Goal: Task Accomplishment & Management: Complete application form

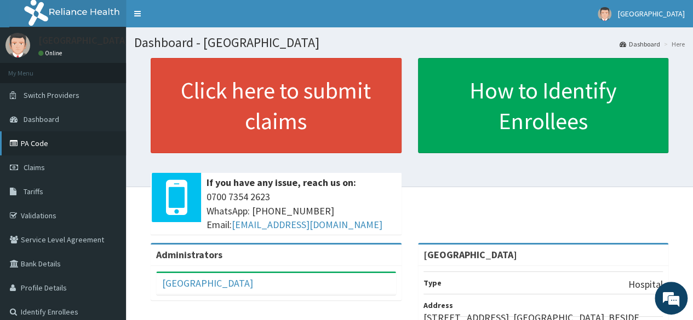
click at [69, 146] on link "PA Code" at bounding box center [63, 143] width 126 height 24
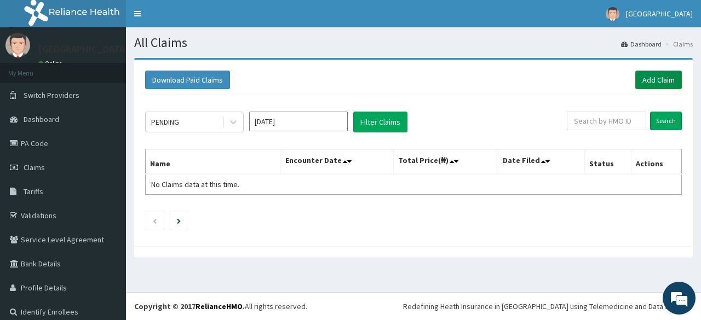
click at [655, 71] on link "Add Claim" at bounding box center [658, 80] width 47 height 19
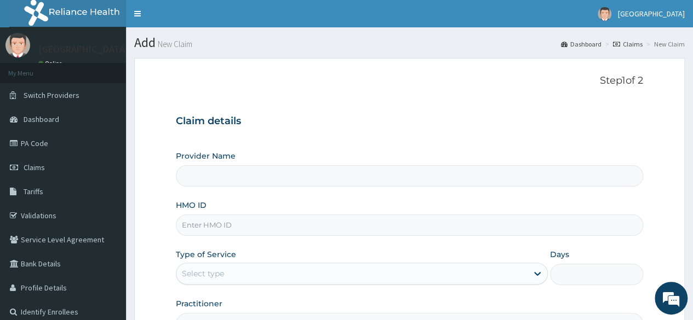
click at [351, 166] on input "Provider Name" at bounding box center [409, 175] width 467 height 21
type input "[GEOGRAPHIC_DATA]"
click at [349, 177] on input "[GEOGRAPHIC_DATA]" at bounding box center [409, 175] width 467 height 21
click at [325, 223] on input "HMO ID" at bounding box center [409, 225] width 467 height 21
type input "SFL/10383/A"
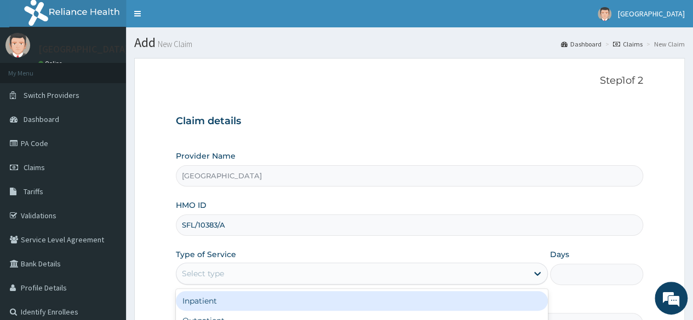
click at [410, 278] on div "Select type" at bounding box center [351, 274] width 351 height 18
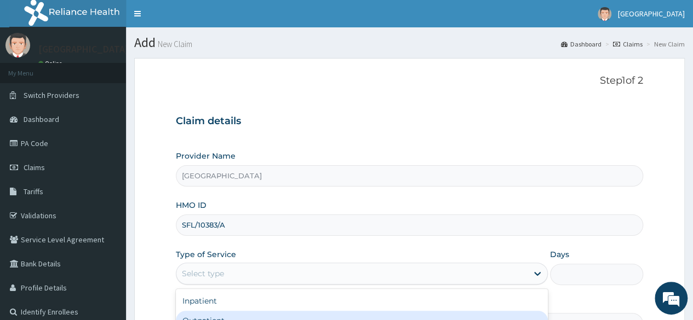
click at [364, 314] on div "Outpatient" at bounding box center [362, 321] width 372 height 20
type input "1"
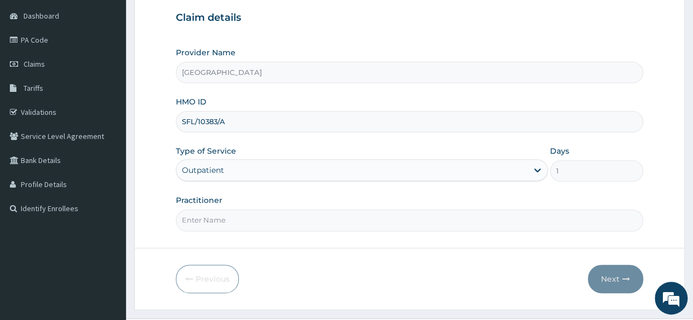
scroll to position [111, 0]
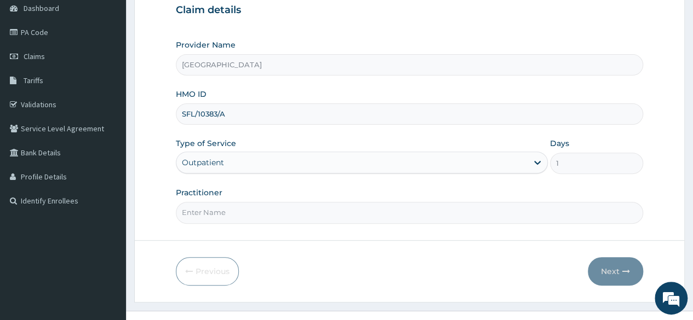
click at [479, 209] on input "Practitioner" at bounding box center [409, 212] width 467 height 21
type input "[PERSON_NAME]"
click at [617, 266] on button "Next" at bounding box center [615, 271] width 55 height 28
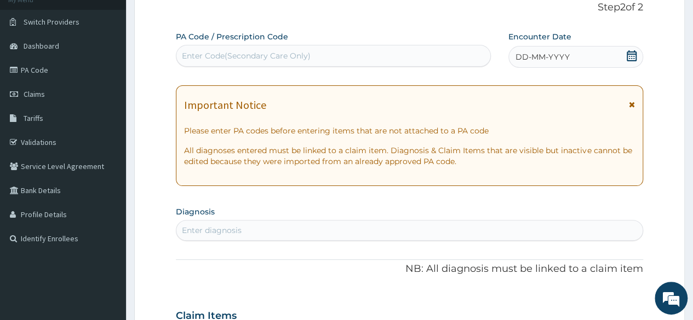
scroll to position [55, 0]
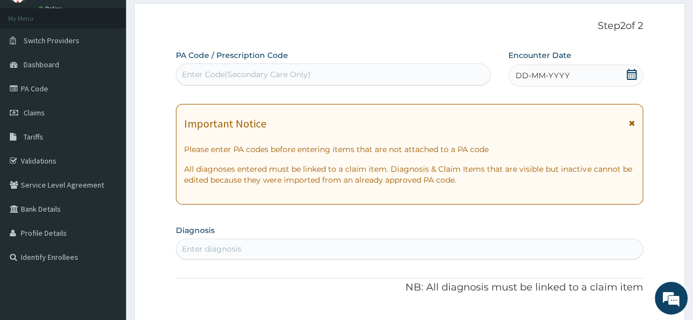
click at [634, 72] on icon at bounding box center [631, 74] width 10 height 11
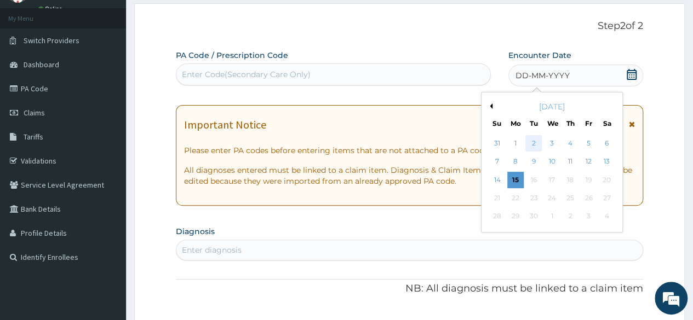
click at [534, 144] on div "2" at bounding box center [533, 143] width 16 height 16
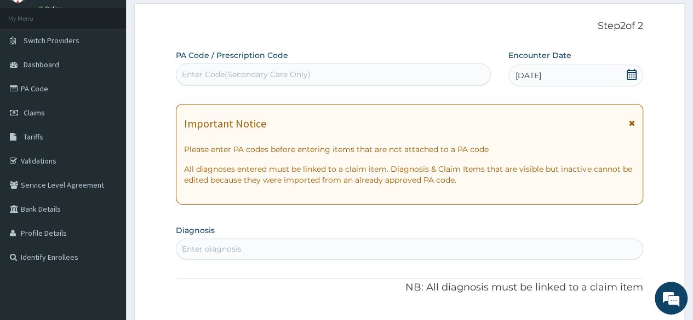
click at [319, 249] on div "Enter diagnosis" at bounding box center [409, 249] width 466 height 18
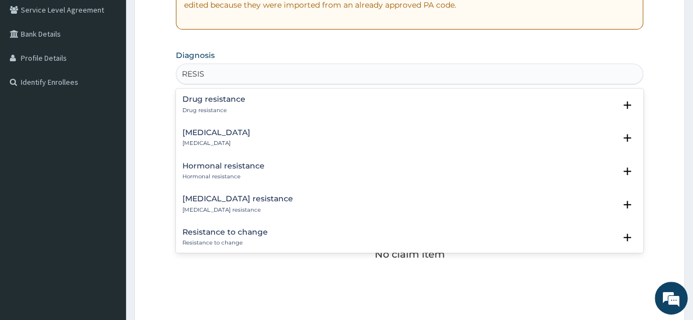
scroll to position [238, 0]
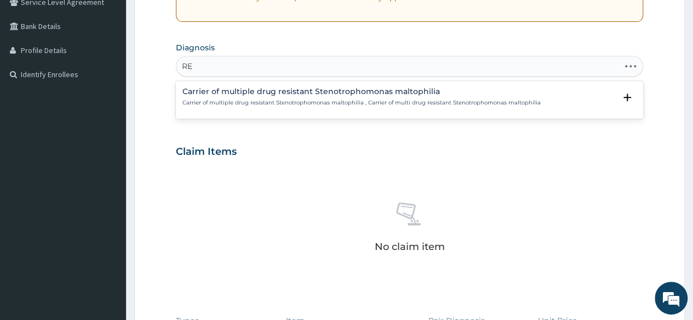
type input "R"
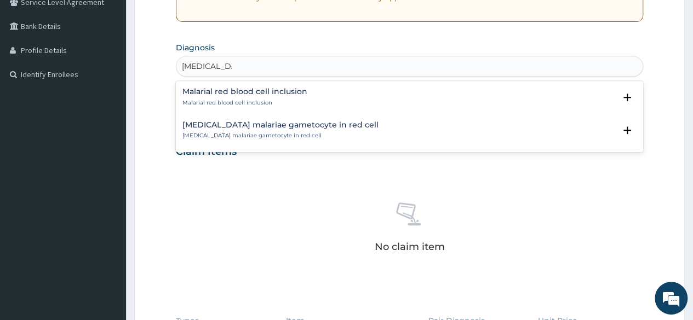
type input "MALARIA"
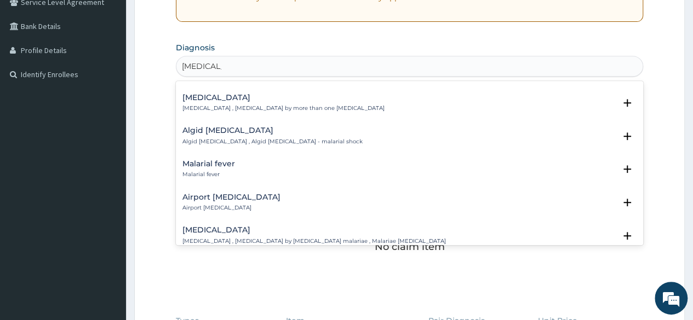
scroll to position [0, 0]
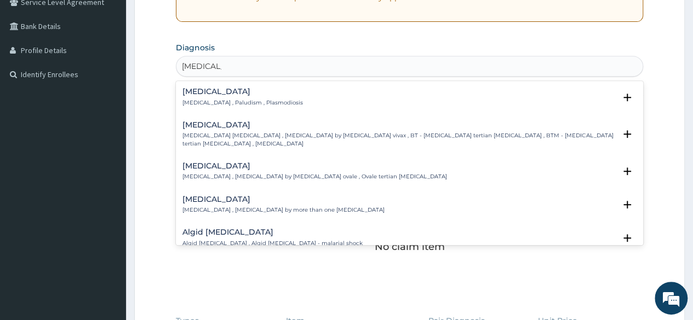
click at [213, 94] on h4 "Malaria" at bounding box center [242, 92] width 120 height 8
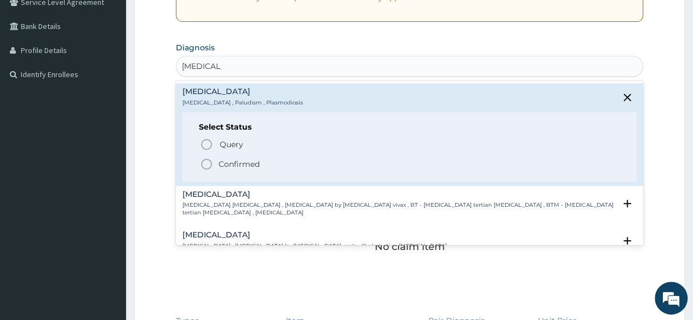
click at [205, 165] on icon "status option filled" at bounding box center [206, 164] width 13 height 13
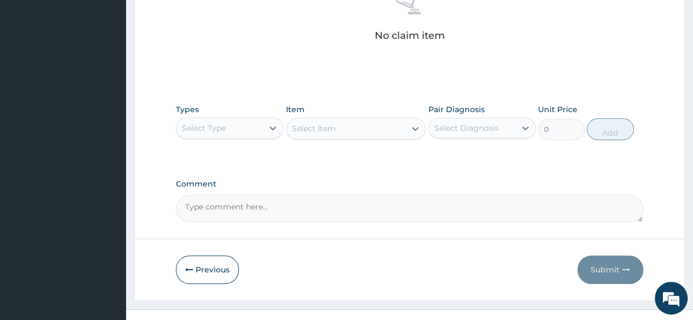
scroll to position [467, 0]
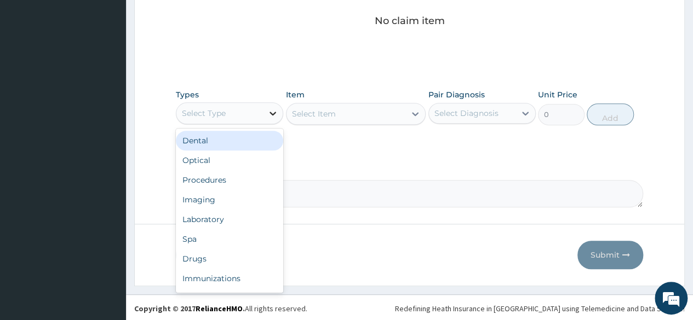
click at [268, 110] on icon at bounding box center [272, 113] width 11 height 11
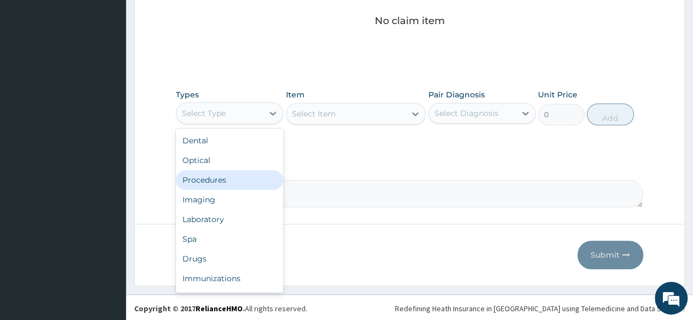
click at [228, 178] on div "Procedures" at bounding box center [229, 180] width 107 height 20
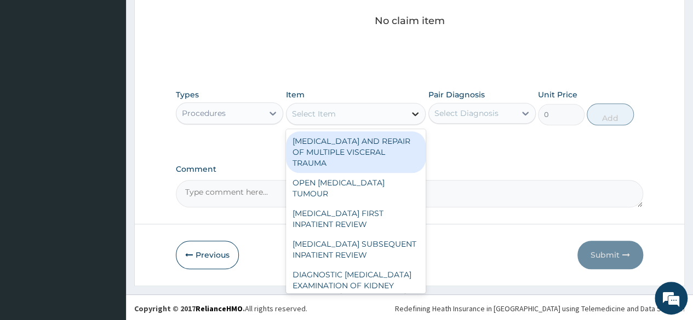
click at [407, 105] on div at bounding box center [415, 114] width 20 height 20
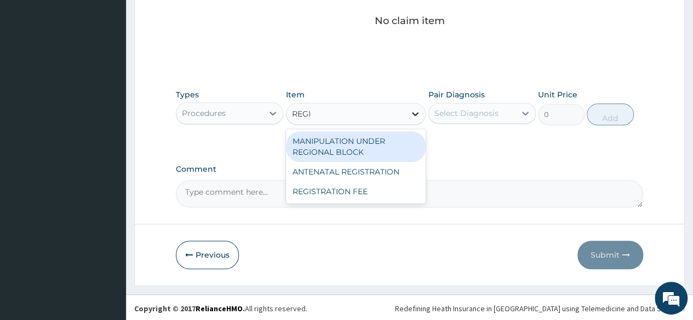
type input "REGIS"
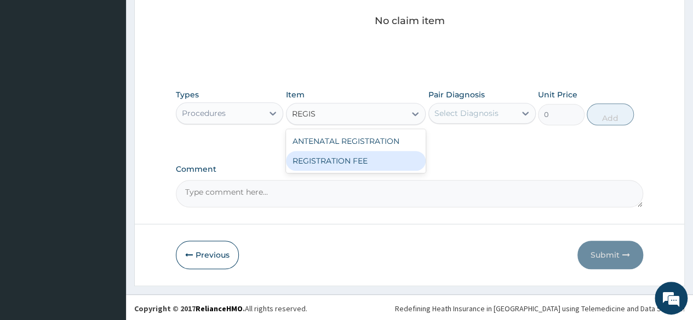
click at [378, 157] on div "REGISTRATION FEE" at bounding box center [356, 161] width 140 height 20
type input "2150"
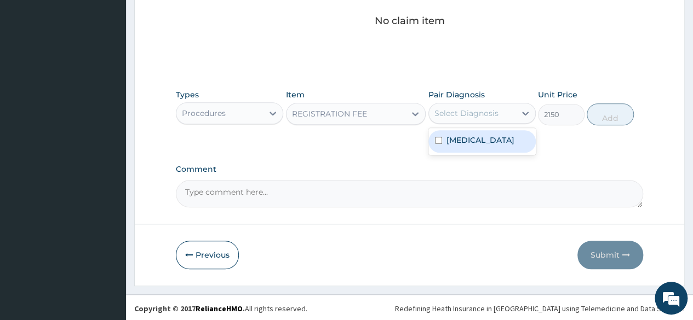
click at [494, 111] on div "Select Diagnosis" at bounding box center [466, 113] width 64 height 11
click at [492, 132] on div "Malaria" at bounding box center [481, 141] width 107 height 22
checkbox input "true"
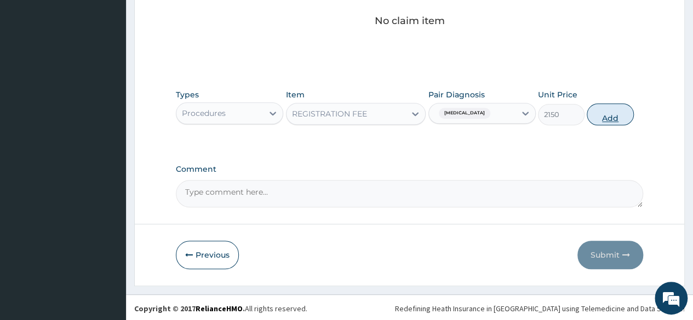
click at [599, 119] on button "Add" at bounding box center [609, 114] width 47 height 22
type input "0"
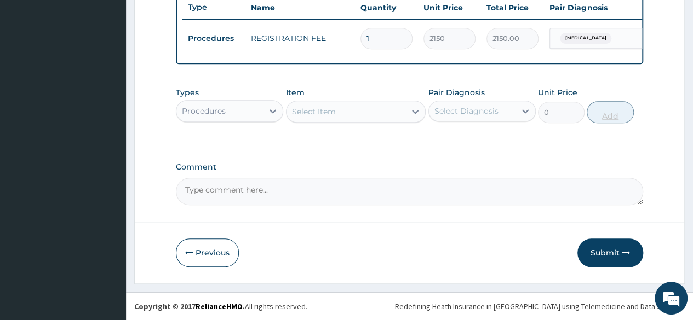
scroll to position [424, 0]
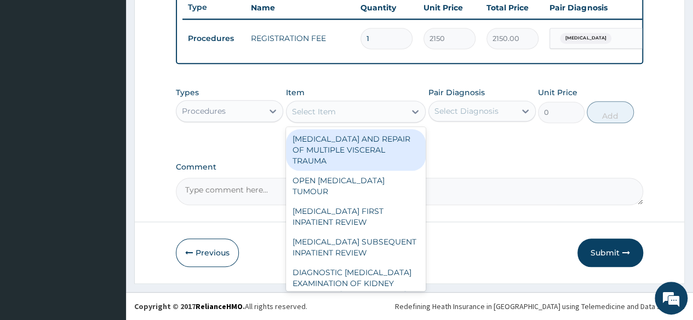
click at [322, 118] on div "Select Item" at bounding box center [345, 112] width 119 height 18
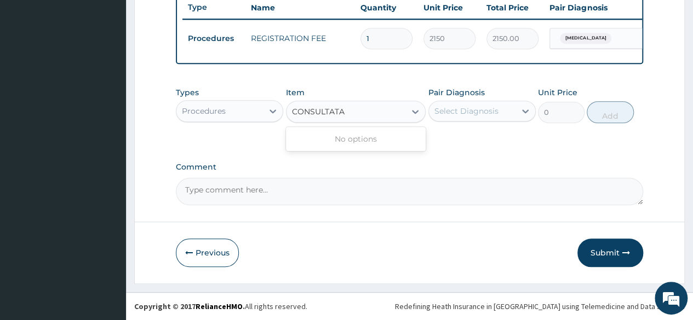
scroll to position [0, 0]
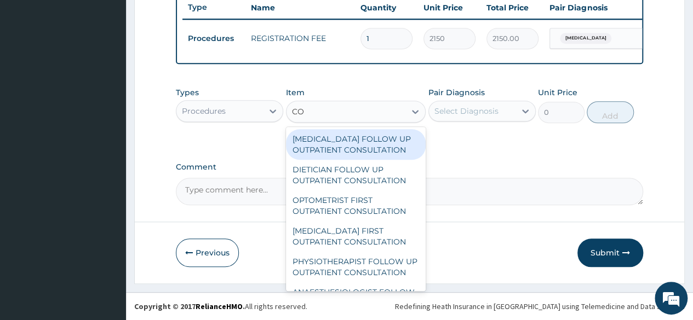
type input "C"
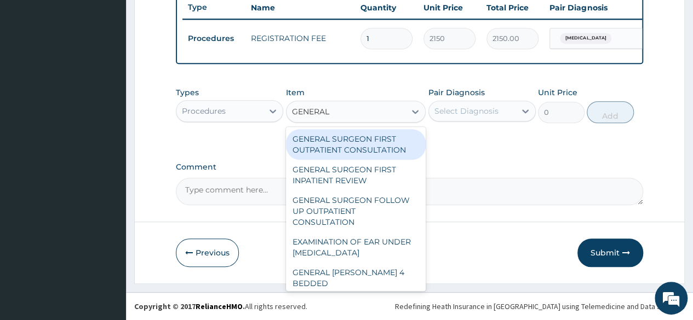
type input "GENERAL"
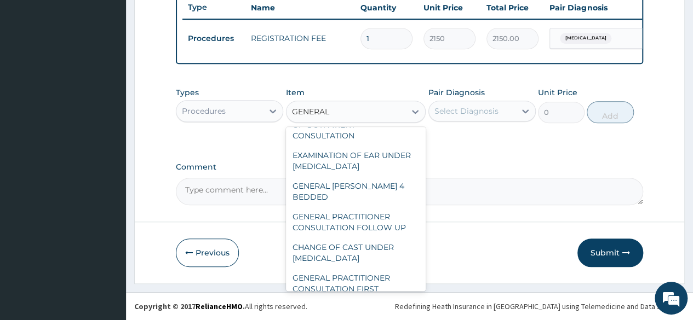
scroll to position [88, 0]
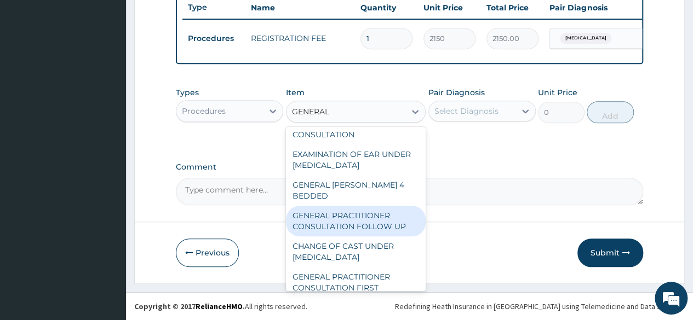
click at [390, 234] on div "GENERAL PRACTITIONER CONSULTATION FOLLOW UP" at bounding box center [356, 221] width 140 height 31
type input "2365"
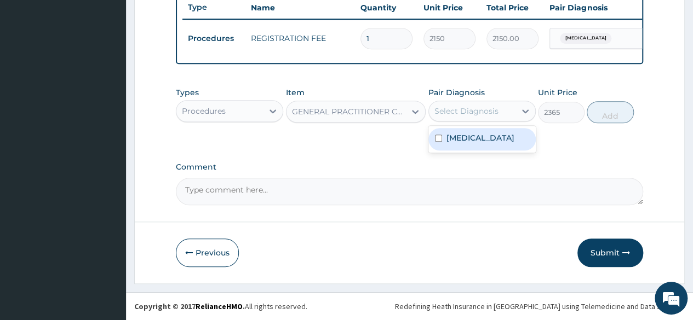
click at [488, 114] on div "Select Diagnosis" at bounding box center [466, 111] width 64 height 11
click at [482, 143] on div "Malaria" at bounding box center [481, 139] width 107 height 22
checkbox input "true"
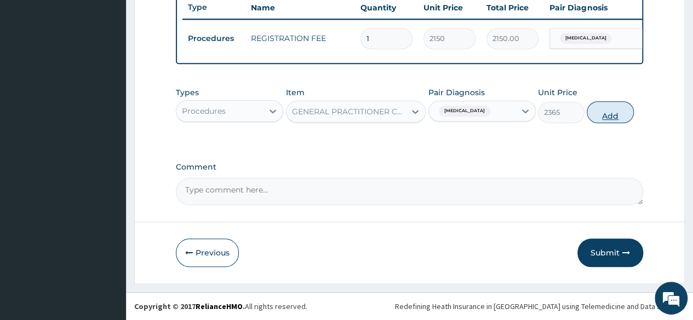
click at [605, 112] on button "Add" at bounding box center [609, 112] width 47 height 22
type input "0"
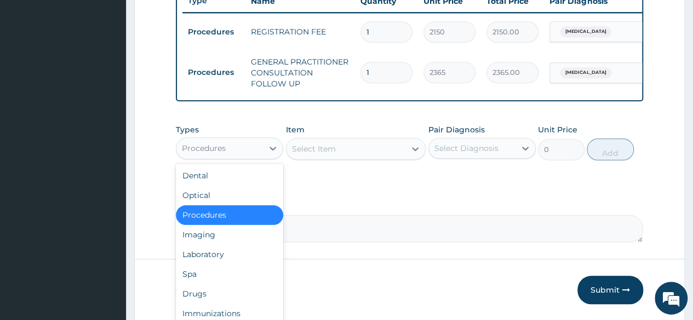
click at [247, 159] on div "Procedures" at bounding box center [229, 148] width 107 height 22
click at [223, 257] on div "Laboratory" at bounding box center [229, 255] width 107 height 20
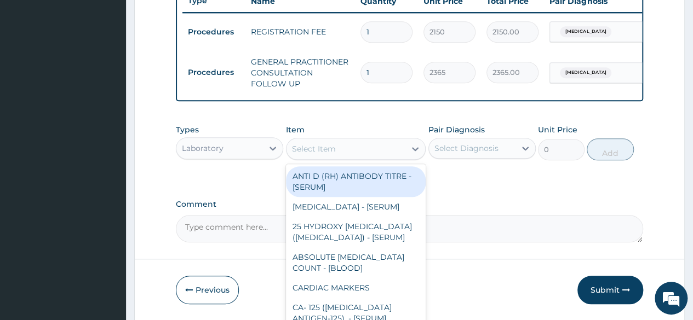
click at [385, 158] on div "Select Item" at bounding box center [345, 149] width 119 height 18
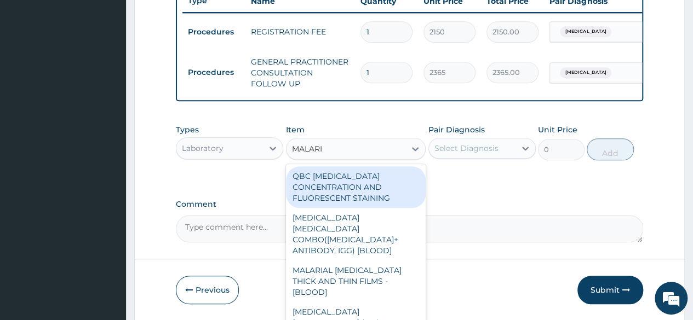
type input "MALARIA"
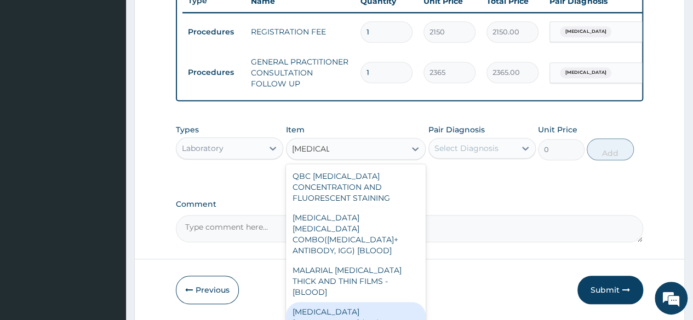
click at [407, 302] on div "MALARIA PARASITE (MP) RDT" at bounding box center [356, 317] width 140 height 31
type input "1612.5"
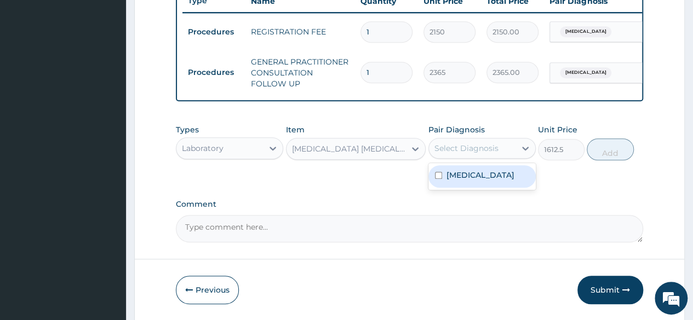
click at [508, 154] on div "Select Diagnosis" at bounding box center [472, 149] width 87 height 18
click at [499, 185] on div "Malaria" at bounding box center [481, 176] width 107 height 22
checkbox input "true"
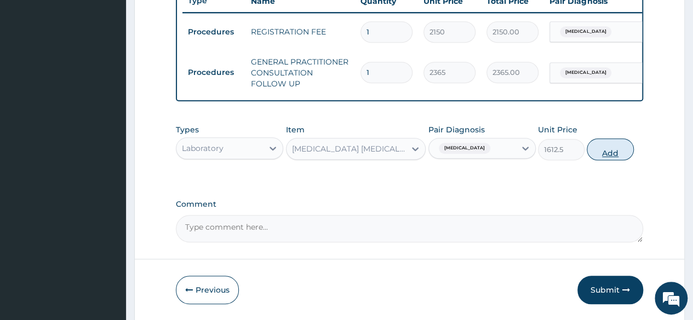
click at [619, 154] on button "Add" at bounding box center [609, 150] width 47 height 22
type input "0"
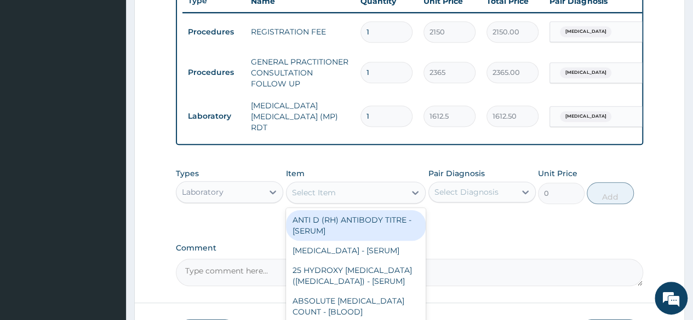
click at [332, 200] on div "Select Item" at bounding box center [345, 193] width 119 height 18
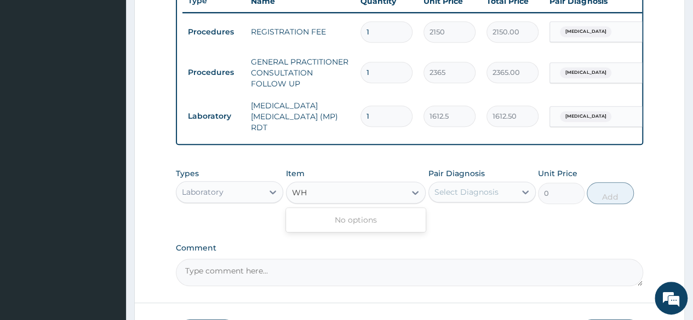
type input "W"
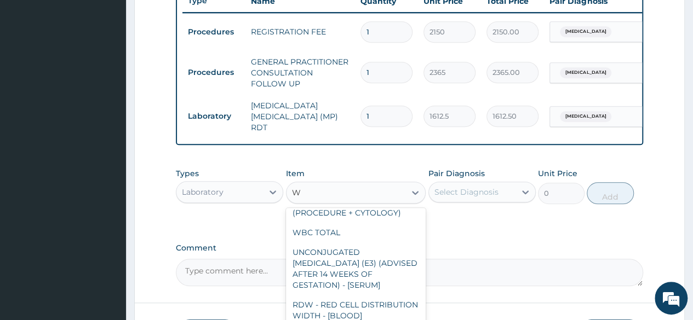
scroll to position [166, 0]
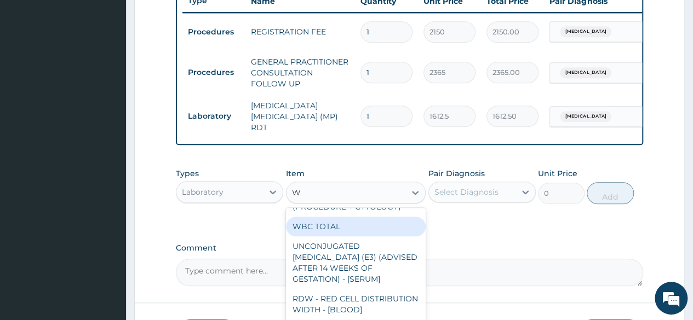
click at [336, 237] on div "WBC TOTAL" at bounding box center [356, 227] width 140 height 20
type input "3225"
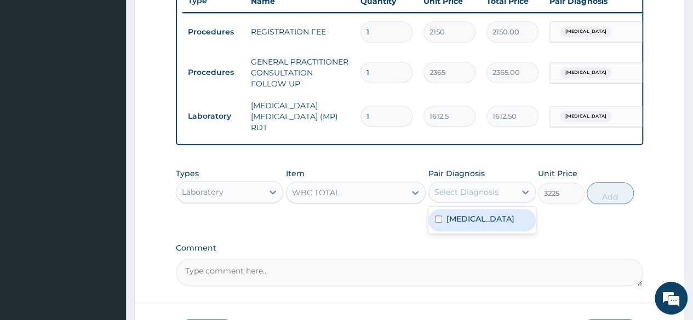
click at [487, 197] on div "Select Diagnosis" at bounding box center [466, 192] width 64 height 11
click at [484, 228] on div "Malaria" at bounding box center [481, 220] width 107 height 22
checkbox input "true"
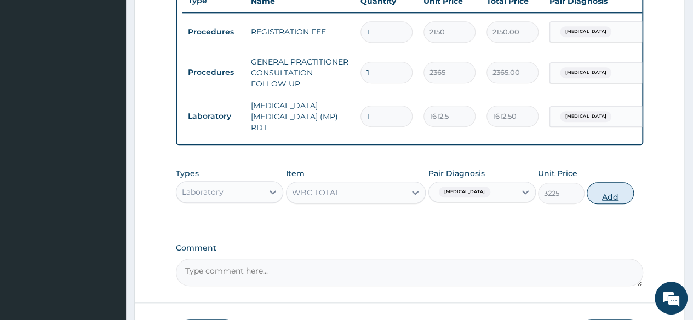
click at [617, 198] on button "Add" at bounding box center [609, 193] width 47 height 22
type input "0"
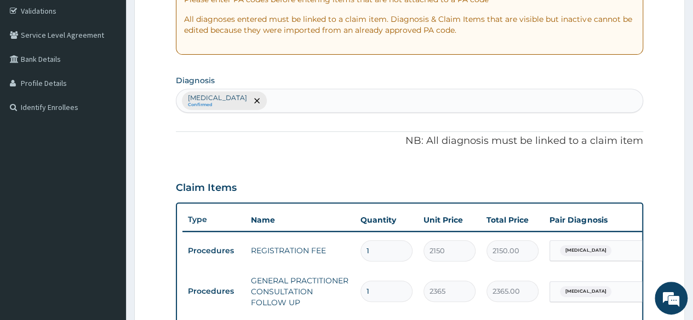
scroll to position [184, 0]
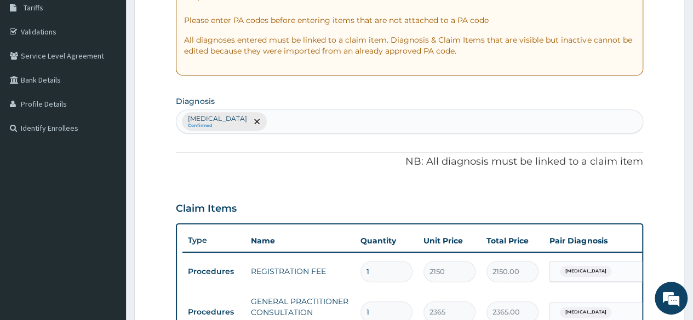
click at [278, 119] on div "Malaria Confirmed" at bounding box center [409, 121] width 466 height 23
type input "UPPER RES"
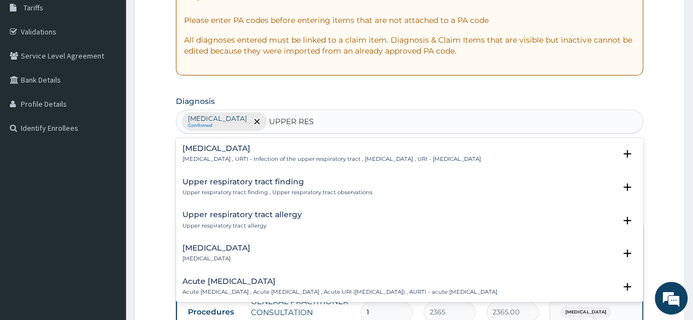
click at [270, 160] on p "Upper respiratory infection , URTI - Infection of the upper respiratory tract ,…" at bounding box center [331, 159] width 298 height 8
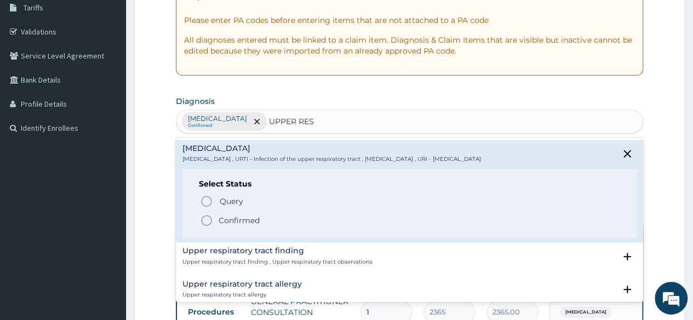
click at [201, 221] on circle "status option filled" at bounding box center [206, 221] width 10 height 10
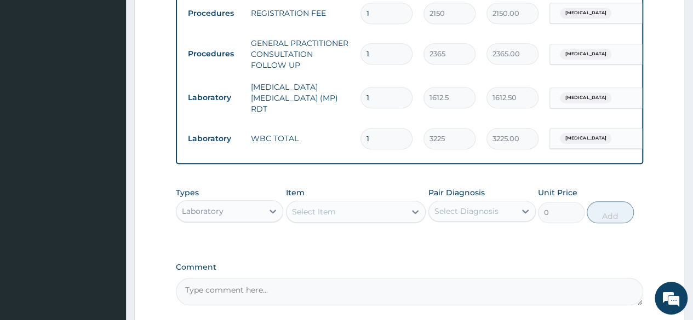
scroll to position [458, 0]
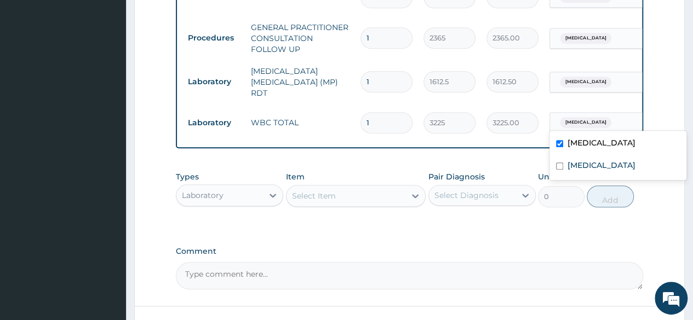
click at [600, 113] on div "Malaria" at bounding box center [594, 122] width 89 height 19
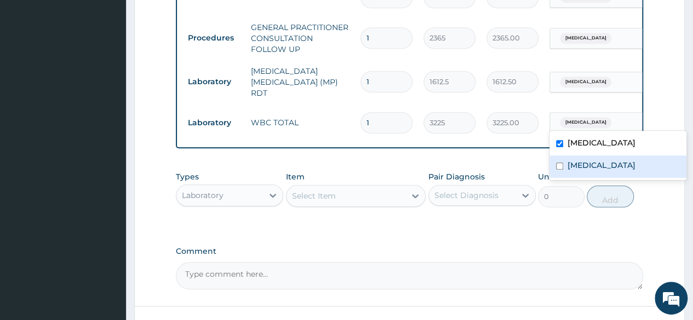
click at [560, 168] on input "checkbox" at bounding box center [559, 166] width 7 height 7
checkbox input "true"
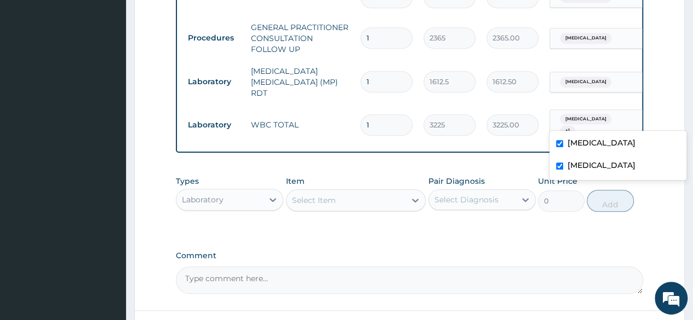
click at [558, 149] on div "Malaria" at bounding box center [617, 144] width 137 height 22
checkbox input "false"
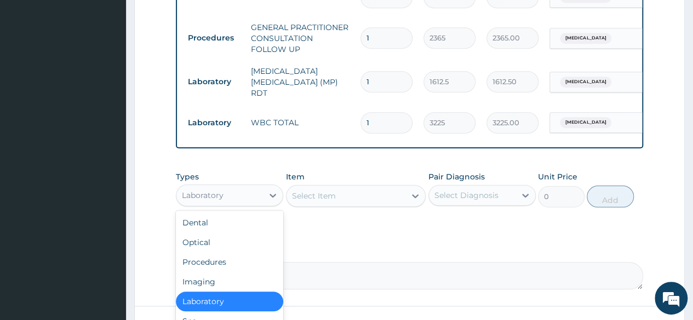
click at [260, 193] on div "Laboratory" at bounding box center [219, 196] width 87 height 18
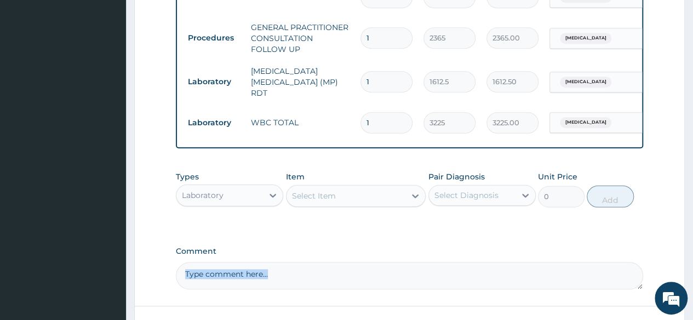
drag, startPoint x: 283, startPoint y: 255, endPoint x: 282, endPoint y: 298, distance: 43.3
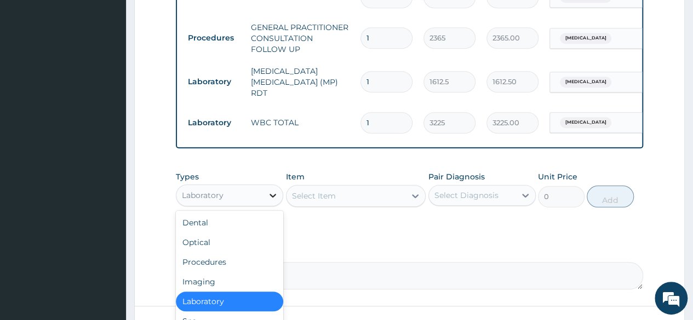
click at [267, 193] on div at bounding box center [273, 196] width 20 height 20
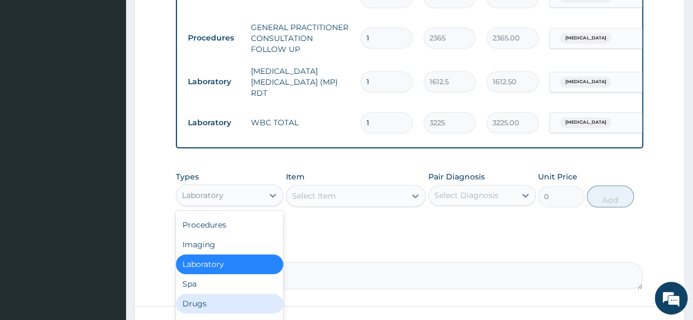
click at [235, 303] on div "Drugs" at bounding box center [229, 304] width 107 height 20
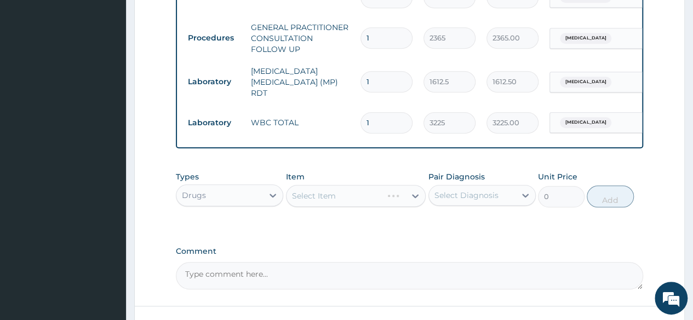
click at [333, 203] on div "Select Item" at bounding box center [356, 196] width 140 height 22
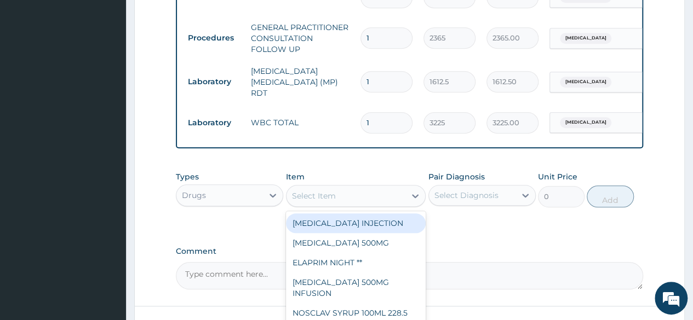
click at [333, 201] on div "Select Item" at bounding box center [314, 196] width 44 height 11
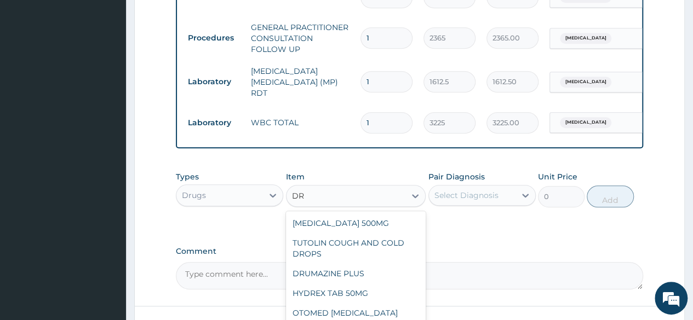
type input "D"
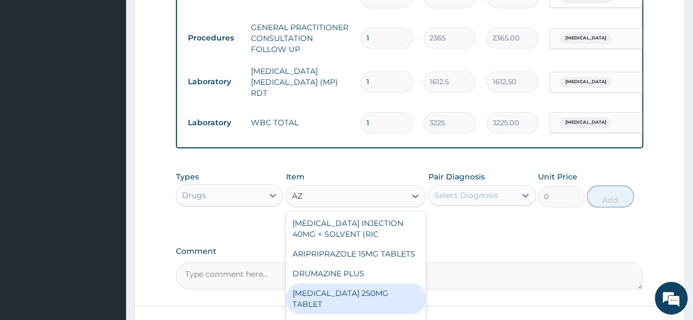
type input "A"
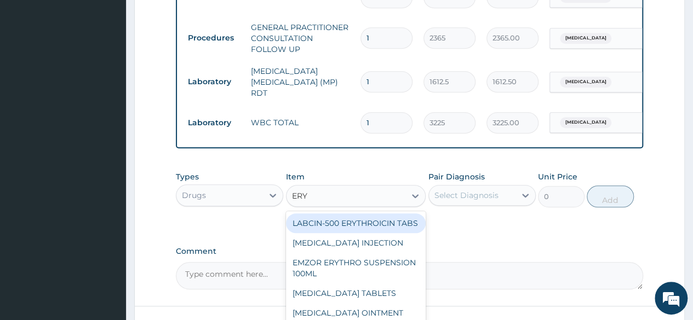
type input "ERYT"
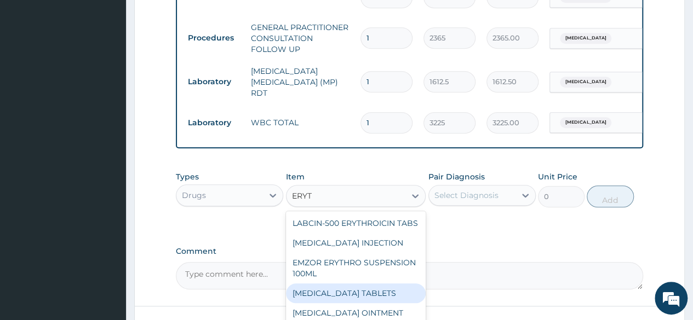
click at [349, 286] on div "ERYTHROMYCIN TABLETS" at bounding box center [356, 294] width 140 height 20
type input "206.9375"
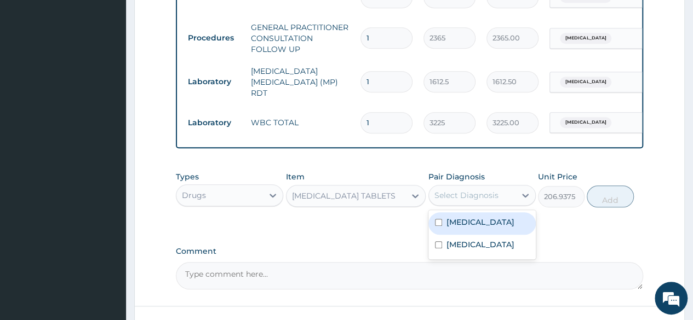
click at [488, 193] on div "Select Diagnosis" at bounding box center [466, 195] width 64 height 11
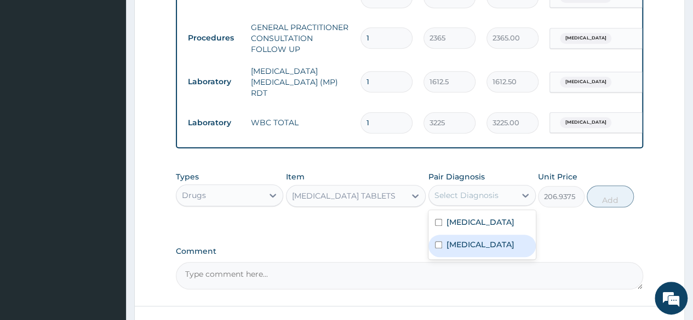
click at [480, 247] on label "Upper respiratory infection" at bounding box center [480, 244] width 68 height 11
checkbox input "true"
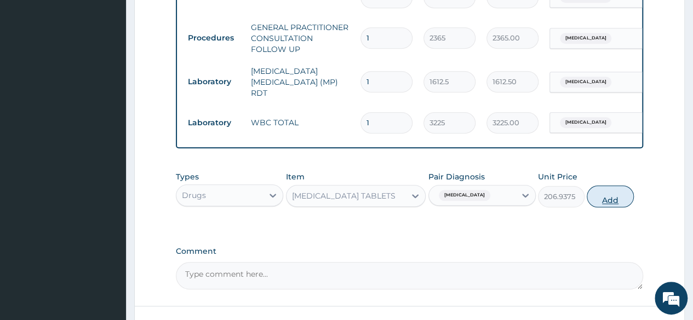
click at [605, 198] on button "Add" at bounding box center [609, 197] width 47 height 22
type input "0"
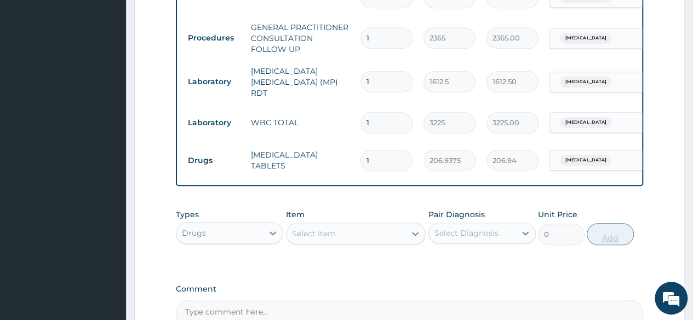
type input "10"
type input "2069.38"
type input "10"
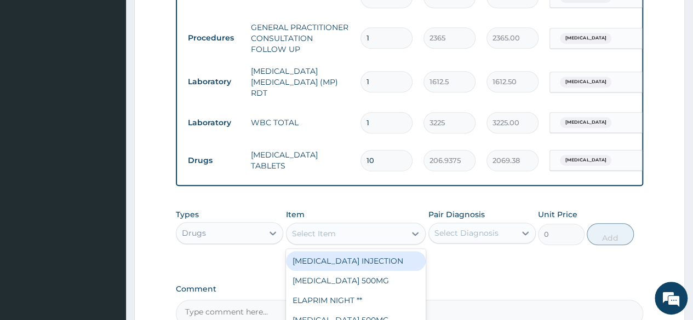
click at [311, 241] on div "Select Item" at bounding box center [345, 234] width 119 height 18
type input "ORPH"
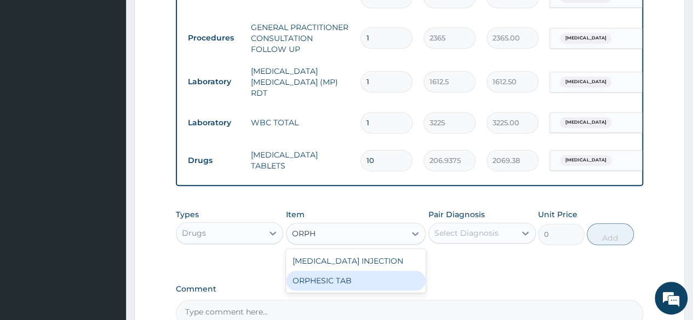
click at [317, 291] on div "ORPHESIC TAB" at bounding box center [356, 281] width 140 height 20
type input "106.4250030517578"
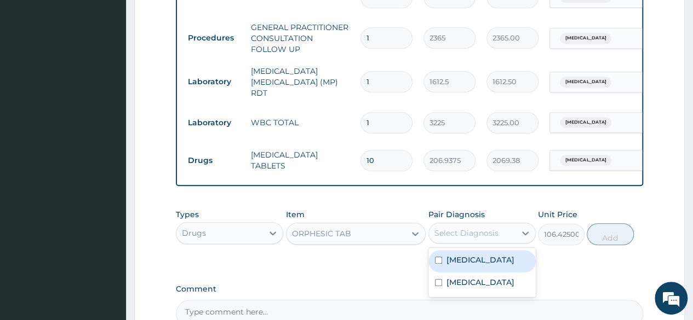
click at [474, 239] on div "Select Diagnosis" at bounding box center [466, 233] width 64 height 11
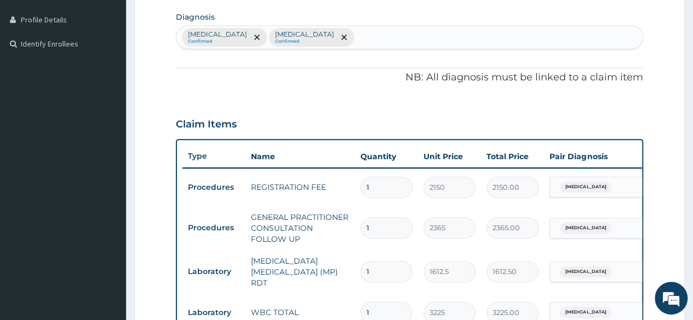
scroll to position [218, 0]
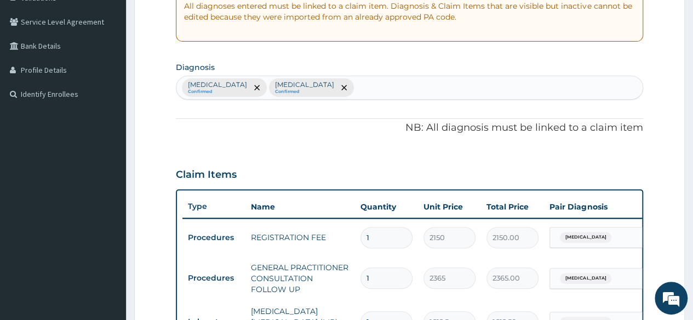
click at [368, 84] on div "Malaria Confirmed Upper respiratory infection Confirmed" at bounding box center [409, 87] width 466 height 23
type input "MYALGI"
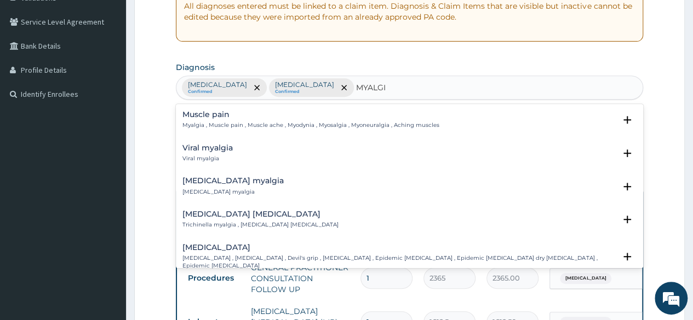
click at [263, 122] on p "Myalgia , Muscle pain , Muscle ache , Myodynia , Myosalgia , Myoneuralgia , Ach…" at bounding box center [310, 126] width 257 height 8
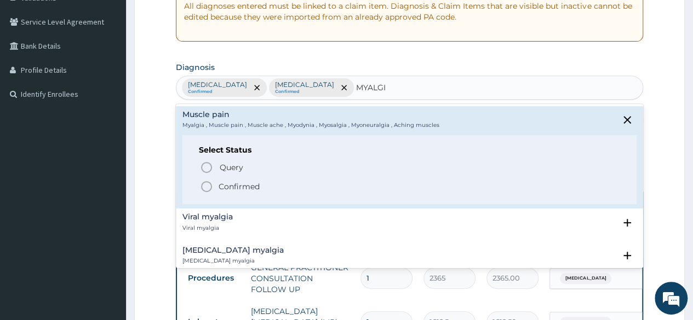
click at [207, 185] on icon "status option filled" at bounding box center [206, 186] width 13 height 13
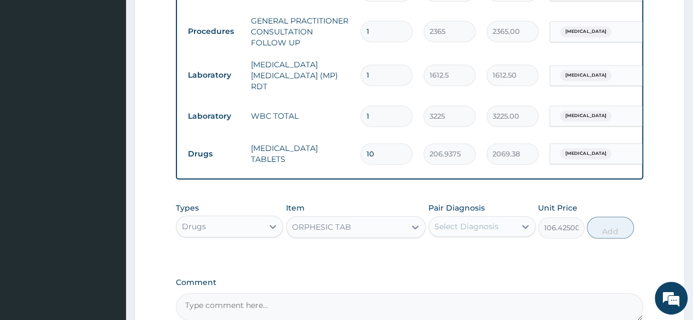
scroll to position [474, 0]
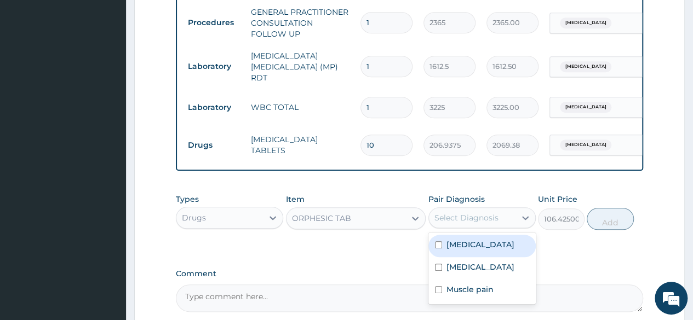
click at [492, 217] on div "Select Diagnosis" at bounding box center [466, 217] width 64 height 11
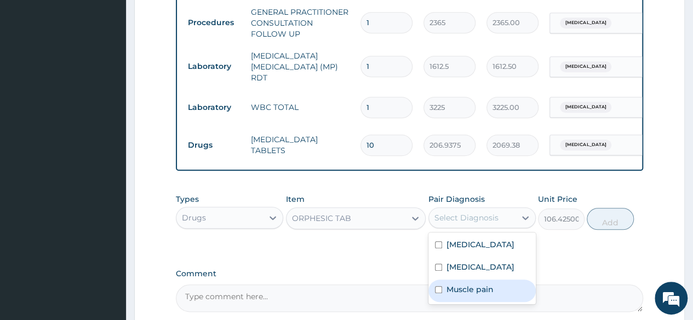
click at [473, 295] on label "Muscle pain" at bounding box center [469, 289] width 47 height 11
checkbox input "true"
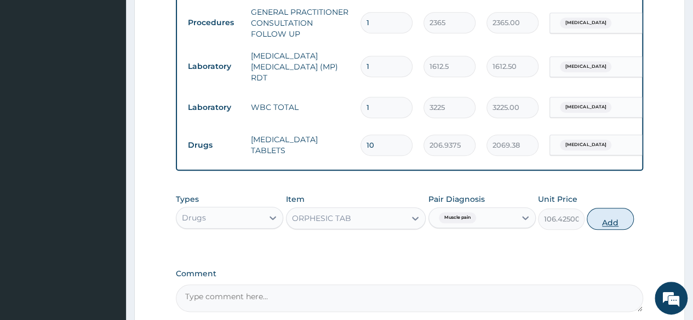
click at [606, 215] on button "Add" at bounding box center [609, 219] width 47 height 22
type input "0"
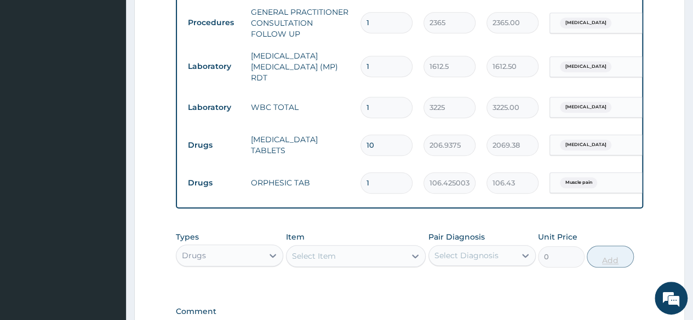
type input "10"
type input "1064.25"
type input "10"
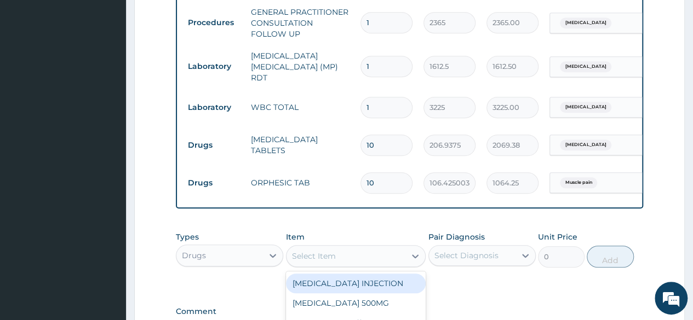
click at [388, 253] on div "Select Item" at bounding box center [345, 256] width 119 height 18
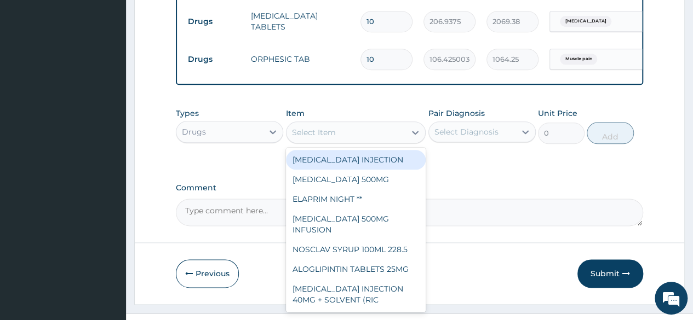
scroll to position [602, 0]
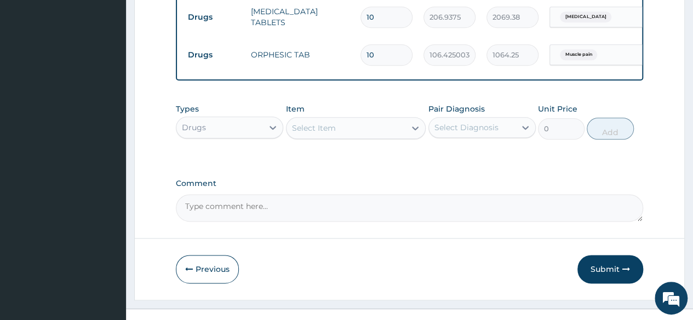
click at [352, 126] on div "Select Item" at bounding box center [345, 128] width 119 height 18
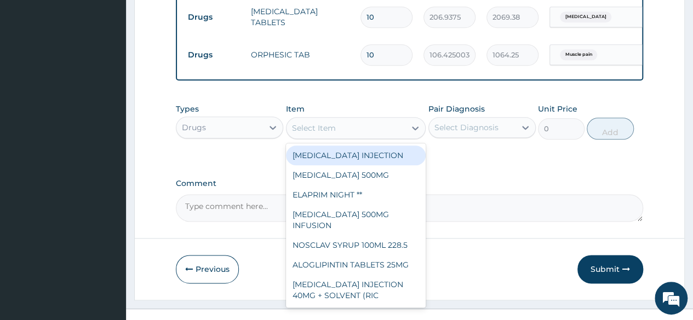
click at [352, 126] on div "Select Item" at bounding box center [345, 128] width 119 height 18
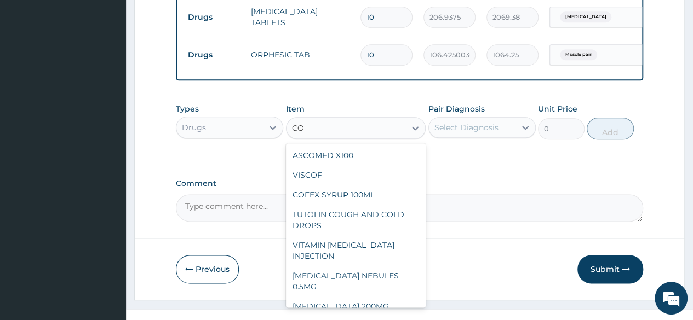
type input "C"
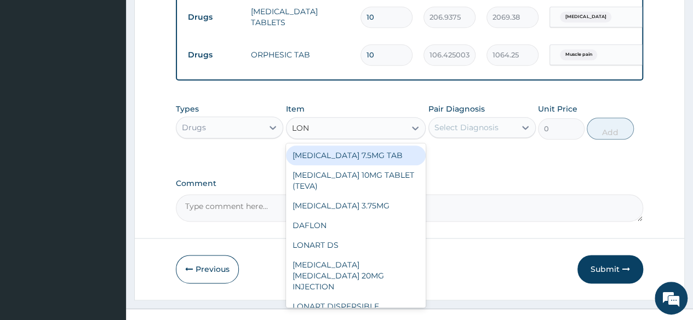
type input "LONA"
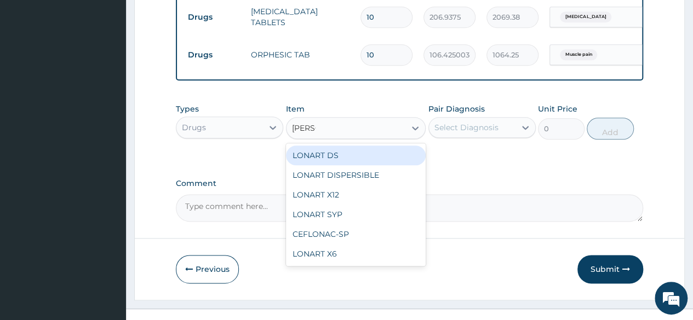
click at [344, 154] on div "LONART DS" at bounding box center [356, 156] width 140 height 20
type input "473"
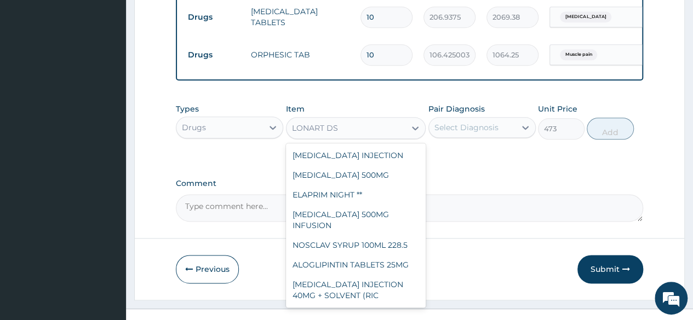
click at [384, 129] on div "LONART DS" at bounding box center [345, 128] width 119 height 18
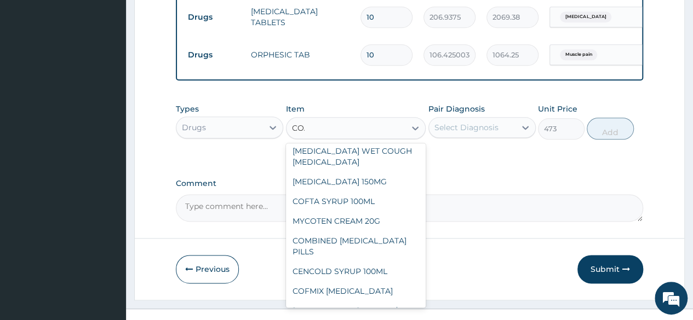
scroll to position [0, 0]
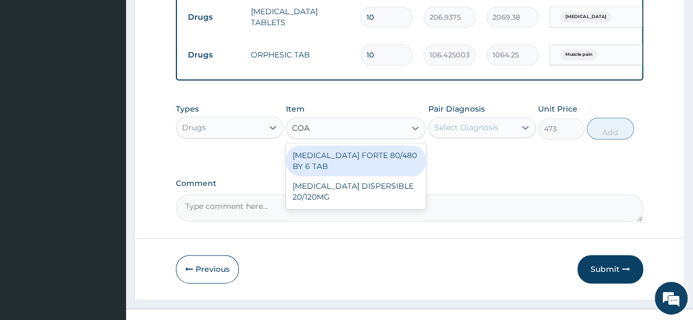
type input "COAR"
click at [385, 160] on div "COARTEM FORTE 80/480 BY 6 TAB" at bounding box center [356, 161] width 140 height 31
type input "449.3500061035156"
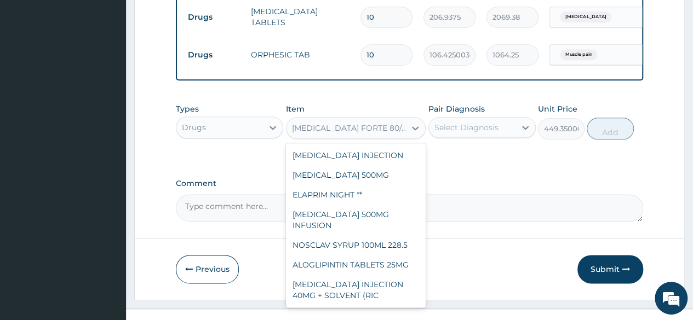
click at [376, 134] on div "COARTEM FORTE 80/480 BY 6 TAB" at bounding box center [349, 128] width 115 height 11
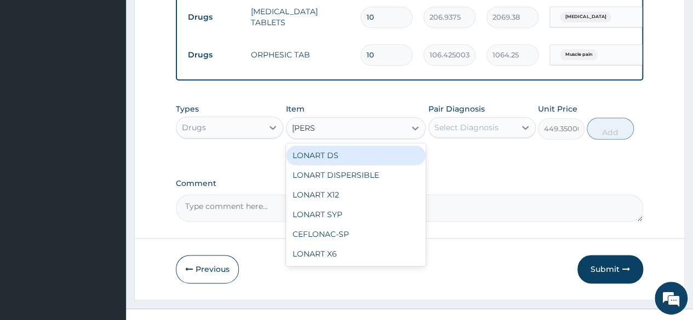
type input "LONAR"
click at [366, 163] on div "LONART DS" at bounding box center [356, 156] width 140 height 20
type input "473"
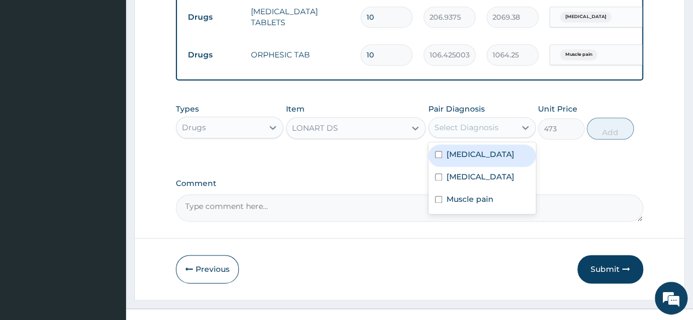
click at [459, 131] on div "Select Diagnosis" at bounding box center [466, 127] width 64 height 11
click at [459, 166] on div "Malaria" at bounding box center [481, 156] width 107 height 22
checkbox input "true"
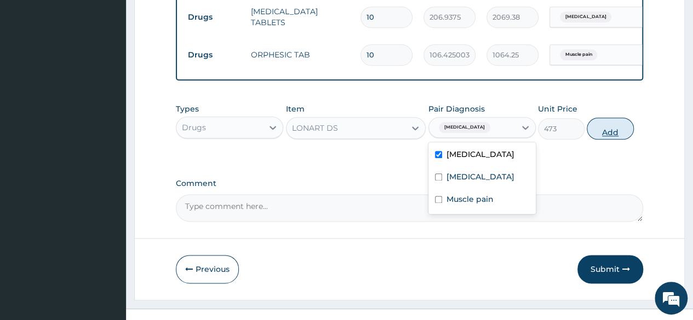
click at [605, 132] on button "Add" at bounding box center [609, 129] width 47 height 22
type input "0"
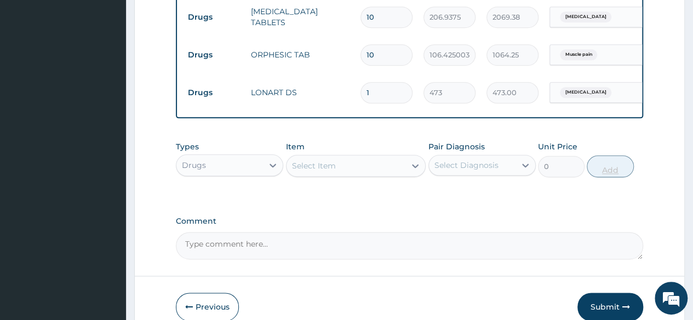
type input "0.00"
type input "6"
type input "2838.00"
type input "6"
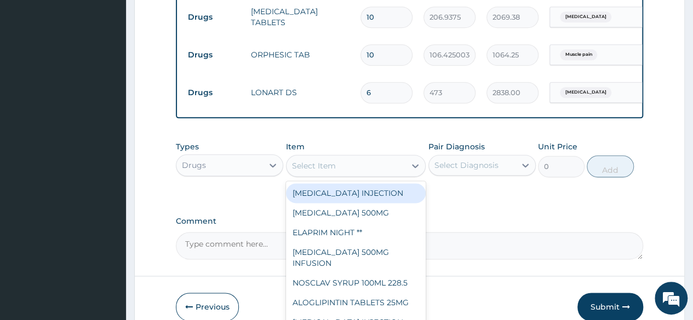
click at [396, 177] on div "Select Item" at bounding box center [356, 166] width 140 height 22
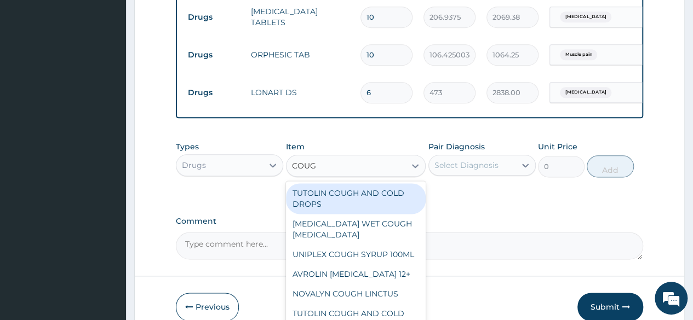
type input "COUGH"
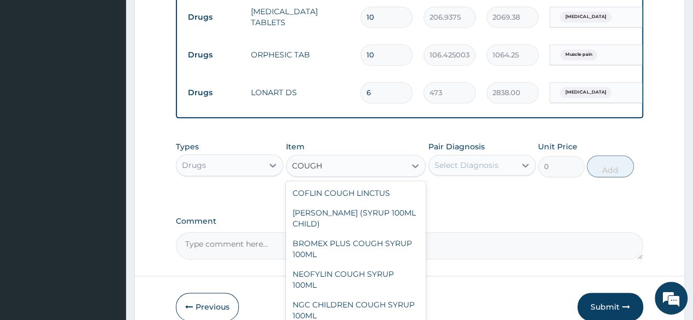
scroll to position [184, 0]
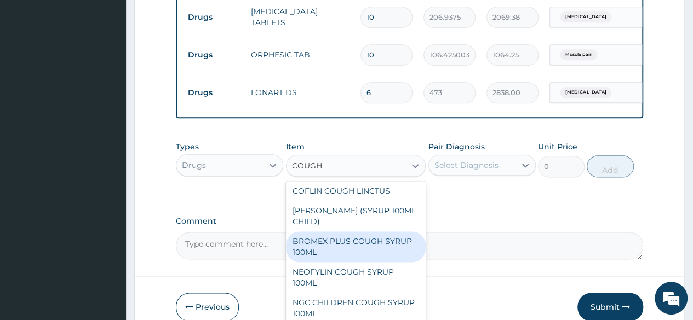
click at [381, 234] on div "BROMEX PLUS COUGH SYRUP 100ML" at bounding box center [356, 247] width 140 height 31
type input "1773.75"
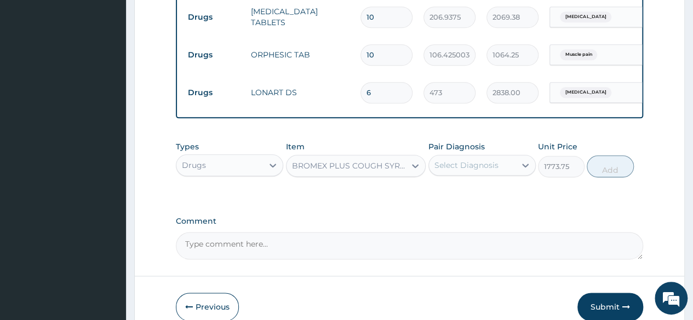
click at [493, 167] on div "Select Diagnosis" at bounding box center [466, 165] width 64 height 11
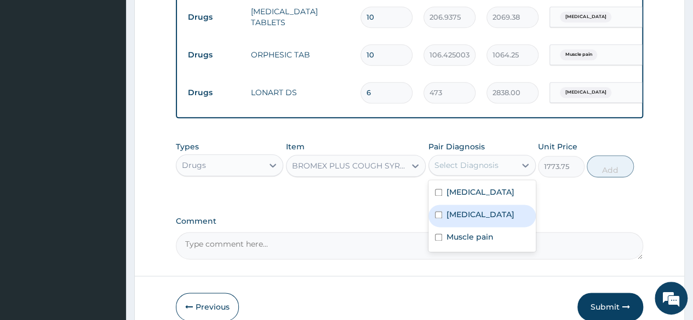
click at [481, 220] on label "Upper respiratory infection" at bounding box center [480, 214] width 68 height 11
checkbox input "true"
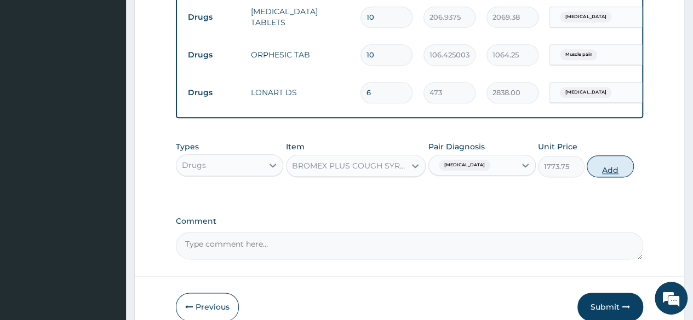
click at [612, 174] on button "Add" at bounding box center [609, 166] width 47 height 22
type input "0"
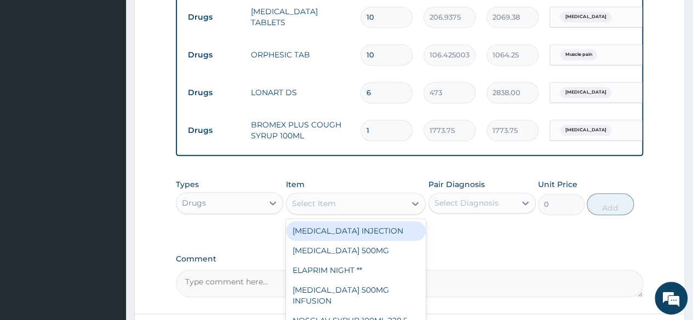
click at [381, 210] on div "Select Item" at bounding box center [345, 204] width 119 height 18
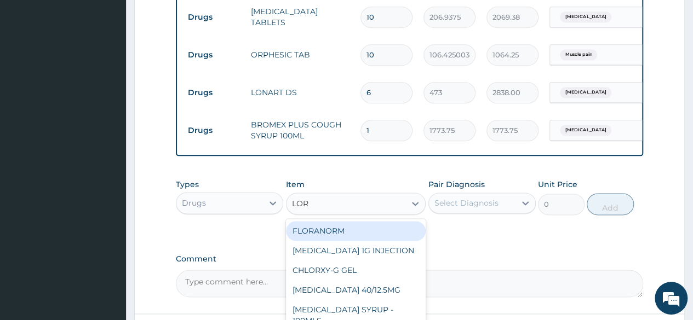
type input "LORA"
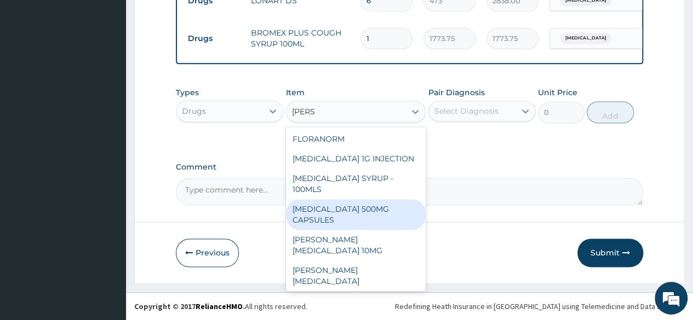
scroll to position [11, 0]
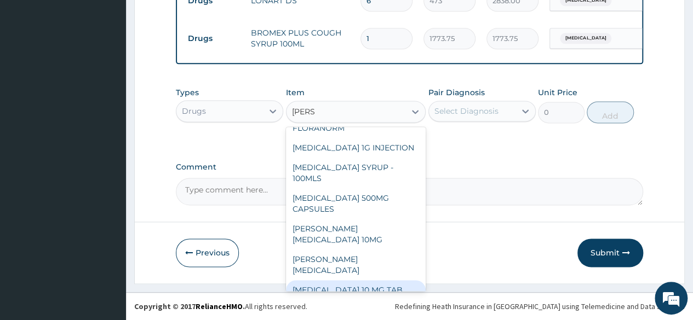
click at [384, 282] on div "LORATADINE 10 MG TAB" at bounding box center [356, 290] width 140 height 20
type input "59.125"
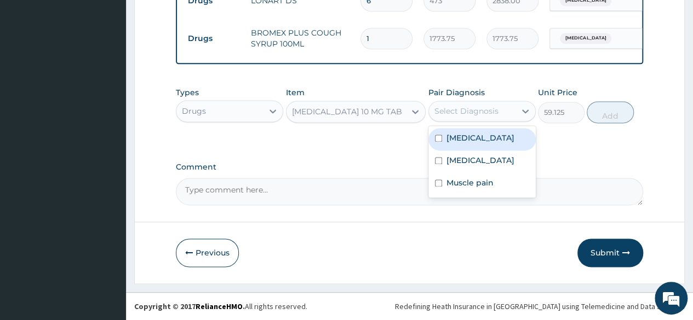
click at [500, 115] on div "Select Diagnosis" at bounding box center [472, 111] width 87 height 18
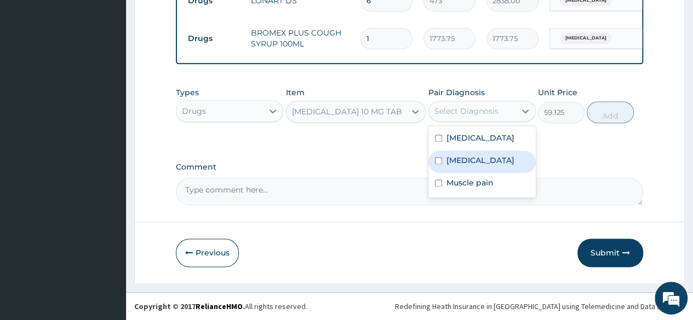
click at [491, 160] on label "Upper respiratory infection" at bounding box center [480, 160] width 68 height 11
checkbox input "true"
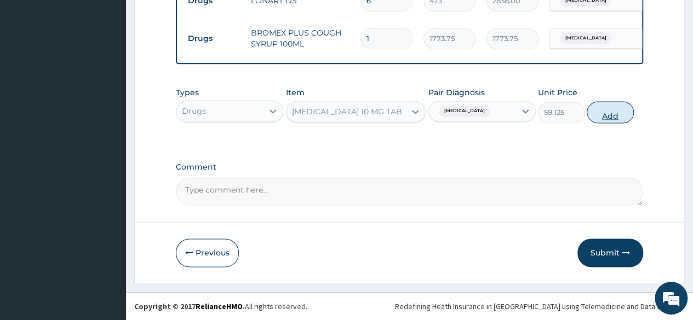
click at [604, 111] on button "Add" at bounding box center [609, 112] width 47 height 22
type input "0"
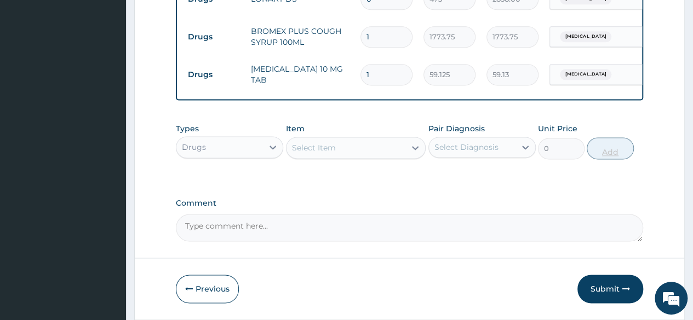
type input "10"
type input "591.25"
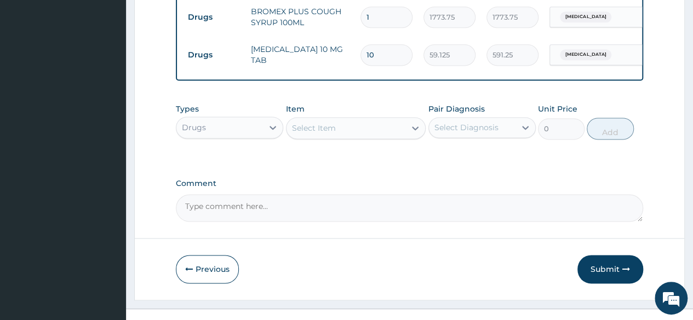
scroll to position [733, 0]
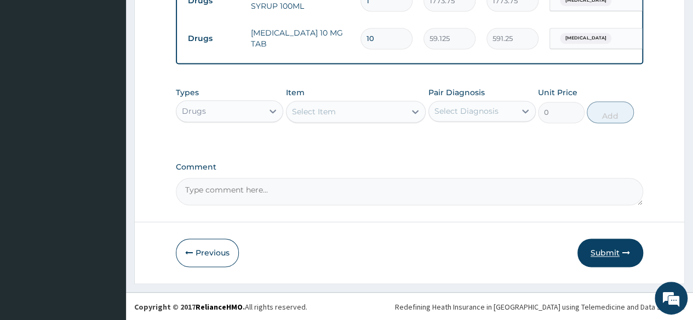
type input "10"
click at [603, 250] on button "Submit" at bounding box center [610, 253] width 66 height 28
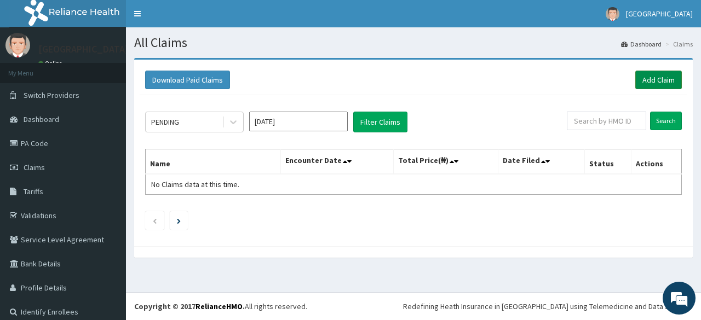
click at [660, 78] on link "Add Claim" at bounding box center [658, 80] width 47 height 19
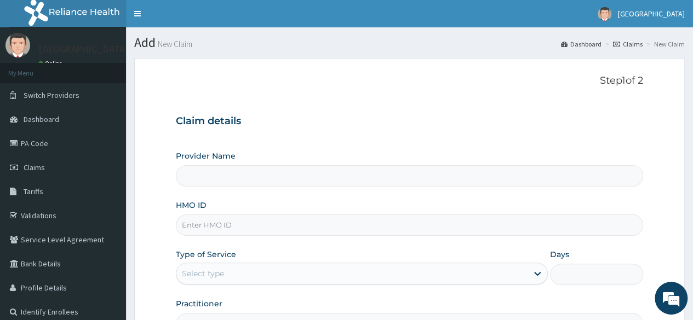
type input "[GEOGRAPHIC_DATA]"
click at [373, 227] on input "HMO ID" at bounding box center [409, 225] width 467 height 21
type input "SLB/10737/B"
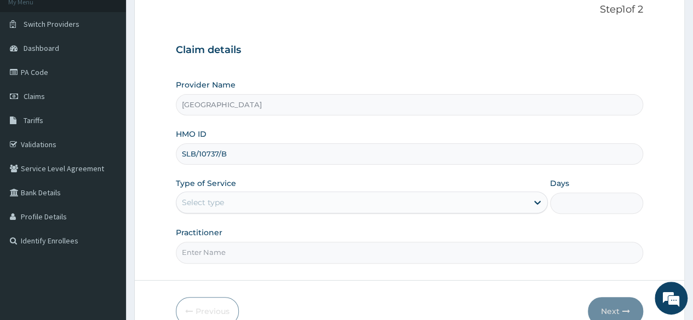
scroll to position [73, 0]
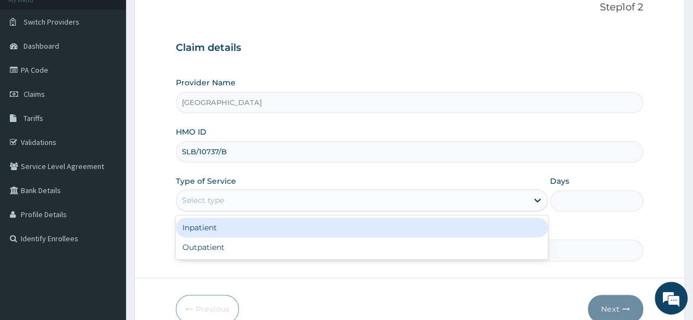
click at [439, 200] on div "Select type" at bounding box center [351, 201] width 351 height 18
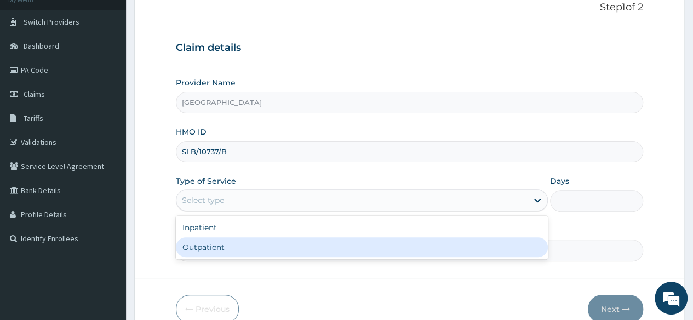
click at [377, 244] on div "Outpatient" at bounding box center [362, 248] width 372 height 20
type input "1"
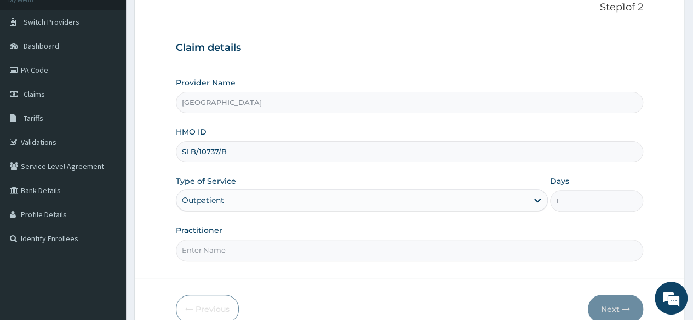
click at [375, 250] on input "Practitioner" at bounding box center [409, 250] width 467 height 21
type input "Dr Seun Omosanya"
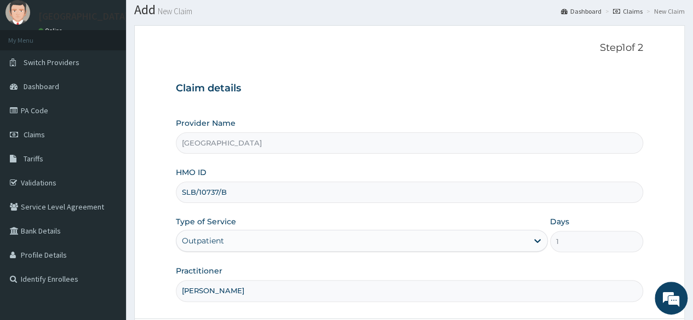
scroll to position [0, 0]
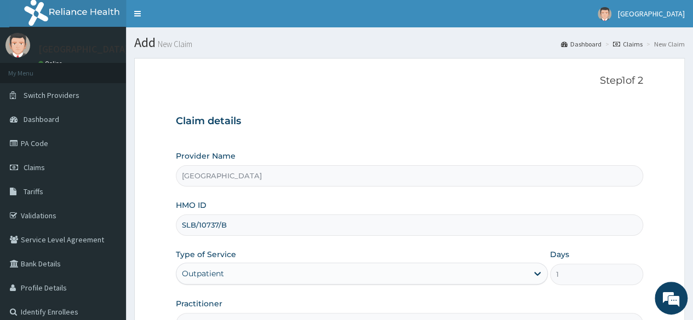
drag, startPoint x: 232, startPoint y: 223, endPoint x: 182, endPoint y: 222, distance: 50.4
click at [182, 222] on input "SLB/10737/B" at bounding box center [409, 225] width 467 height 21
click at [258, 223] on input "SLB/10737/B" at bounding box center [409, 225] width 467 height 21
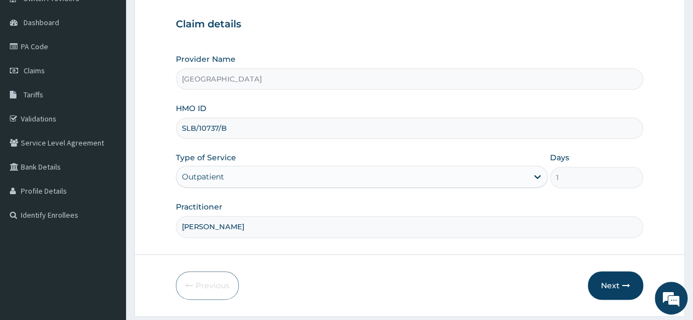
scroll to position [127, 0]
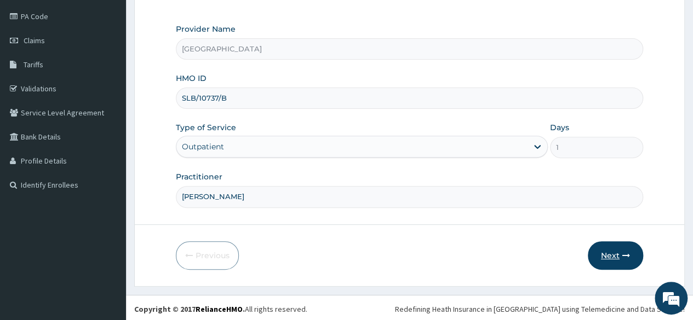
click at [619, 251] on button "Next" at bounding box center [615, 255] width 55 height 28
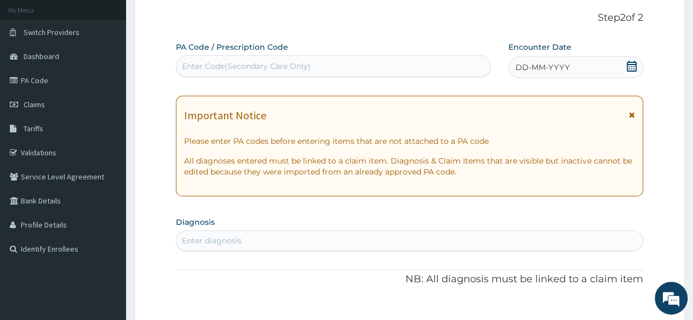
scroll to position [24, 0]
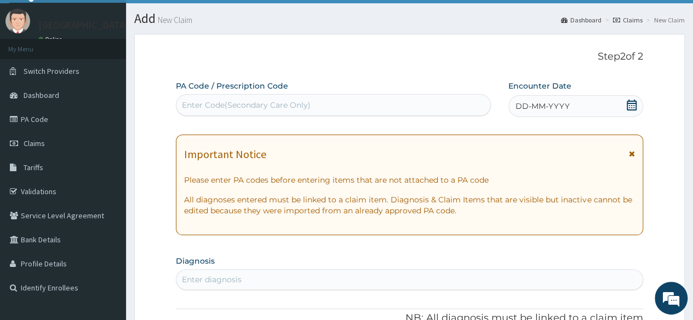
click at [630, 103] on icon at bounding box center [631, 105] width 10 height 11
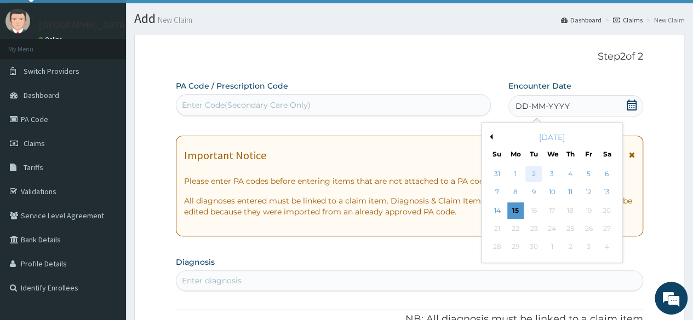
click at [539, 171] on div "2" at bounding box center [533, 174] width 16 height 16
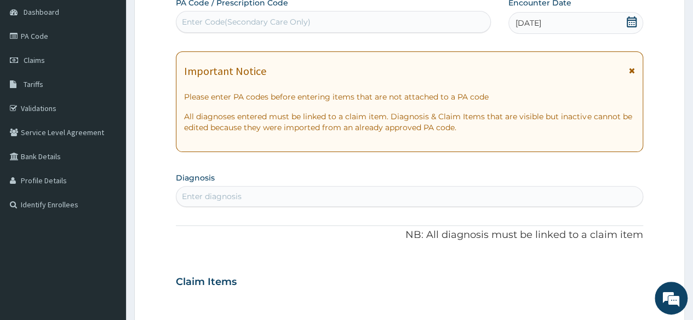
scroll to position [110, 0]
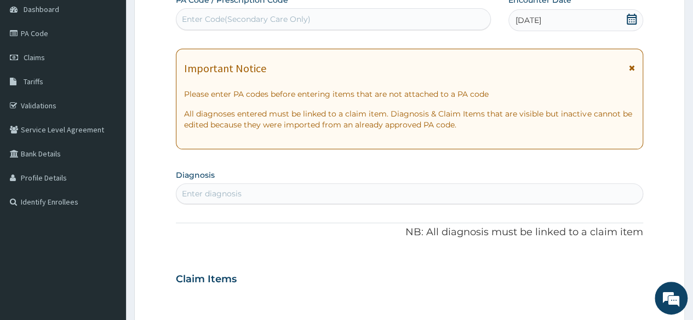
click at [520, 202] on div "Enter diagnosis" at bounding box center [409, 193] width 467 height 21
type input "furuncl"
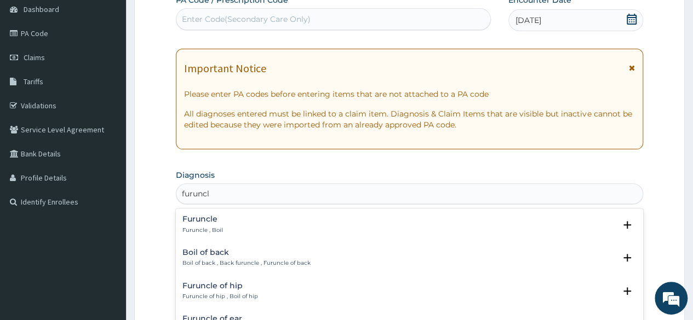
click at [199, 220] on h4 "Furuncle" at bounding box center [202, 219] width 41 height 8
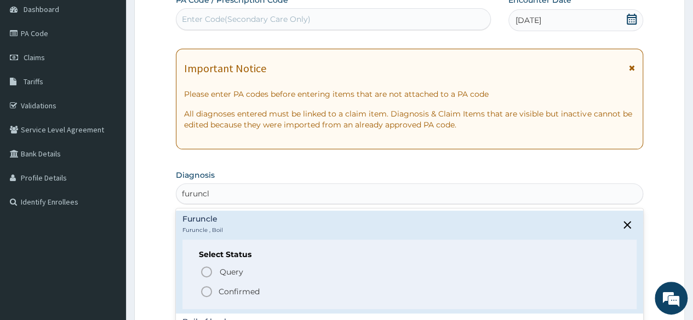
click at [204, 293] on icon "status option filled" at bounding box center [206, 291] width 13 height 13
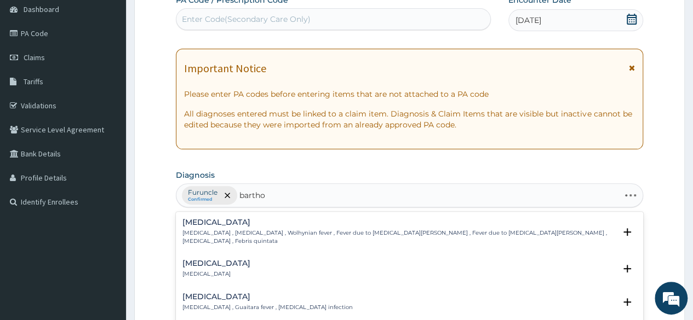
type input "barthol"
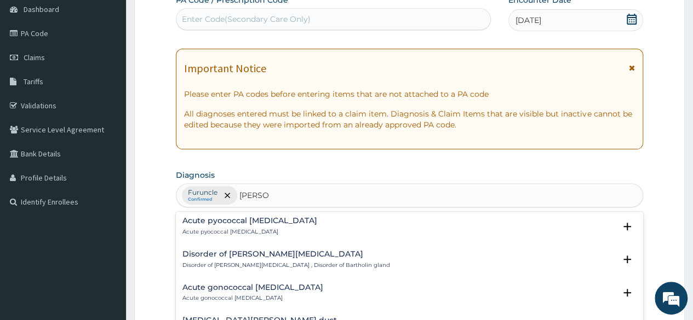
scroll to position [0, 0]
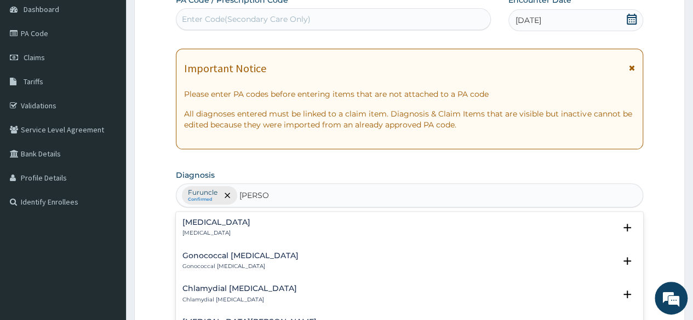
click at [233, 224] on div "Bartholinitis Bartholinitis" at bounding box center [409, 227] width 454 height 19
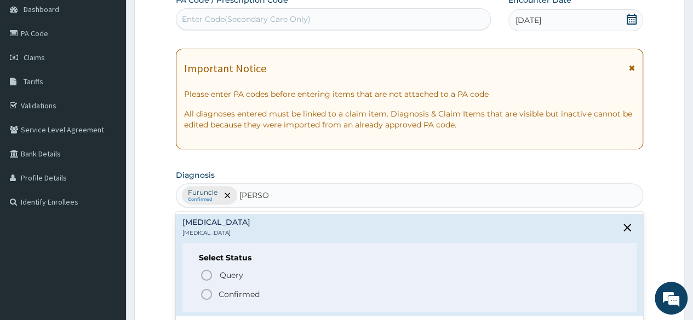
click at [203, 294] on icon "status option filled" at bounding box center [206, 294] width 13 height 13
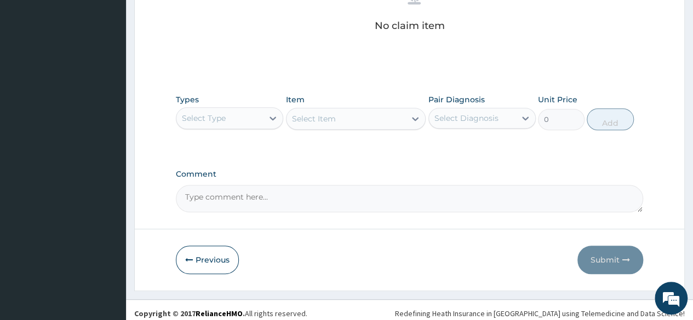
scroll to position [467, 0]
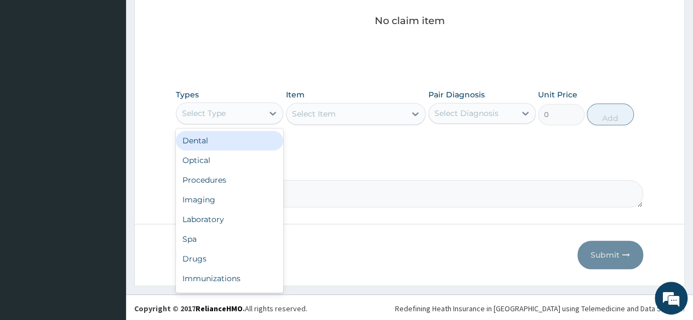
click at [257, 110] on div "Select Type" at bounding box center [219, 114] width 87 height 18
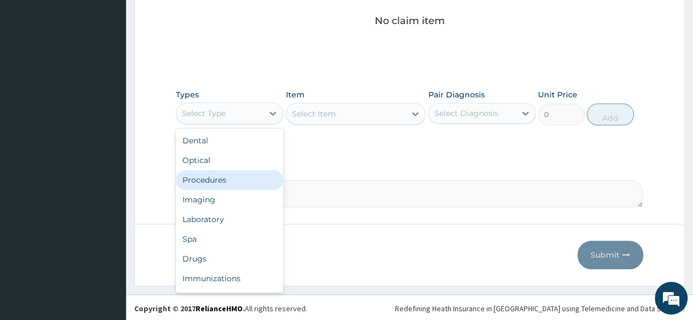
click at [227, 182] on div "Procedures" at bounding box center [229, 180] width 107 height 20
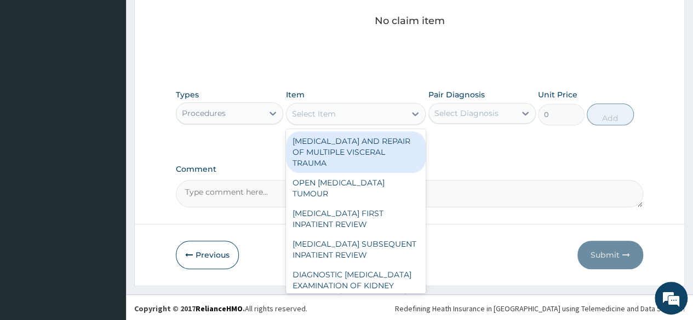
click at [361, 114] on div "Select Item" at bounding box center [345, 114] width 119 height 18
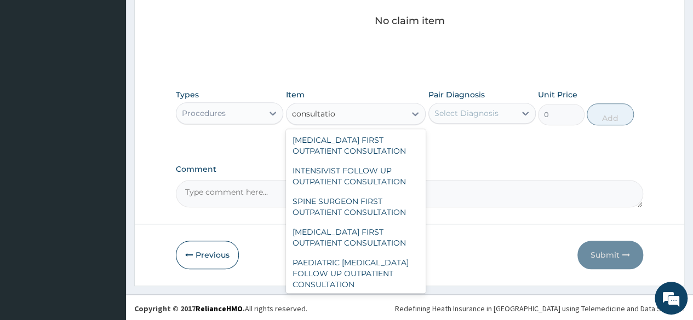
scroll to position [2043, 0]
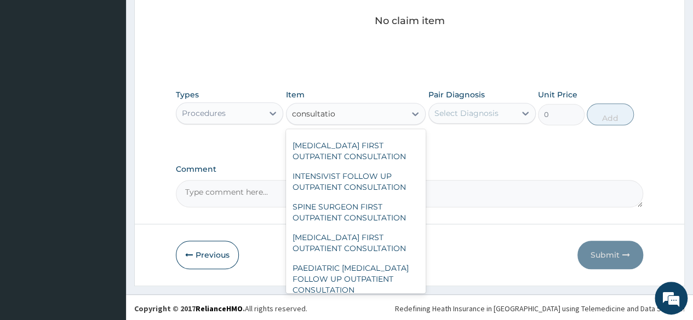
type input "consultatio"
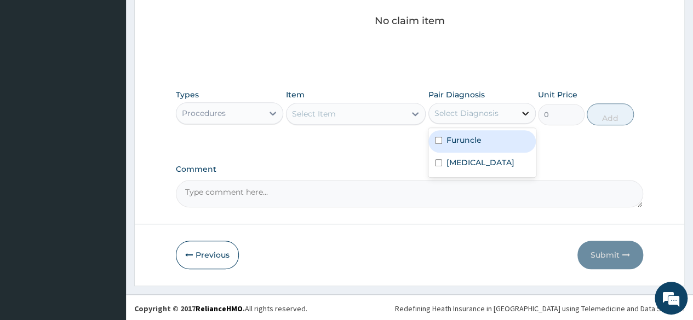
click at [520, 111] on icon at bounding box center [525, 113] width 11 height 11
click at [437, 140] on input "checkbox" at bounding box center [438, 140] width 7 height 7
checkbox input "true"
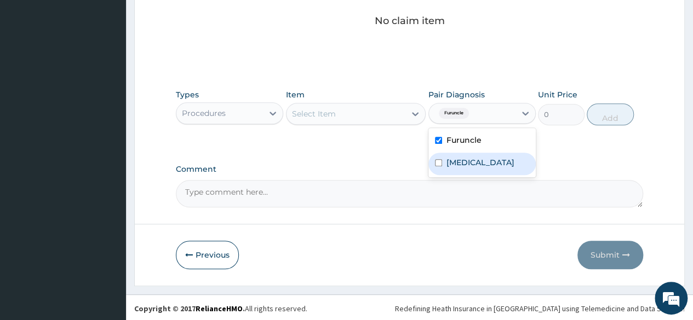
click at [437, 164] on input "checkbox" at bounding box center [438, 162] width 7 height 7
checkbox input "true"
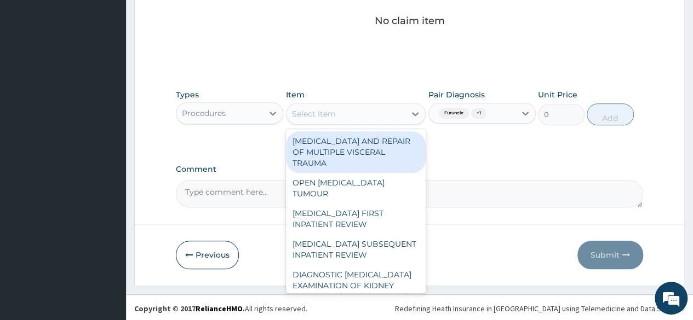
click at [385, 114] on div "Select Item" at bounding box center [345, 114] width 119 height 18
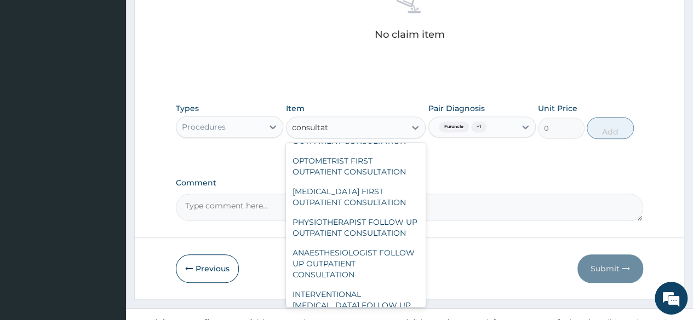
scroll to position [25, 0]
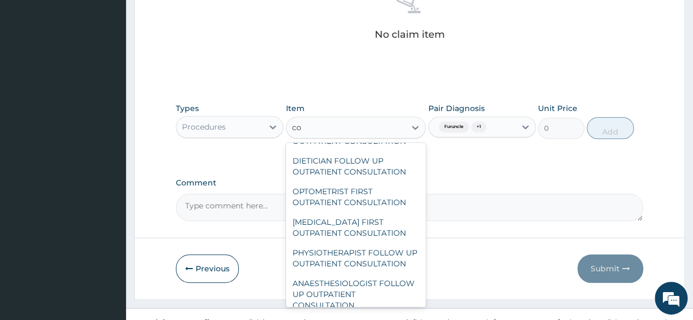
type input "c"
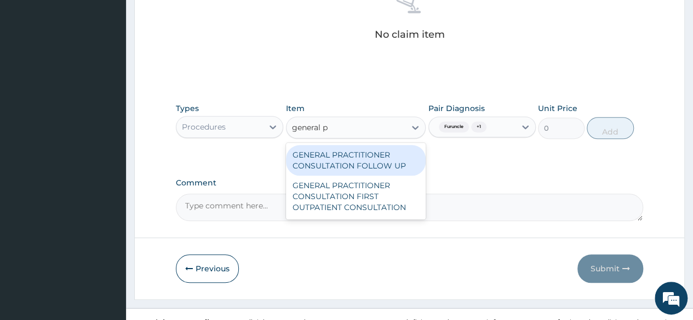
scroll to position [0, 0]
type input "general pr"
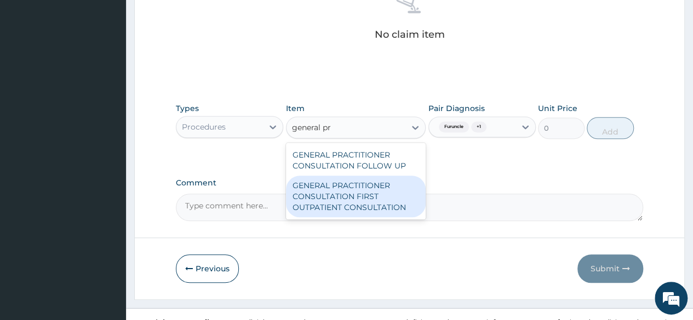
click at [373, 192] on div "GENERAL PRACTITIONER CONSULTATION FIRST OUTPATIENT CONSULTATION" at bounding box center [356, 197] width 140 height 42
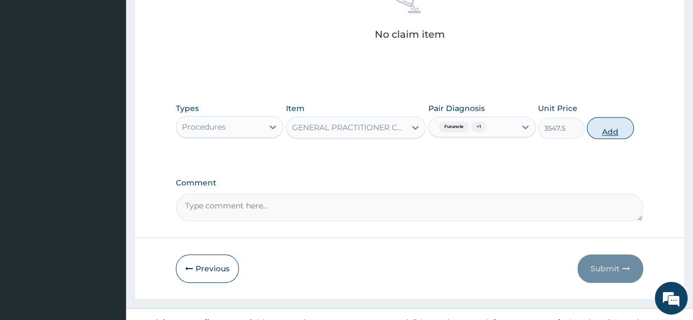
click at [606, 129] on button "Add" at bounding box center [609, 128] width 47 height 22
type input "0"
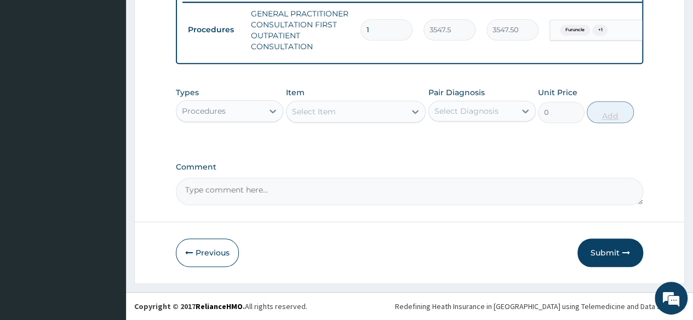
scroll to position [440, 0]
click at [257, 111] on div "Procedures" at bounding box center [219, 111] width 87 height 18
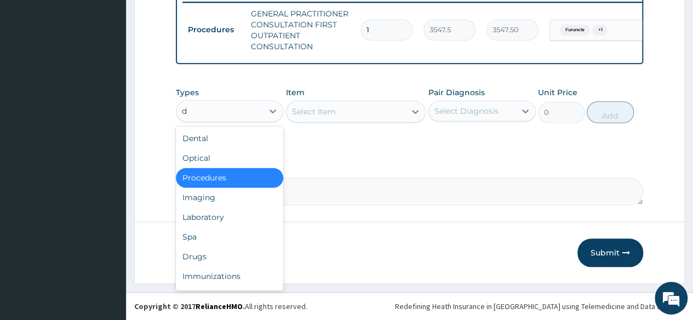
type input "dr"
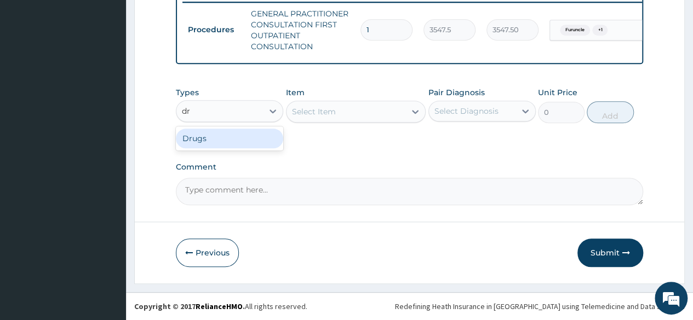
click at [234, 135] on div "Drugs" at bounding box center [229, 139] width 107 height 20
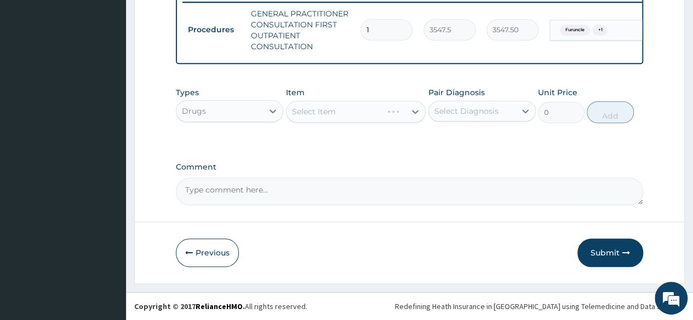
click at [361, 109] on div "Select Item" at bounding box center [356, 112] width 140 height 22
click at [345, 114] on div "Select Item" at bounding box center [356, 112] width 140 height 22
click at [335, 117] on div "Select Item" at bounding box center [356, 112] width 140 height 22
click at [364, 116] on div "Select Item" at bounding box center [356, 112] width 140 height 22
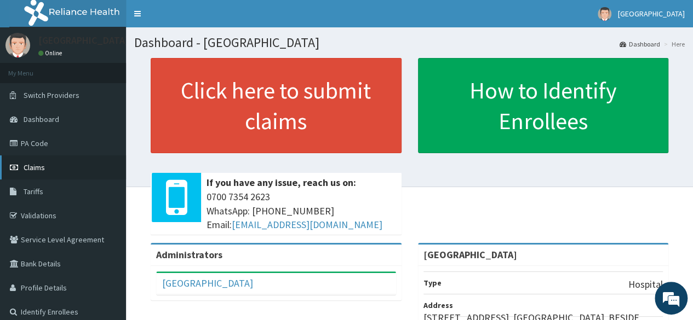
click at [34, 166] on span "Claims" at bounding box center [34, 168] width 21 height 10
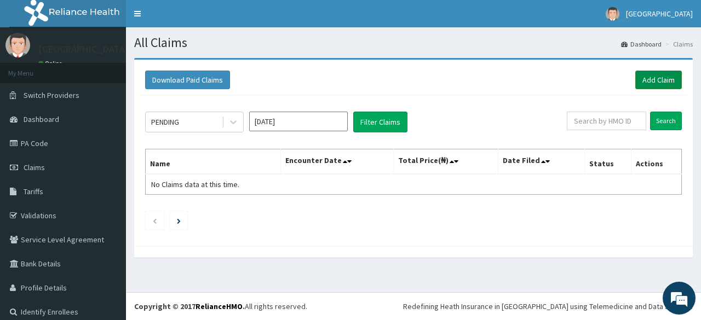
click at [652, 80] on link "Add Claim" at bounding box center [658, 80] width 47 height 19
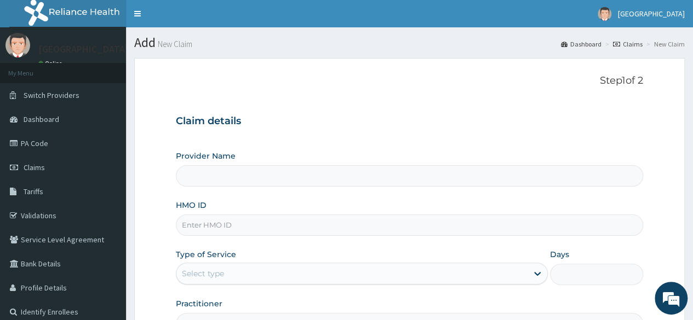
click at [470, 170] on input "Provider Name" at bounding box center [409, 175] width 467 height 21
click at [290, 217] on input "HMO ID" at bounding box center [409, 225] width 467 height 21
type input "SLB/10737/B"
type input "[GEOGRAPHIC_DATA]"
type input "SLB/10737/C"
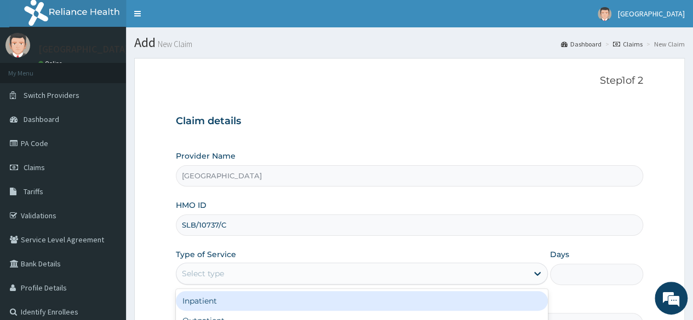
click at [253, 282] on div "Select type" at bounding box center [362, 274] width 372 height 22
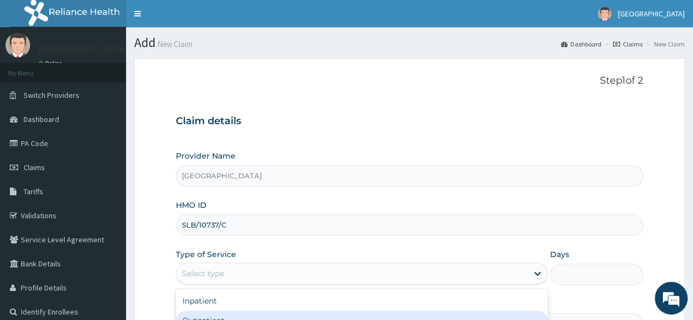
click at [231, 315] on div "Outpatient" at bounding box center [362, 321] width 372 height 20
type input "1"
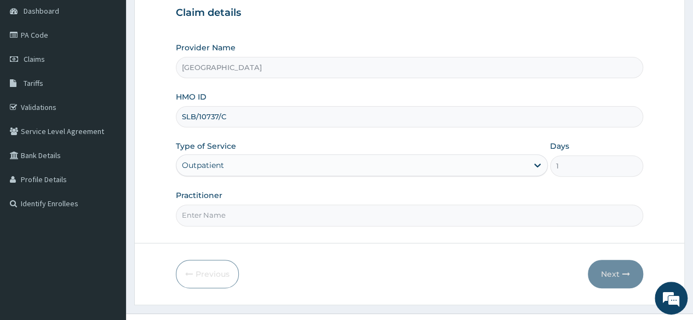
scroll to position [117, 0]
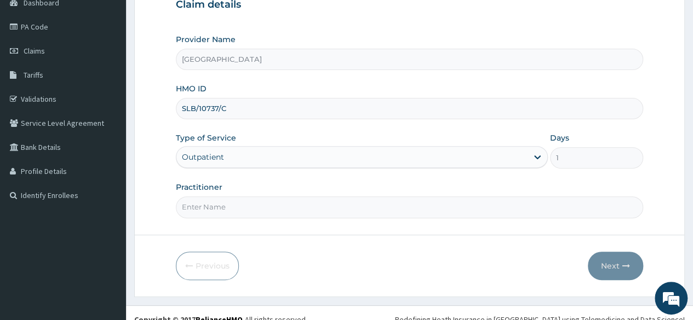
click at [445, 199] on input "Practitioner" at bounding box center [409, 207] width 467 height 21
type input "Dr Seun Omosanya"
click at [613, 267] on button "Next" at bounding box center [615, 266] width 55 height 28
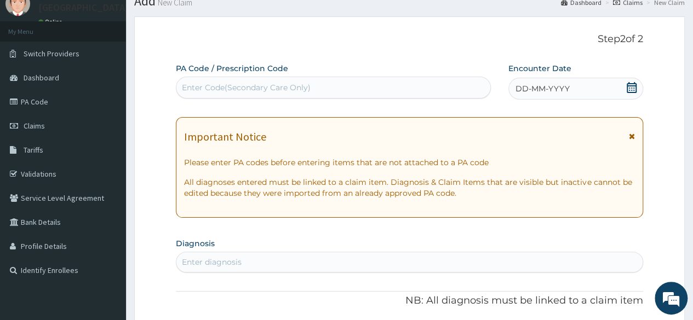
scroll to position [0, 0]
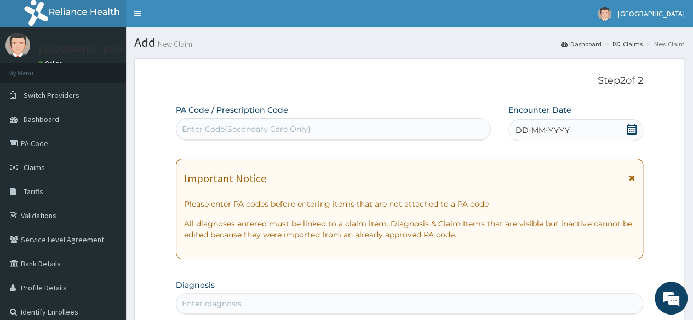
click at [329, 126] on div "Enter Code(Secondary Care Only)" at bounding box center [332, 129] width 313 height 18
paste input "PA/C3A5B7"
type input "PA/C3A5B7"
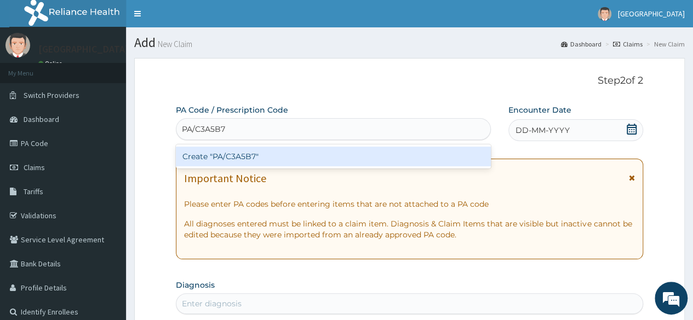
click at [256, 151] on div "Create "PA/C3A5B7"" at bounding box center [333, 157] width 314 height 20
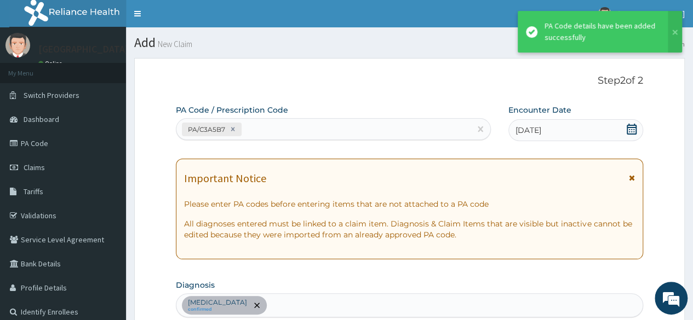
scroll to position [295, 0]
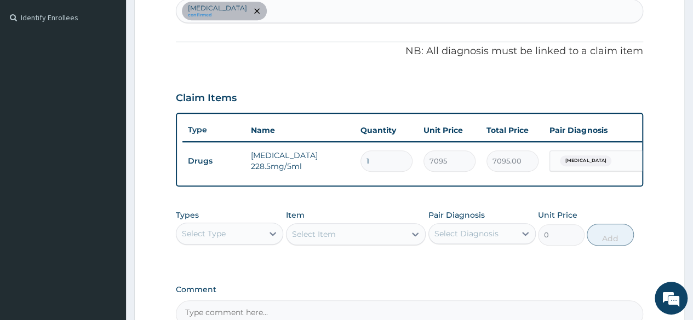
click at [227, 240] on div "Select Type" at bounding box center [219, 234] width 87 height 18
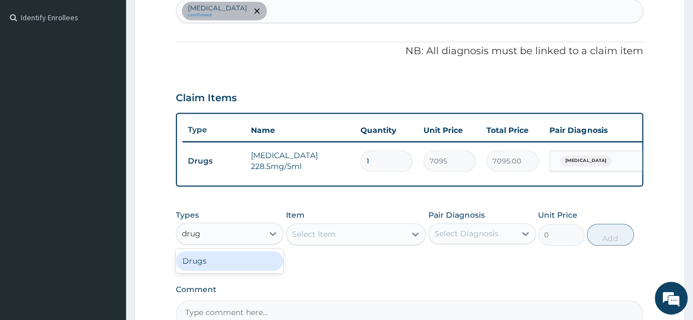
type input "drugs"
click at [222, 271] on div "Drugs" at bounding box center [229, 261] width 107 height 20
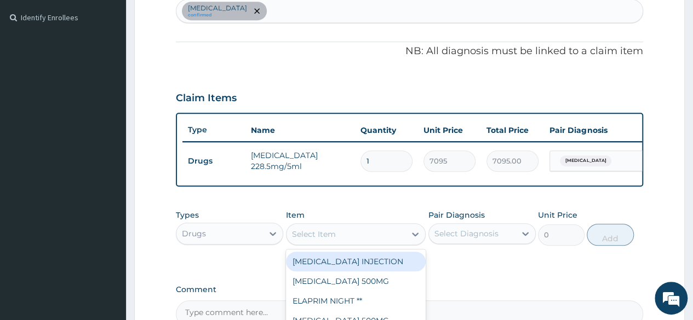
click at [366, 243] on div "Select Item" at bounding box center [345, 235] width 119 height 18
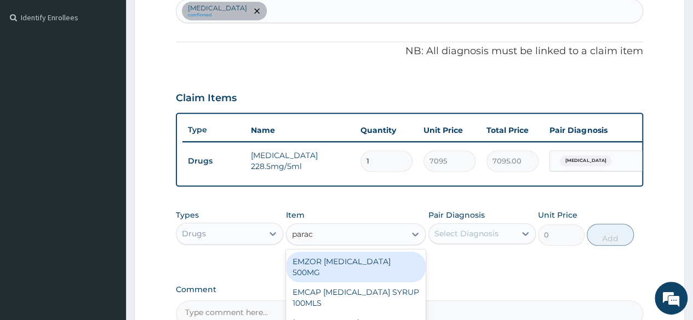
type input "parace"
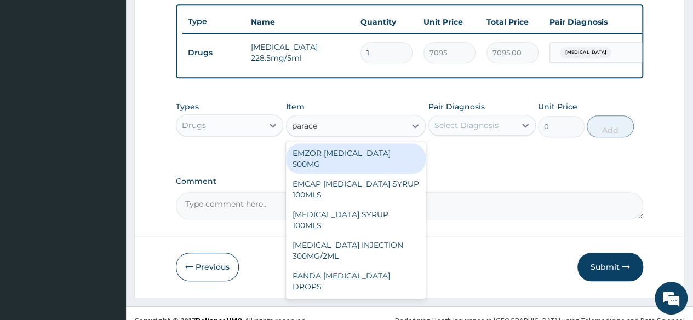
scroll to position [415, 0]
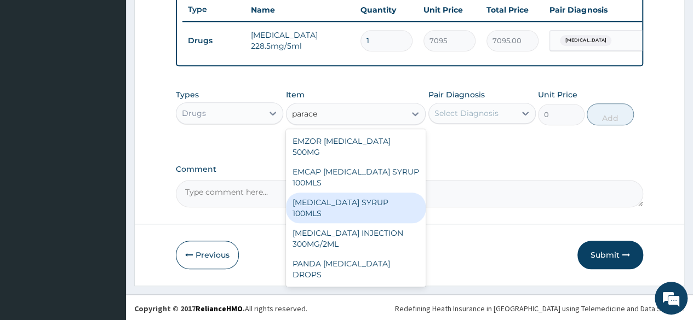
click at [372, 197] on div "PARACETAMOL SYRUP 100MLS" at bounding box center [356, 208] width 140 height 31
type input "709.5"
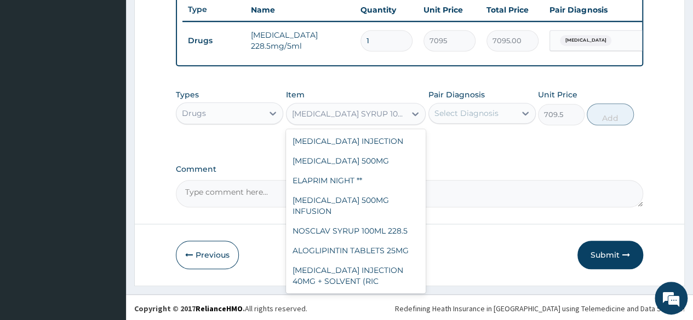
click at [398, 119] on div "PARACETAMOL SYRUP 100MLS" at bounding box center [349, 113] width 115 height 11
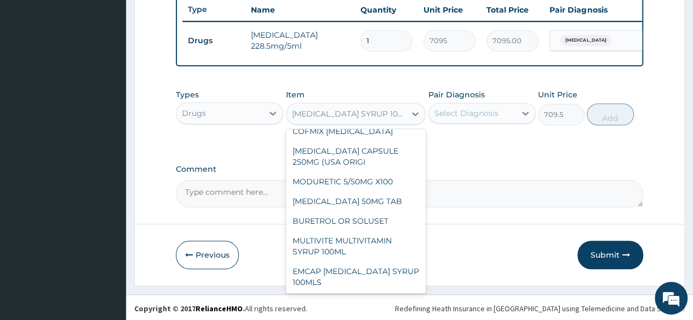
scroll to position [5251, 0]
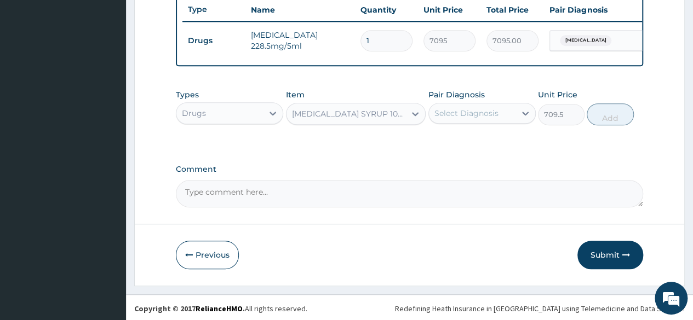
click at [457, 125] on div "Pair Diagnosis Select Diagnosis" at bounding box center [481, 107] width 107 height 36
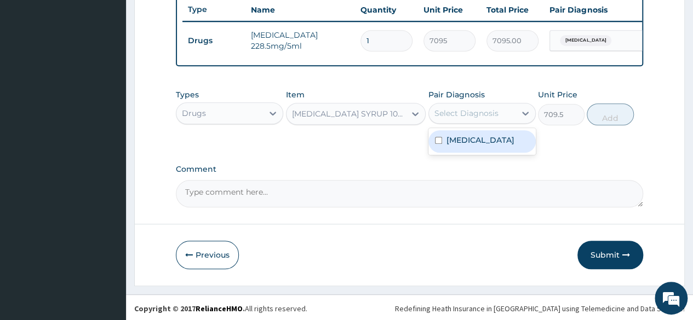
click at [458, 122] on div "Select Diagnosis" at bounding box center [472, 114] width 87 height 18
click at [460, 144] on label "Hypospadias" at bounding box center [480, 140] width 68 height 11
checkbox input "true"
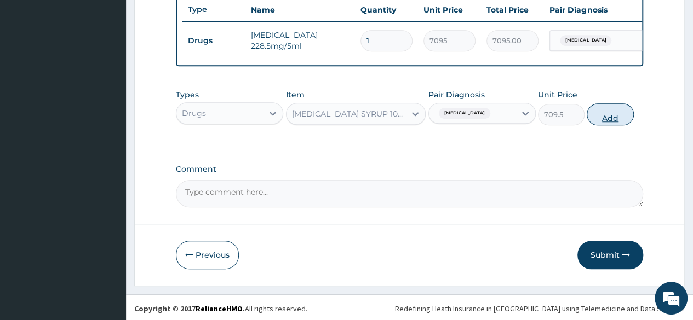
click at [613, 123] on button "Add" at bounding box center [609, 114] width 47 height 22
type input "0"
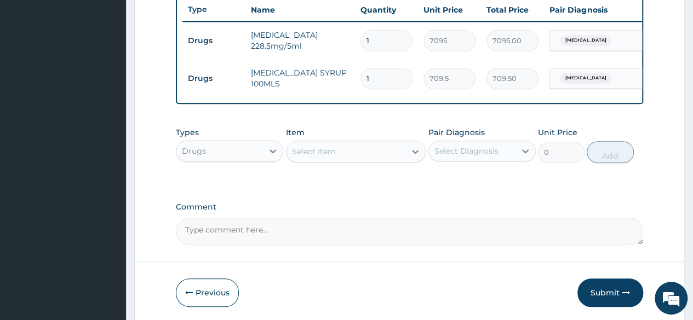
click at [218, 153] on div "Drugs" at bounding box center [219, 151] width 87 height 18
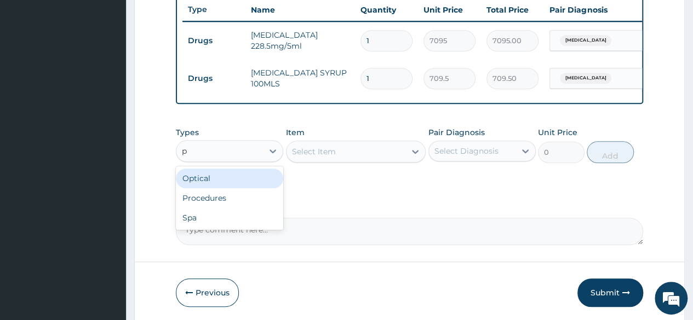
type input "pr"
click at [222, 184] on div "Procedures" at bounding box center [229, 179] width 107 height 20
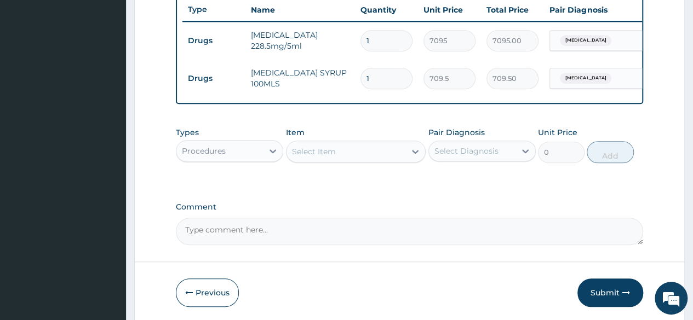
click at [336, 160] on div "Select Item" at bounding box center [345, 152] width 119 height 18
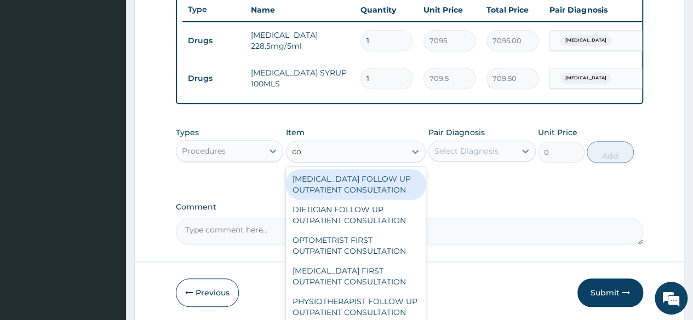
type input "c"
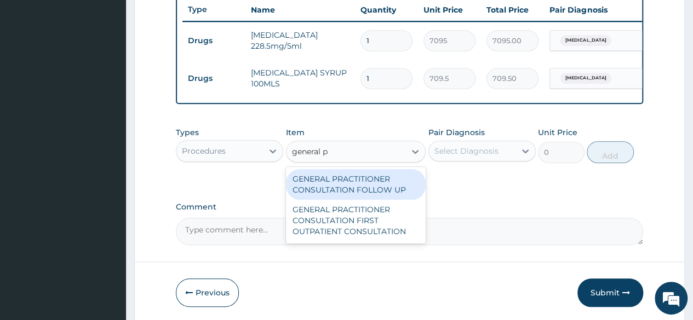
type input "general pr"
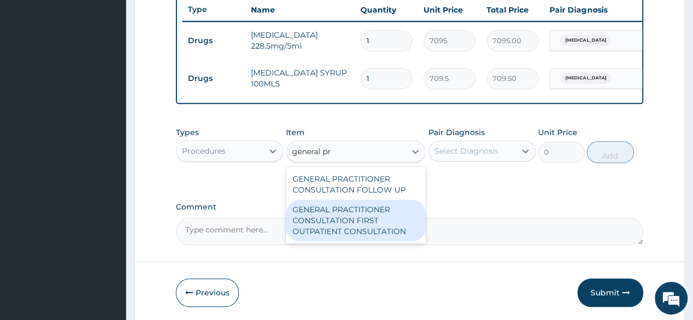
click at [349, 218] on div "GENERAL PRACTITIONER CONSULTATION FIRST OUTPATIENT CONSULTATION" at bounding box center [356, 221] width 140 height 42
type input "3547.5"
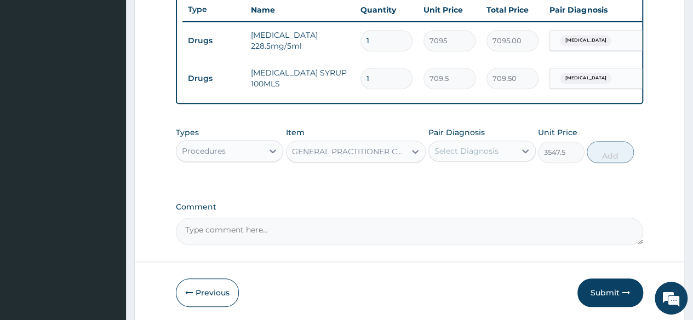
click at [486, 157] on div "Select Diagnosis" at bounding box center [466, 151] width 64 height 11
click at [480, 183] on label "Hypospadias" at bounding box center [480, 177] width 68 height 11
checkbox input "true"
click at [608, 163] on button "Add" at bounding box center [609, 152] width 47 height 22
type input "0"
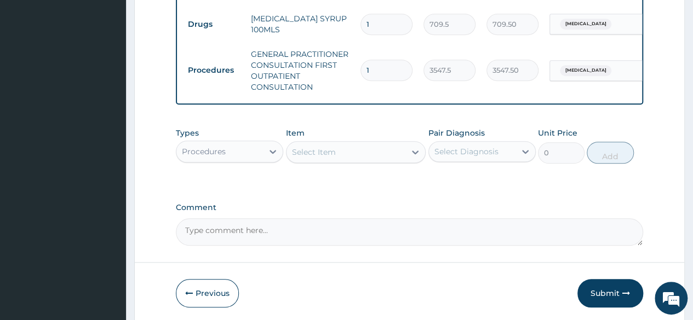
scroll to position [516, 0]
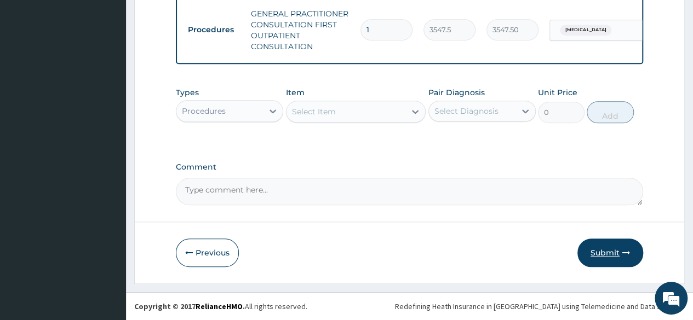
click at [602, 246] on button "Submit" at bounding box center [610, 253] width 66 height 28
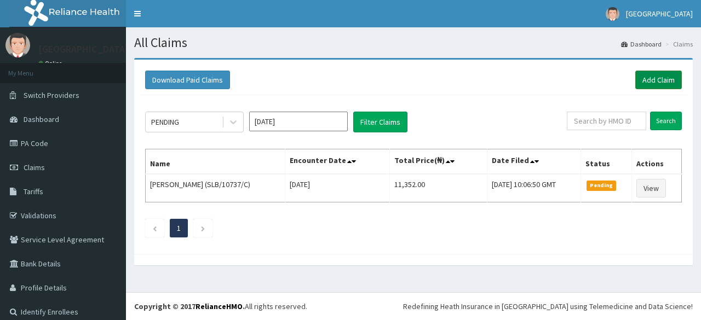
click at [648, 80] on link "Add Claim" at bounding box center [658, 80] width 47 height 19
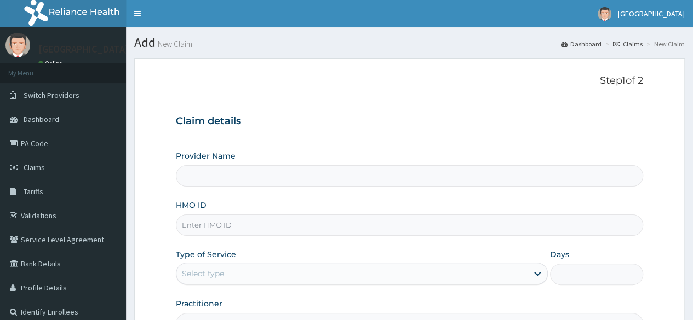
click at [252, 235] on input "HMO ID" at bounding box center [409, 225] width 467 height 21
type input "s"
type input "[GEOGRAPHIC_DATA]"
type input "SLB/10737/B"
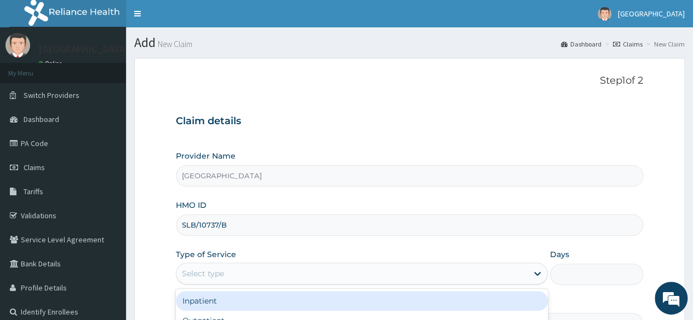
click at [244, 269] on div "Select type" at bounding box center [351, 274] width 351 height 18
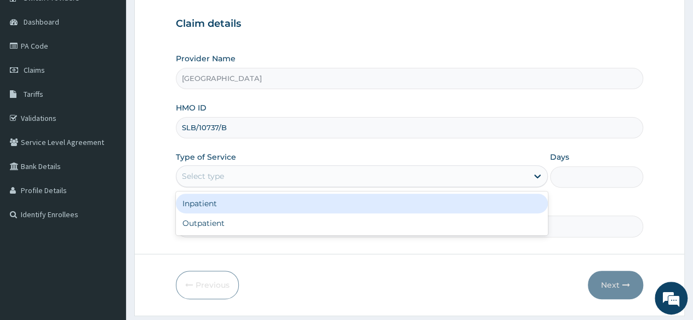
scroll to position [99, 0]
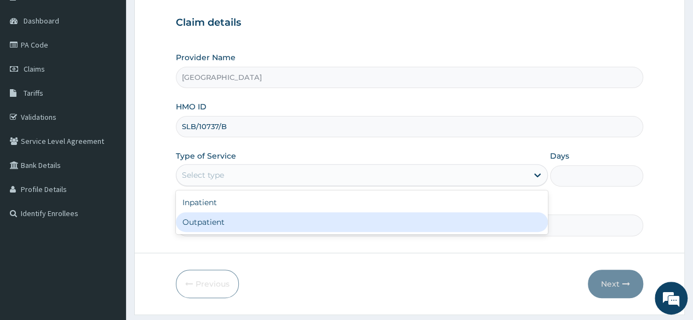
click at [411, 212] on div "Outpatient" at bounding box center [362, 222] width 372 height 20
type input "1"
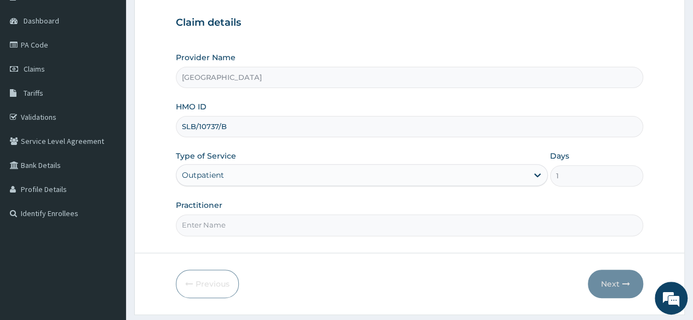
click at [329, 223] on input "Practitioner" at bounding box center [409, 225] width 467 height 21
type input "[PERSON_NAME]"
click at [608, 283] on button "Next" at bounding box center [615, 284] width 55 height 28
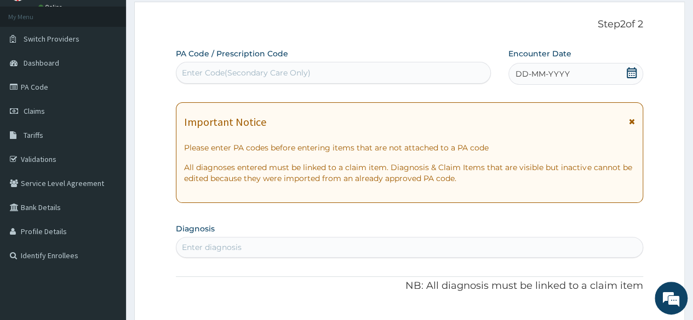
scroll to position [49, 0]
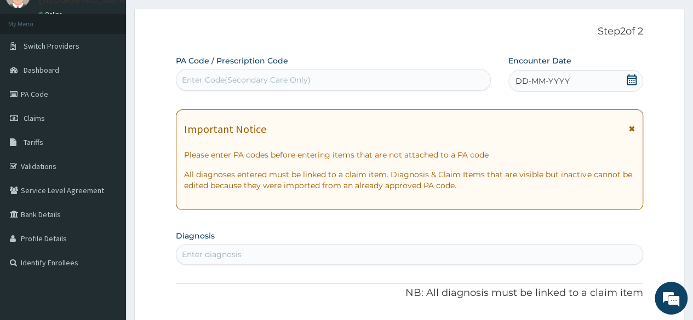
click at [630, 78] on icon at bounding box center [631, 79] width 11 height 11
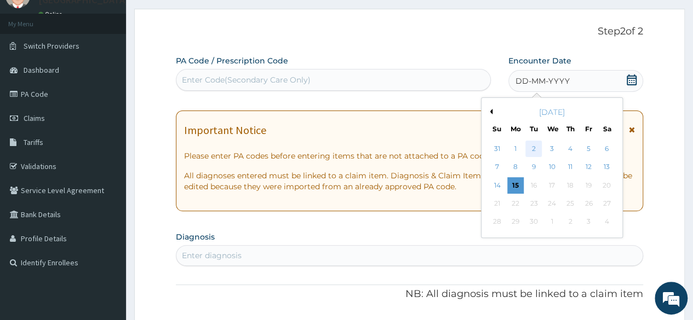
click at [535, 148] on div "2" at bounding box center [533, 149] width 16 height 16
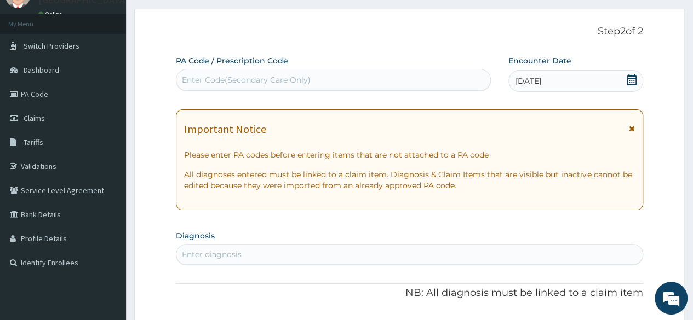
click at [357, 252] on div "Enter diagnosis" at bounding box center [409, 255] width 466 height 18
type input "FURUNC"
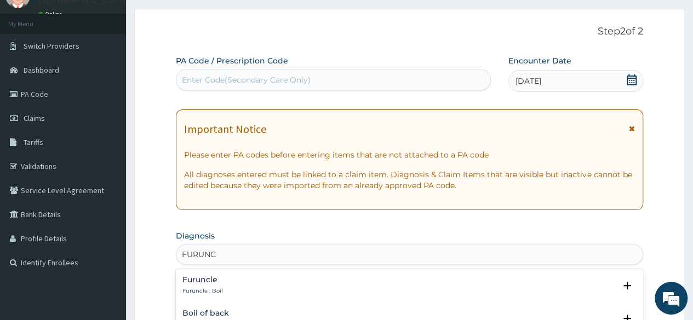
click at [214, 281] on h4 "Furuncle" at bounding box center [202, 280] width 41 height 8
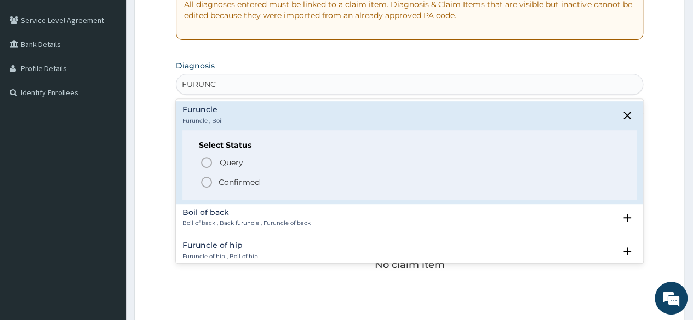
scroll to position [257, 0]
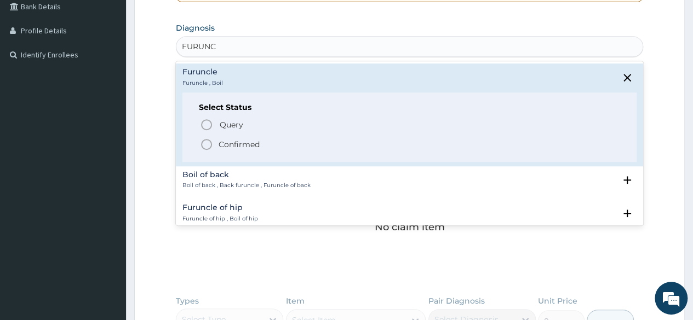
click at [206, 143] on icon "status option filled" at bounding box center [206, 144] width 13 height 13
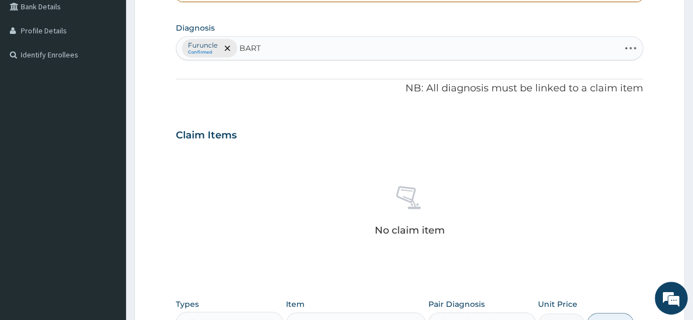
type input "BARTH"
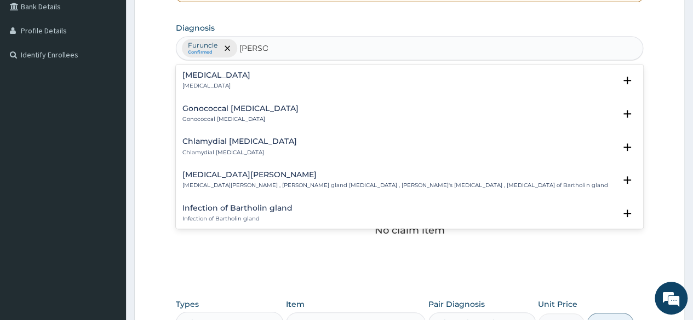
click at [211, 79] on div "Bartholinitis Bartholinitis" at bounding box center [216, 80] width 68 height 19
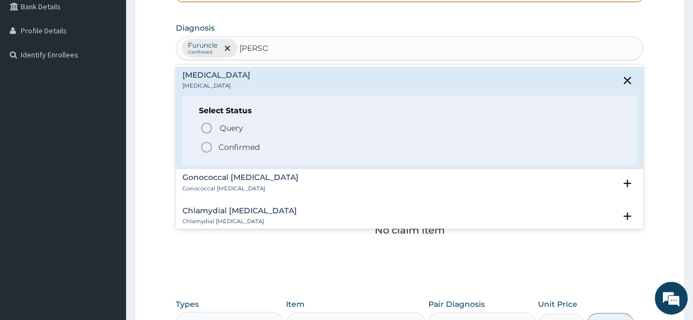
click at [210, 144] on icon "status option filled" at bounding box center [206, 147] width 13 height 13
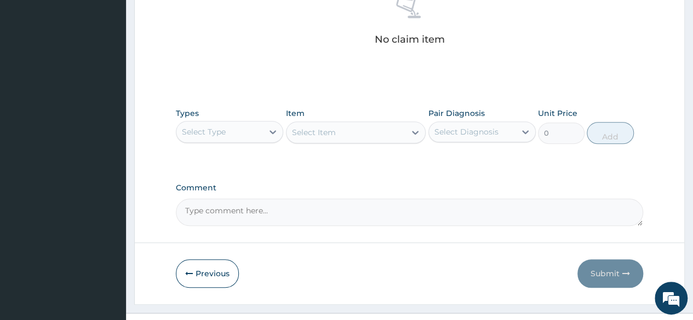
scroll to position [467, 0]
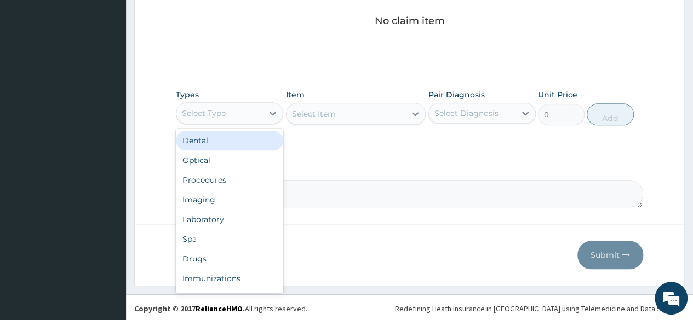
click at [255, 107] on div "Select Type" at bounding box center [219, 114] width 87 height 18
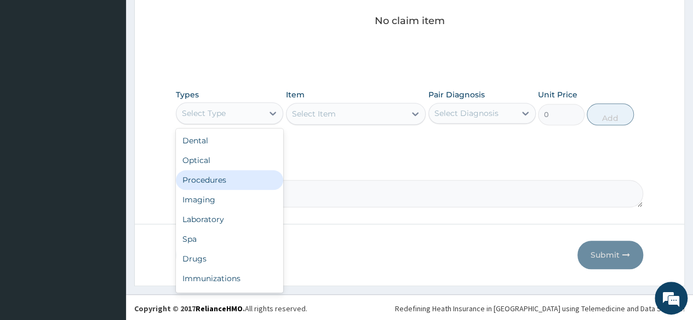
click at [237, 176] on div "Procedures" at bounding box center [229, 180] width 107 height 20
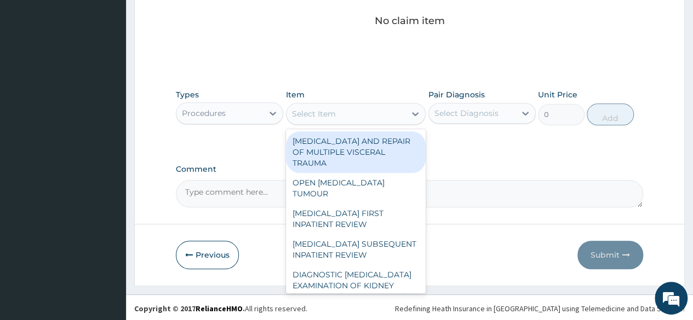
click at [368, 116] on div "Select Item" at bounding box center [345, 114] width 119 height 18
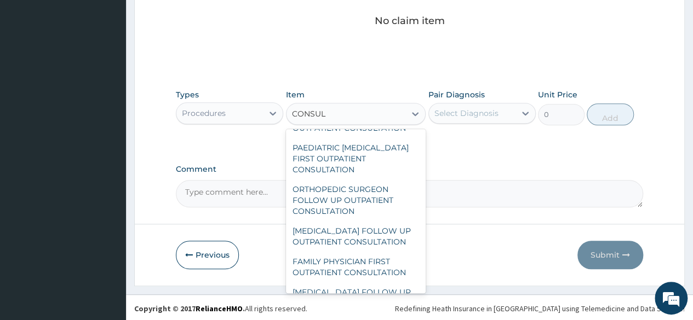
scroll to position [742, 0]
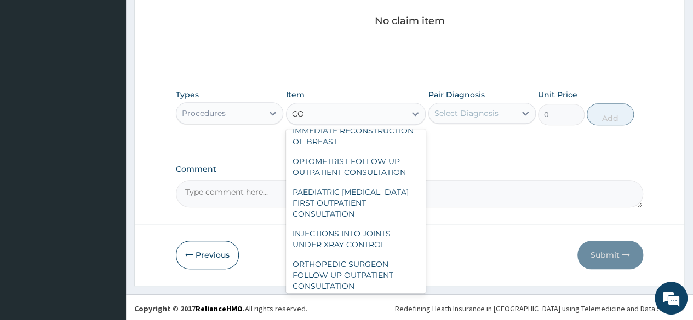
type input "C"
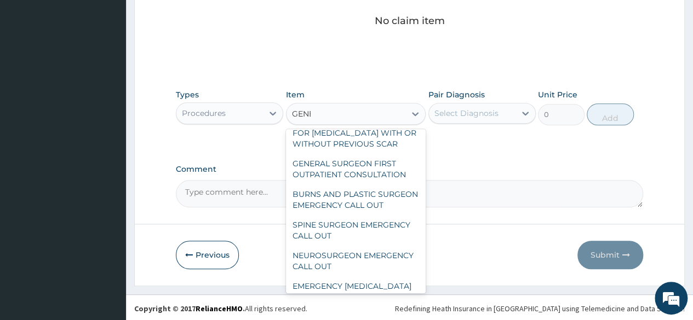
scroll to position [0, 0]
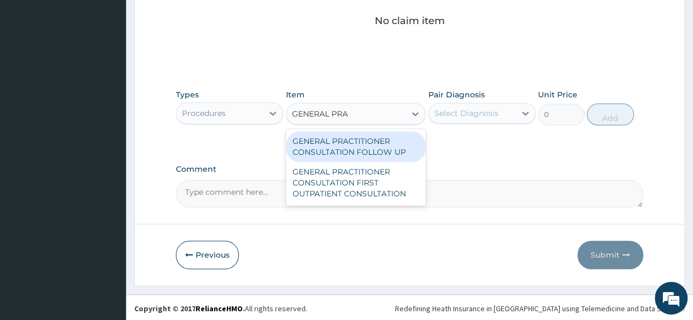
type input "GENERAL PRAC"
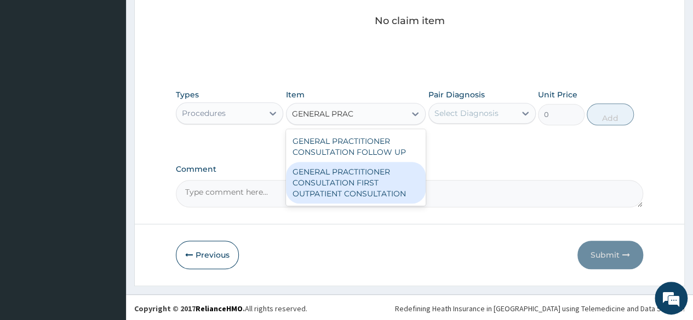
click at [355, 185] on div "GENERAL PRACTITIONER CONSULTATION FIRST OUTPATIENT CONSULTATION" at bounding box center [356, 183] width 140 height 42
type input "3547.5"
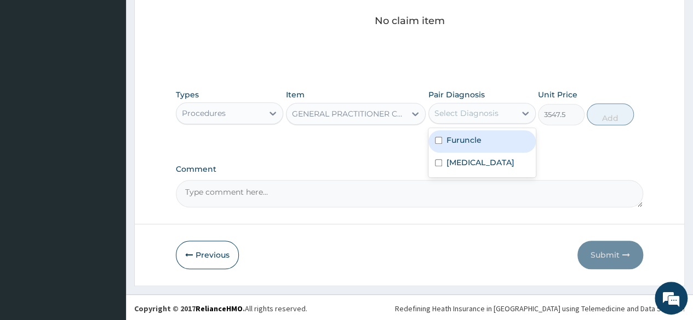
click at [492, 116] on div "Select Diagnosis" at bounding box center [466, 113] width 64 height 11
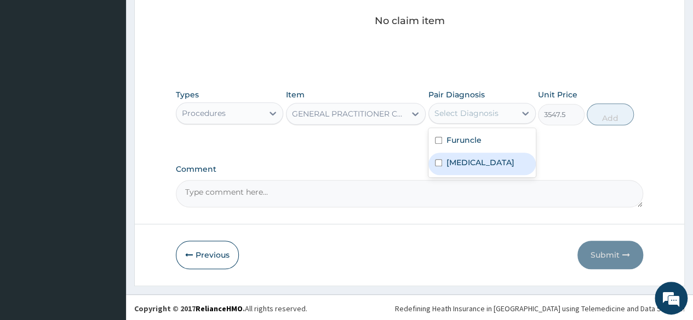
click at [482, 154] on div "Bartholinitis" at bounding box center [481, 164] width 107 height 22
checkbox input "true"
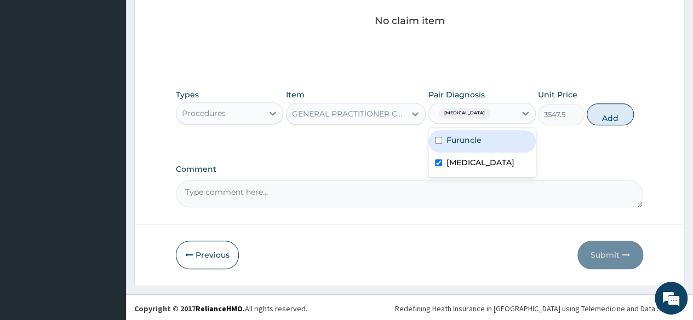
click at [479, 135] on label "Furuncle" at bounding box center [463, 140] width 35 height 11
checkbox input "true"
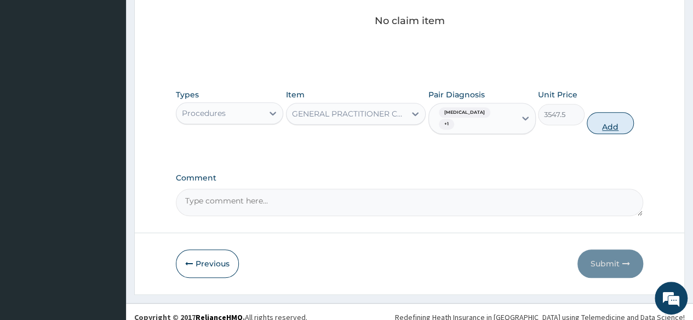
click at [602, 118] on button "Add" at bounding box center [609, 123] width 47 height 22
type input "0"
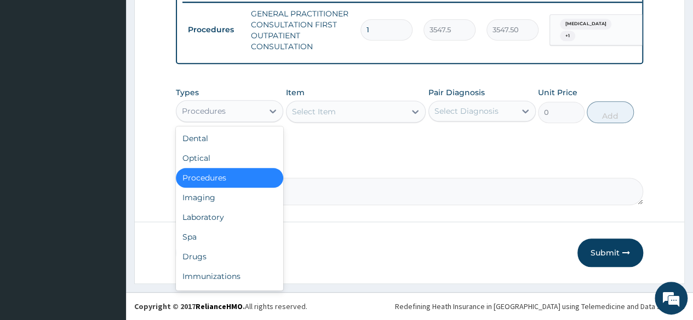
click at [250, 114] on div "Procedures" at bounding box center [219, 111] width 87 height 18
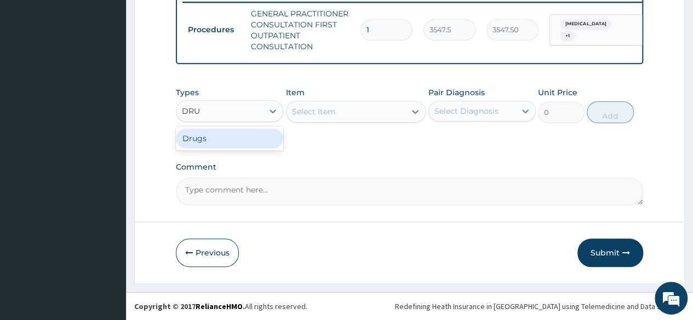
type input "DRUG"
click at [245, 140] on div "Drugs" at bounding box center [229, 139] width 107 height 20
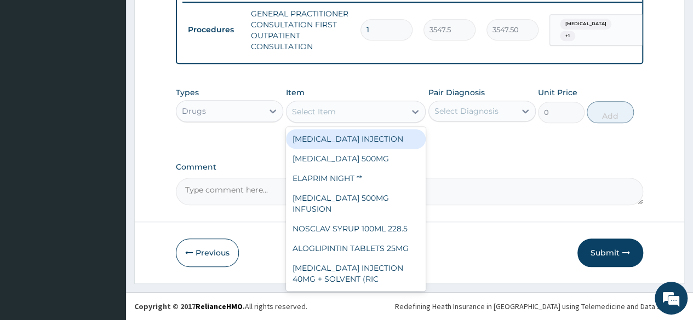
click at [369, 111] on div "Select Item" at bounding box center [345, 112] width 119 height 18
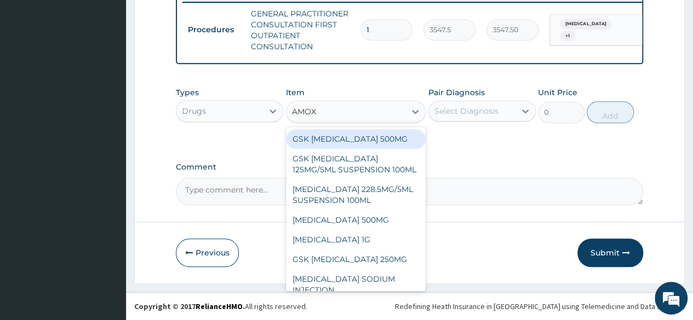
type input "AMOXI"
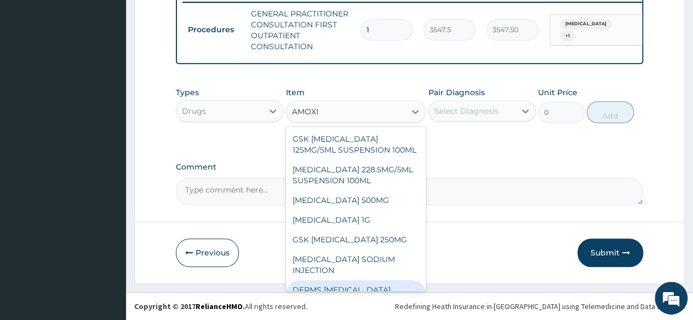
scroll to position [0, 0]
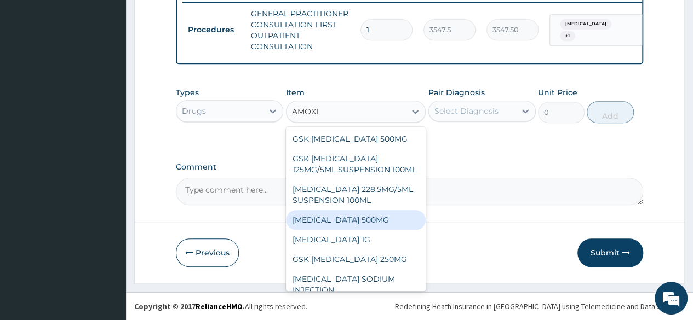
click at [366, 229] on div "AMOXICILLIN 500MG" at bounding box center [356, 220] width 140 height 20
type input "70.94999694824219"
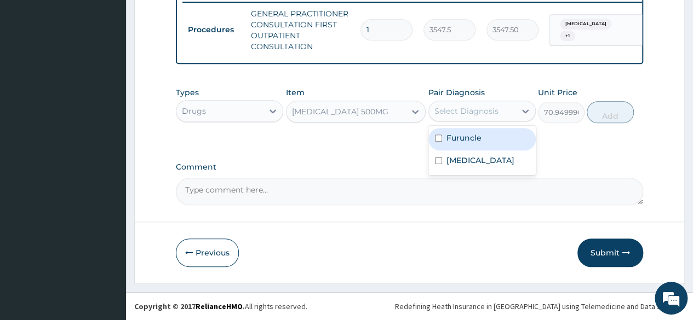
click at [481, 115] on div "Select Diagnosis" at bounding box center [466, 111] width 64 height 11
click at [453, 142] on label "Furuncle" at bounding box center [463, 138] width 35 height 11
checkbox input "true"
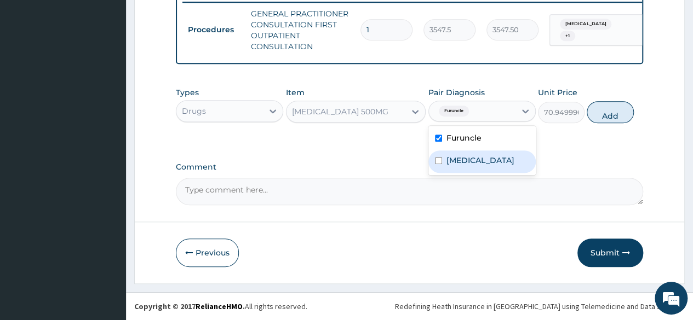
click at [446, 160] on label "Bartholinitis" at bounding box center [480, 160] width 68 height 11
checkbox input "true"
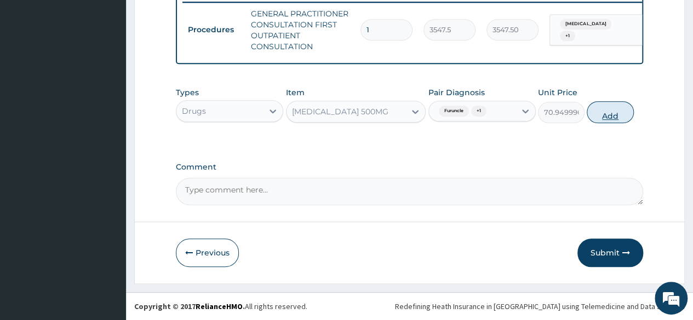
click at [612, 118] on button "Add" at bounding box center [609, 112] width 47 height 22
type input "0"
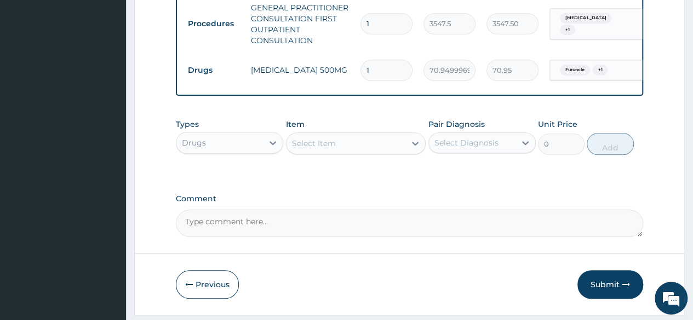
type input "15"
type input "1064.25"
type input "15"
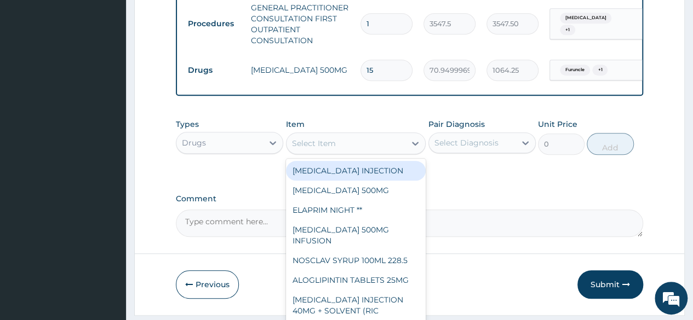
click at [312, 148] on div "Select Item" at bounding box center [314, 143] width 44 height 11
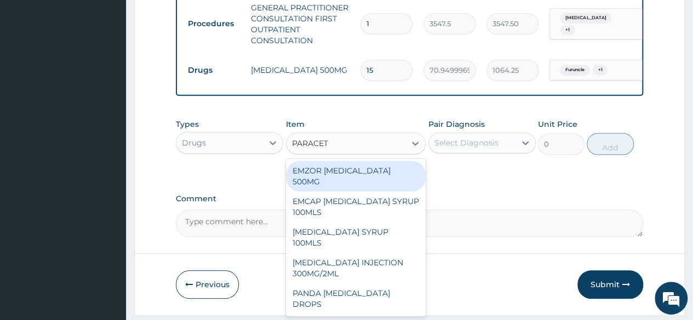
type input "PARACETA"
click at [337, 183] on div "EMZOR PARACETAMOL 500MG" at bounding box center [356, 176] width 140 height 31
type input "23.64999961853027"
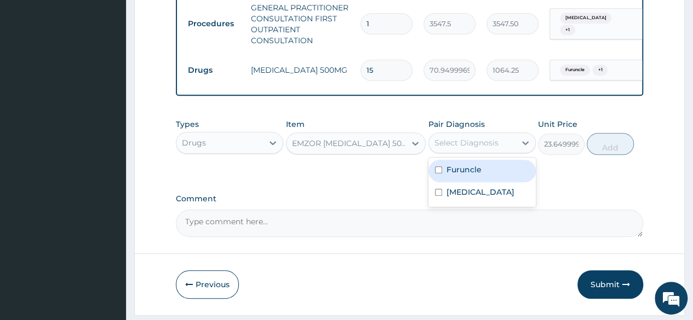
click at [459, 148] on div "Select Diagnosis" at bounding box center [466, 142] width 64 height 11
click at [457, 175] on label "Furuncle" at bounding box center [463, 169] width 35 height 11
checkbox input "true"
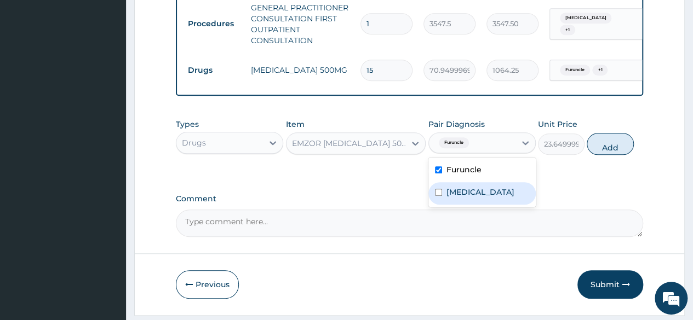
click at [457, 198] on label "Bartholinitis" at bounding box center [480, 192] width 68 height 11
checkbox input "true"
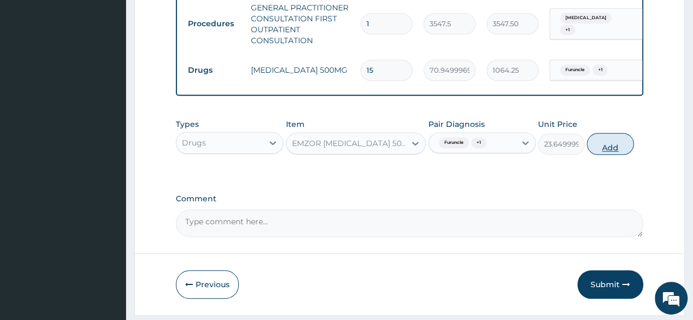
click at [608, 148] on button "Add" at bounding box center [609, 144] width 47 height 22
type input "0"
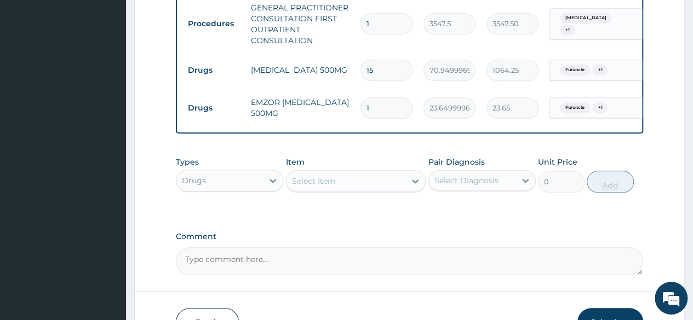
type input "18"
type input "425.70"
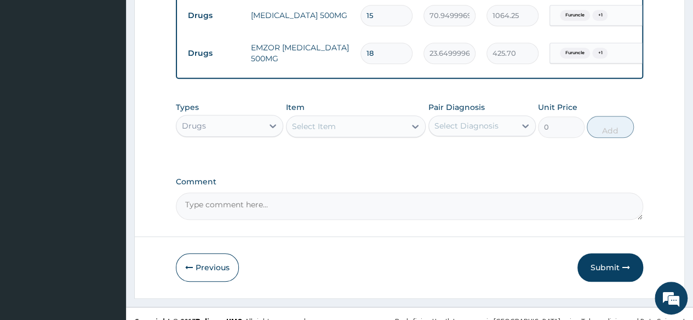
scroll to position [516, 0]
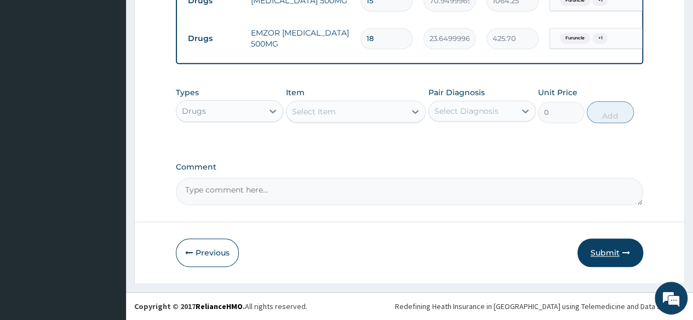
type input "18"
click at [612, 256] on button "Submit" at bounding box center [610, 253] width 66 height 28
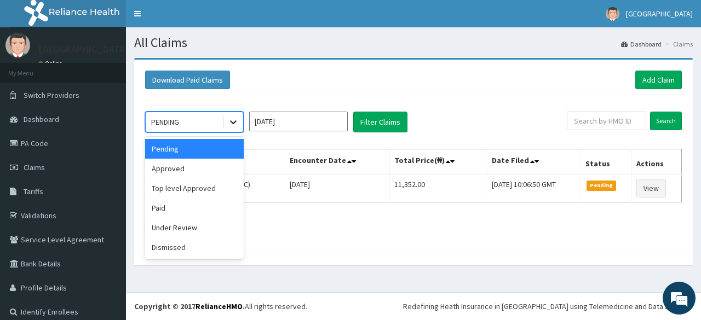
click at [239, 126] on div at bounding box center [233, 122] width 20 height 20
click at [221, 162] on div "Approved" at bounding box center [194, 169] width 99 height 20
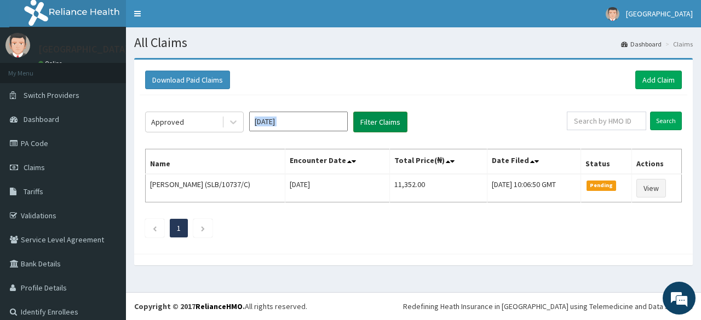
drag, startPoint x: 348, startPoint y: 128, endPoint x: 370, endPoint y: 122, distance: 22.0
click at [370, 122] on div "Approved [DATE] Filter Claims" at bounding box center [356, 122] width 422 height 21
click at [370, 122] on button "Filter Claims" at bounding box center [380, 122] width 54 height 21
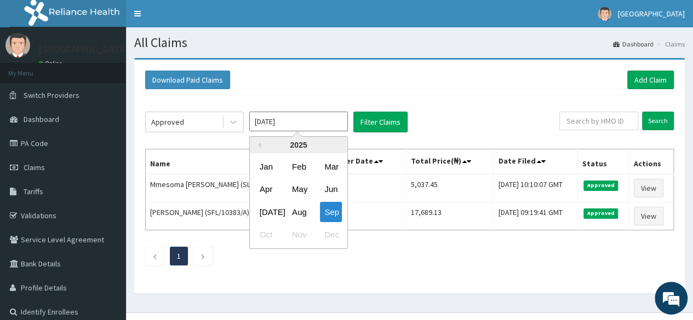
click at [299, 118] on input "[DATE]" at bounding box center [298, 122] width 99 height 20
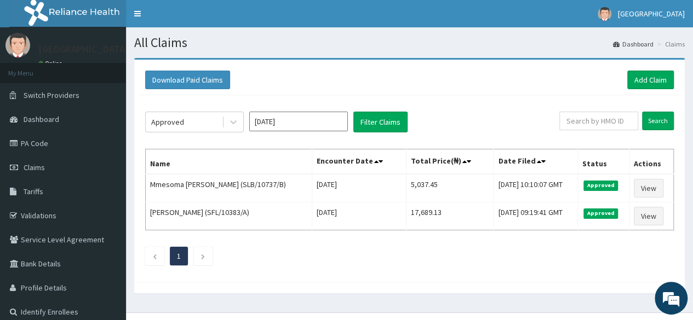
click at [473, 90] on div "Download Paid Claims Add Claim" at bounding box center [409, 80] width 539 height 30
click at [662, 83] on link "Add Claim" at bounding box center [650, 80] width 47 height 19
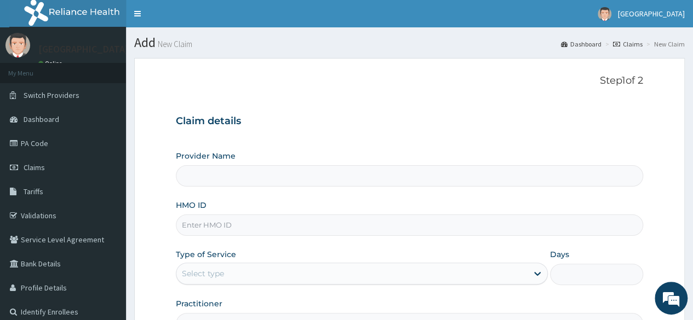
click at [300, 223] on input "HMO ID" at bounding box center [409, 225] width 467 height 21
type input "[GEOGRAPHIC_DATA]"
paste input "SFA/14843/A"
type input "SFA/14843/A"
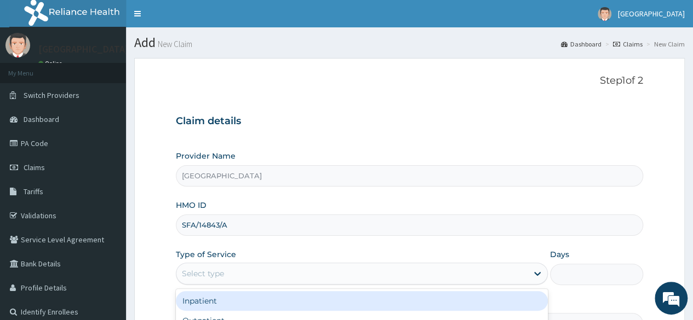
click at [326, 265] on div "Select type" at bounding box center [351, 274] width 351 height 18
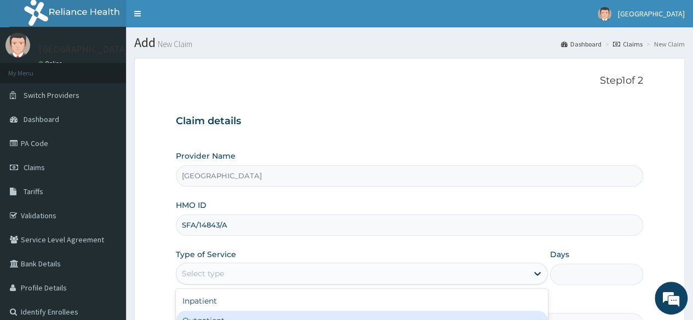
click at [307, 312] on div "Outpatient" at bounding box center [362, 321] width 372 height 20
type input "1"
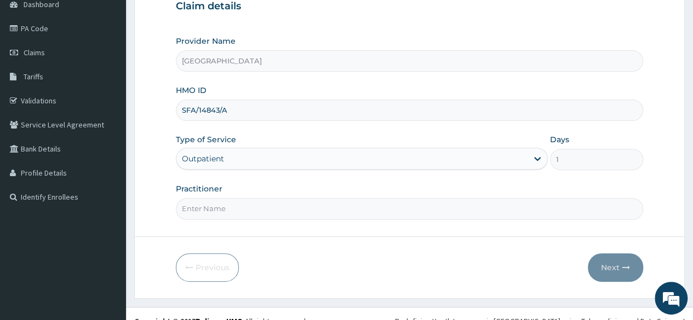
scroll to position [117, 0]
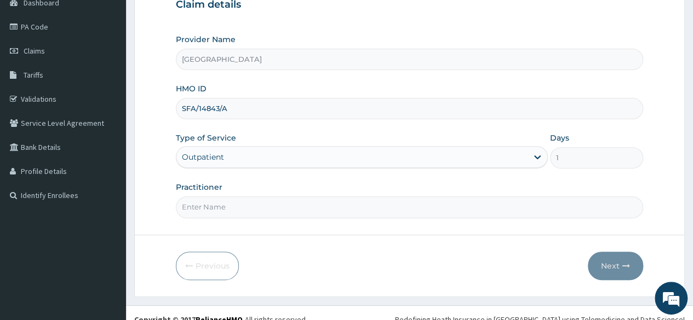
click at [440, 198] on input "Practitioner" at bounding box center [409, 207] width 467 height 21
type input "[PERSON_NAME]"
click at [615, 268] on button "Next" at bounding box center [615, 266] width 55 height 28
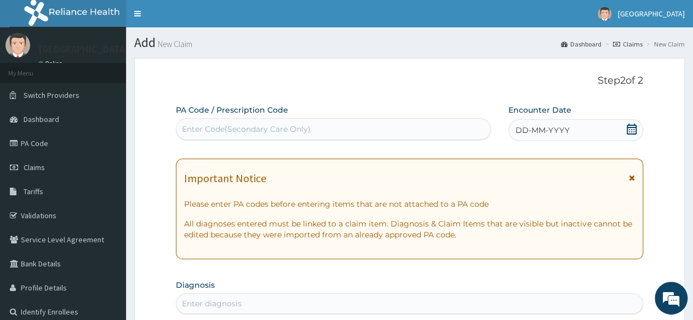
click at [630, 129] on icon at bounding box center [631, 129] width 11 height 11
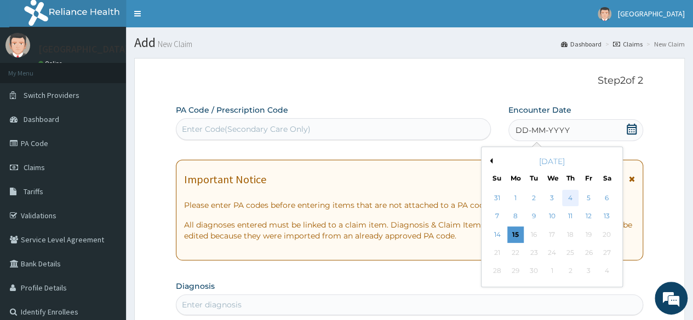
click at [566, 198] on div "4" at bounding box center [570, 198] width 16 height 16
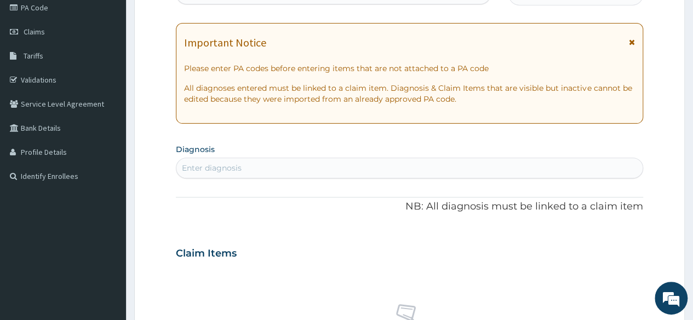
scroll to position [142, 0]
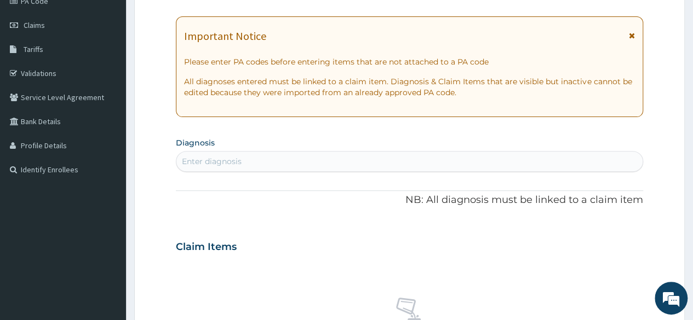
click at [416, 160] on div "Enter diagnosis" at bounding box center [409, 162] width 466 height 18
type input "MALARIA"
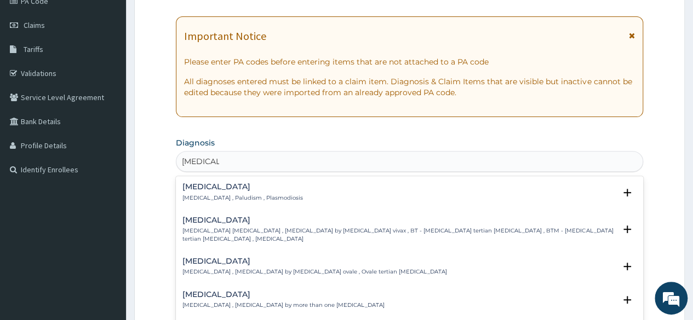
click at [212, 189] on h4 "Malaria" at bounding box center [242, 187] width 120 height 8
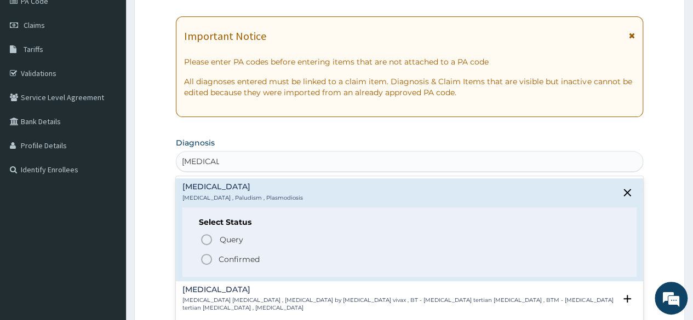
click at [211, 258] on circle "status option filled" at bounding box center [206, 260] width 10 height 10
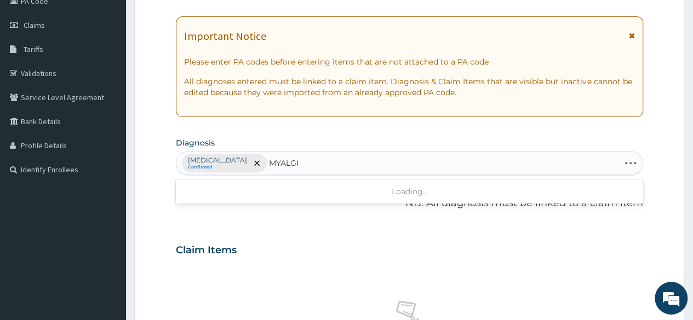
type input "MYALGIA"
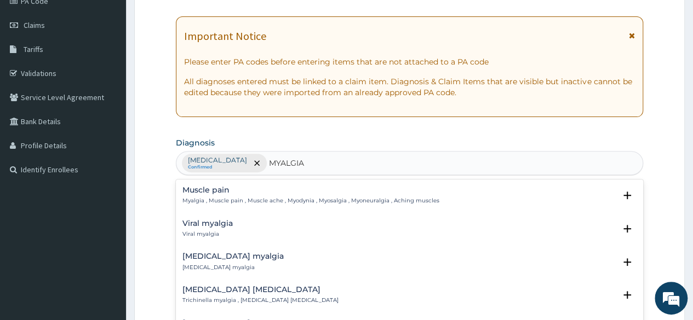
click at [253, 197] on p "Myalgia , Muscle pain , Muscle ache , Myodynia , Myosalgia , Myoneuralgia , Ach…" at bounding box center [310, 201] width 257 height 8
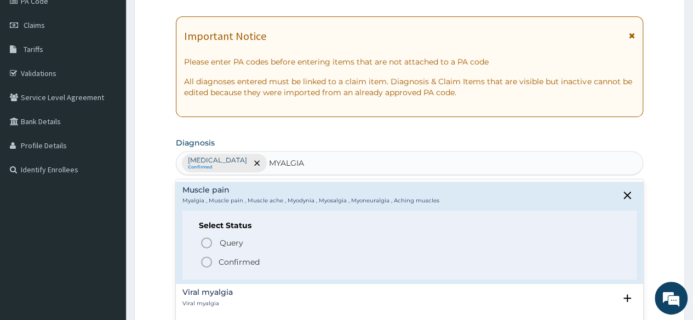
click at [205, 258] on icon "status option filled" at bounding box center [206, 262] width 13 height 13
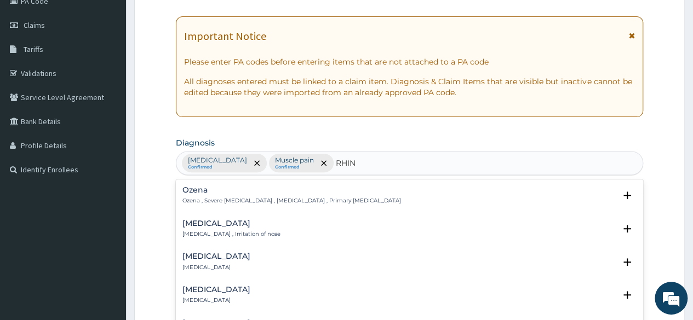
type input "RHINI"
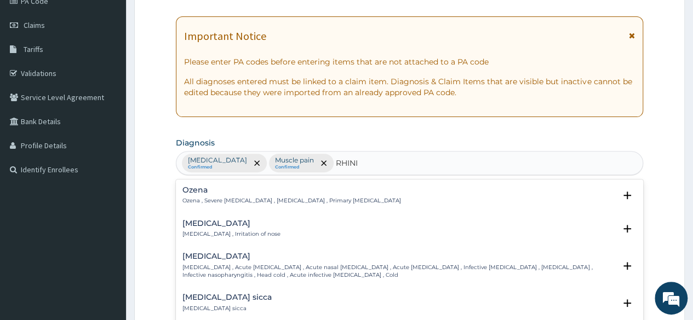
click at [215, 223] on h4 "[MEDICAL_DATA]" at bounding box center [231, 224] width 98 height 8
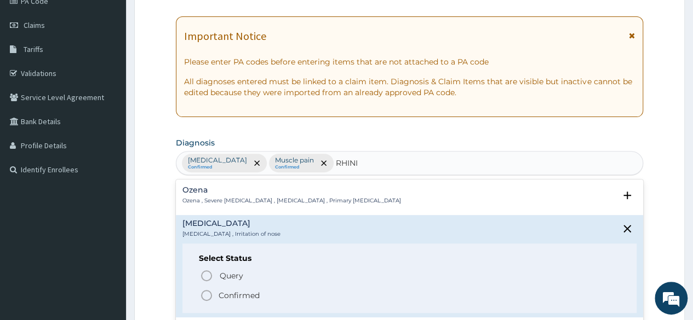
click at [208, 297] on icon "status option filled" at bounding box center [206, 295] width 13 height 13
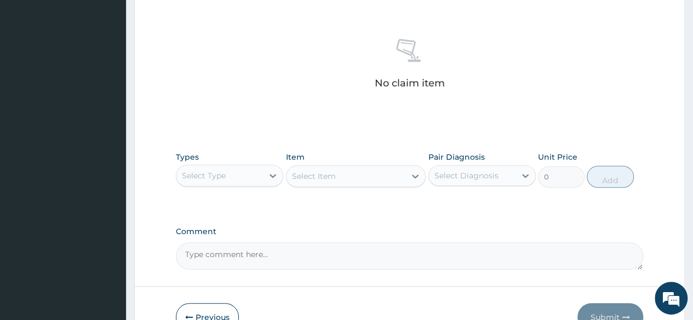
scroll to position [421, 0]
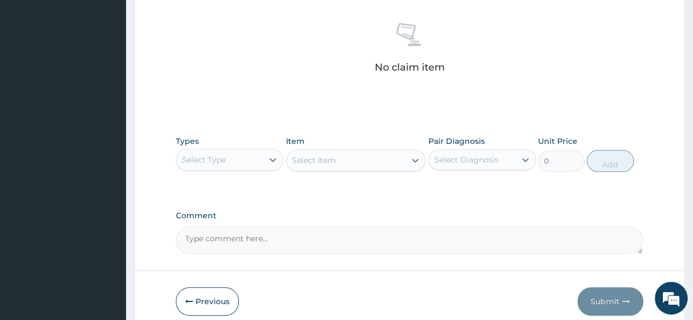
click at [245, 145] on div "Types Select Type" at bounding box center [229, 154] width 107 height 36
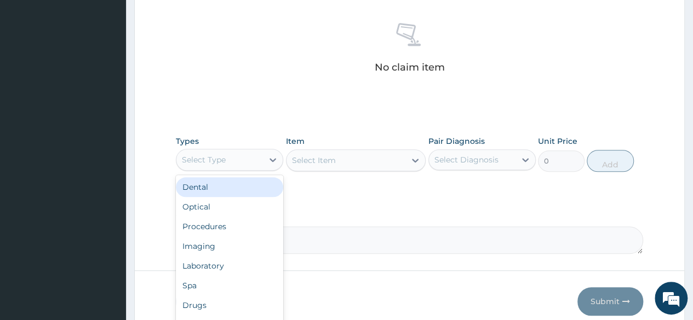
click at [240, 169] on div "Select Type" at bounding box center [229, 160] width 107 height 22
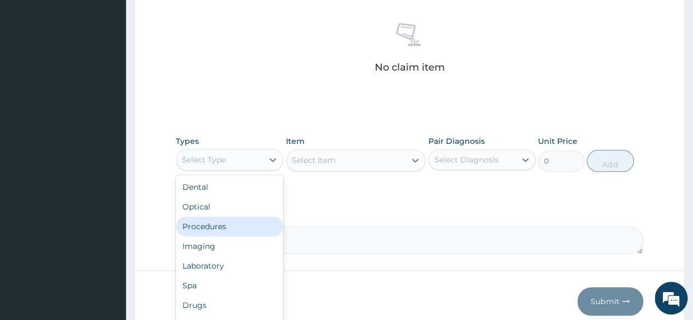
click at [230, 228] on div "Procedures" at bounding box center [229, 227] width 107 height 20
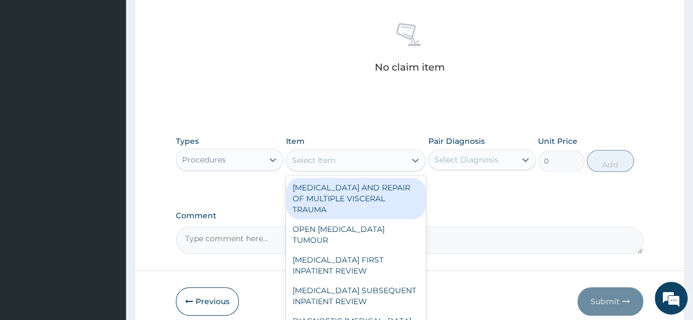
click at [373, 160] on div "Select Item" at bounding box center [345, 161] width 119 height 18
type input "C"
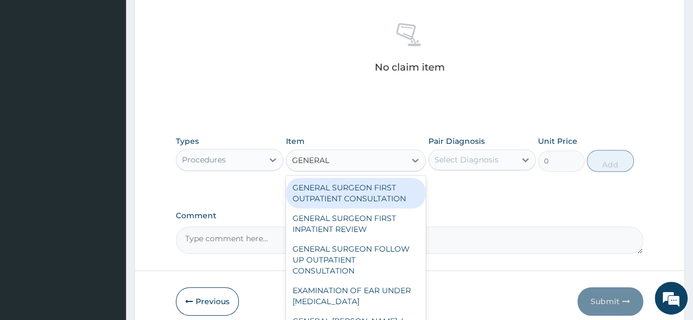
type input "GENERAL P"
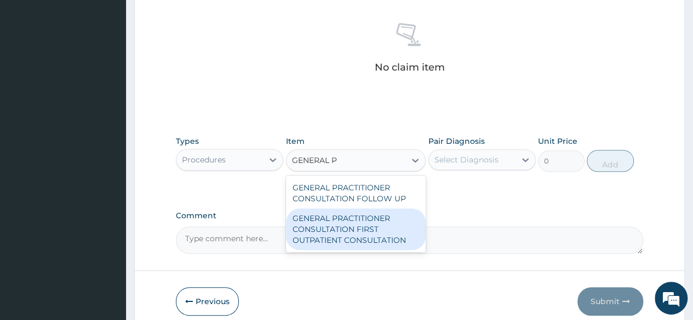
click at [351, 221] on div "GENERAL PRACTITIONER CONSULTATION FIRST OUTPATIENT CONSULTATION" at bounding box center [356, 230] width 140 height 42
type input "3547.5"
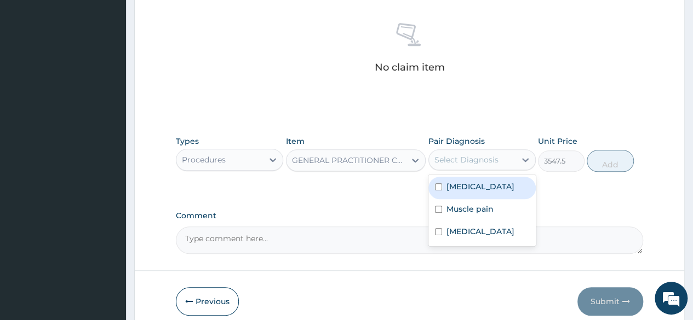
click at [506, 157] on div "Select Diagnosis" at bounding box center [472, 160] width 87 height 18
click at [473, 181] on label "[MEDICAL_DATA]" at bounding box center [480, 186] width 68 height 11
checkbox input "true"
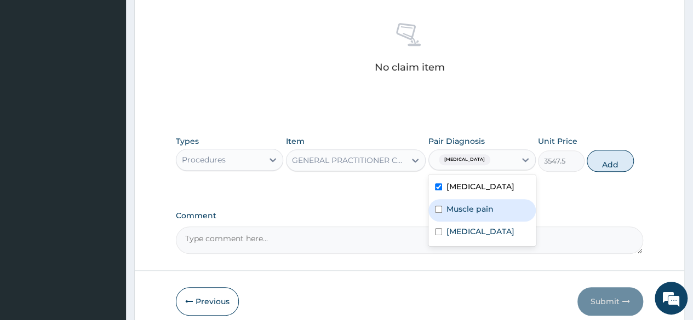
click at [469, 205] on label "Muscle pain" at bounding box center [469, 209] width 47 height 11
checkbox input "true"
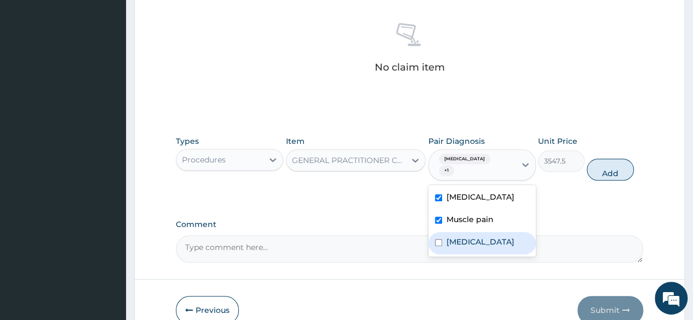
click at [466, 237] on label "[MEDICAL_DATA]" at bounding box center [480, 242] width 68 height 11
checkbox input "true"
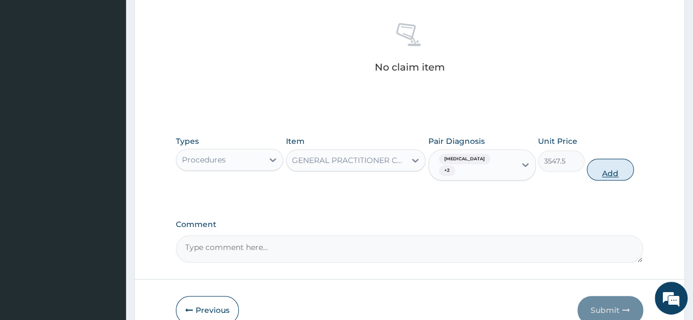
click at [620, 159] on button "Add" at bounding box center [609, 170] width 47 height 22
type input "0"
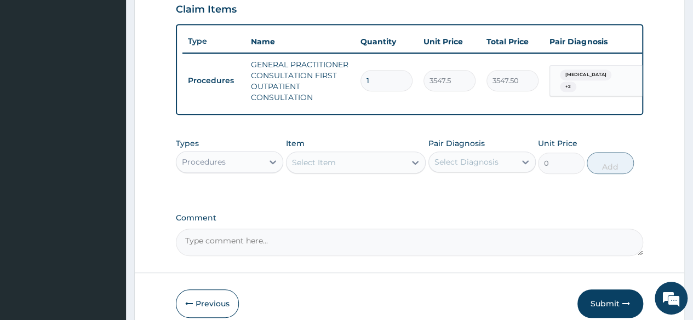
scroll to position [385, 0]
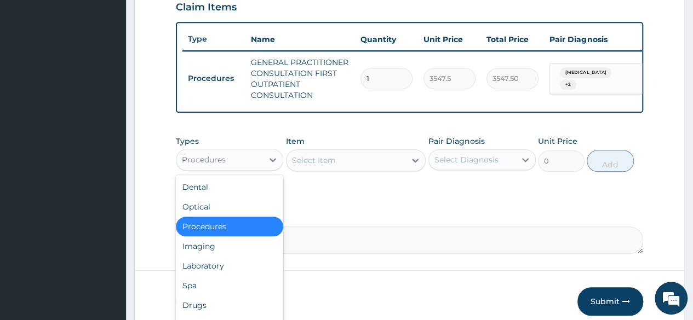
click at [258, 167] on div "Procedures" at bounding box center [219, 160] width 87 height 18
click at [223, 270] on div "Laboratory" at bounding box center [229, 266] width 107 height 20
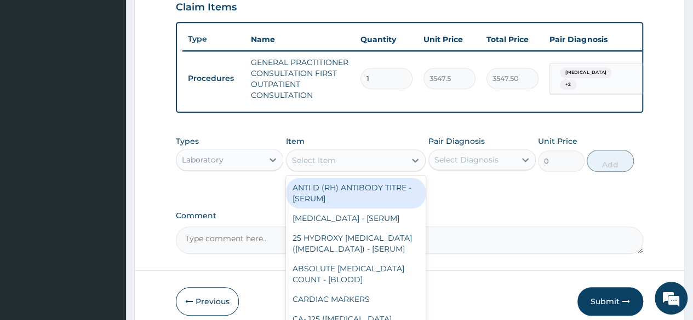
click at [405, 168] on div "Select Item" at bounding box center [345, 161] width 119 height 18
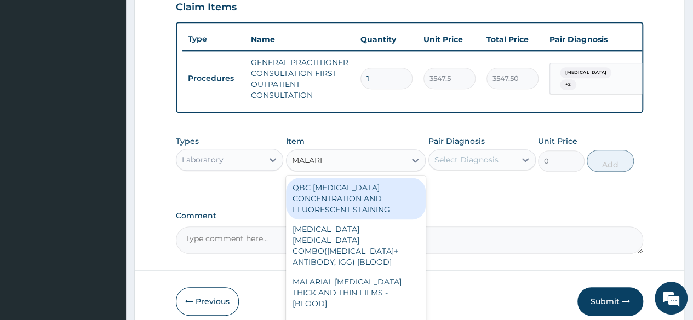
type input "MALARIA"
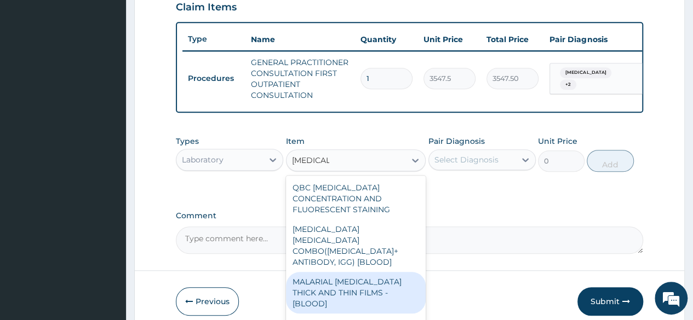
click at [380, 278] on div "MALARIAL PARASITE THICK AND THIN FILMS - [BLOOD]" at bounding box center [356, 293] width 140 height 42
type input "1612.5"
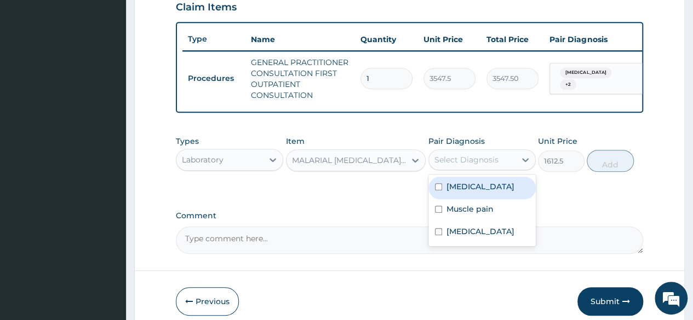
click at [511, 168] on div "Select Diagnosis" at bounding box center [472, 160] width 87 height 18
click at [458, 192] on label "[MEDICAL_DATA]" at bounding box center [480, 186] width 68 height 11
checkbox input "true"
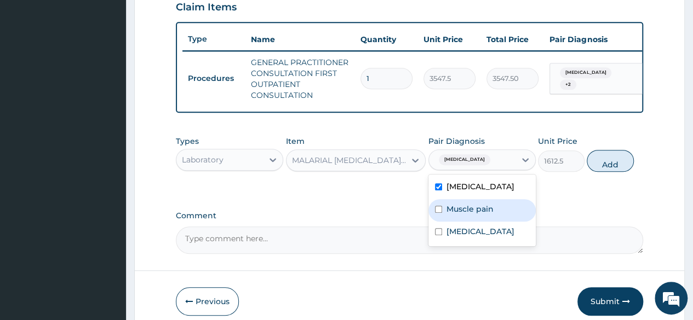
click at [456, 222] on div "Muscle pain" at bounding box center [481, 210] width 107 height 22
checkbox input "true"
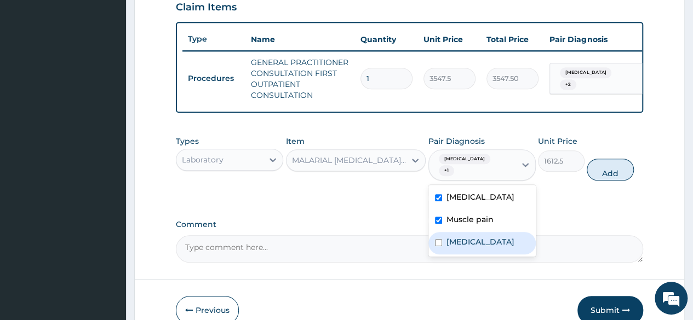
click at [458, 248] on div "[MEDICAL_DATA]" at bounding box center [481, 243] width 107 height 22
checkbox input "true"
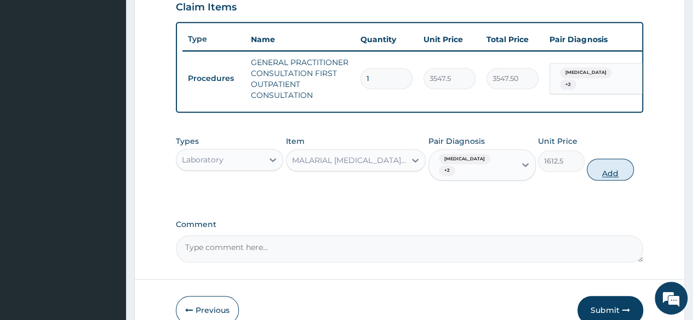
click at [614, 168] on button "Add" at bounding box center [609, 170] width 47 height 22
type input "0"
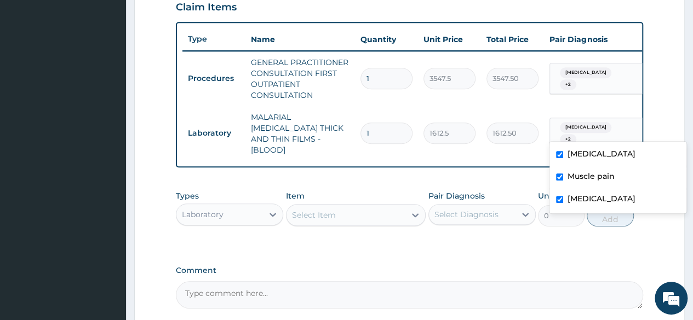
click at [576, 134] on span "+ 2" at bounding box center [568, 139] width 16 height 11
click at [559, 175] on input "checkbox" at bounding box center [559, 177] width 7 height 7
checkbox input "false"
click at [558, 199] on input "checkbox" at bounding box center [559, 199] width 7 height 7
checkbox input "false"
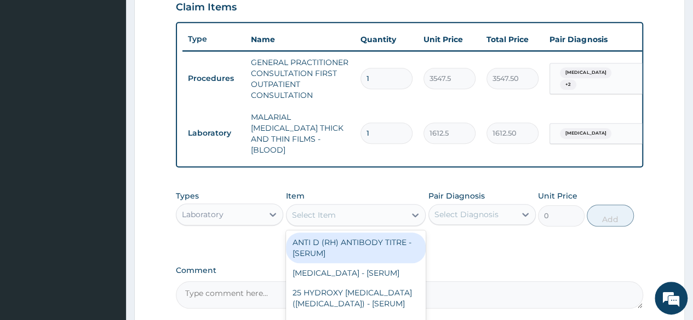
click at [341, 211] on div "Select Item" at bounding box center [345, 215] width 119 height 18
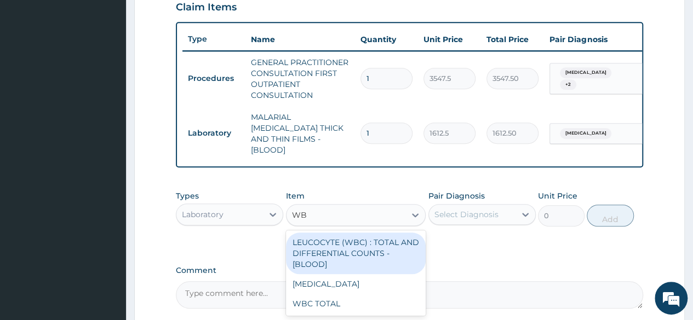
type input "WBC"
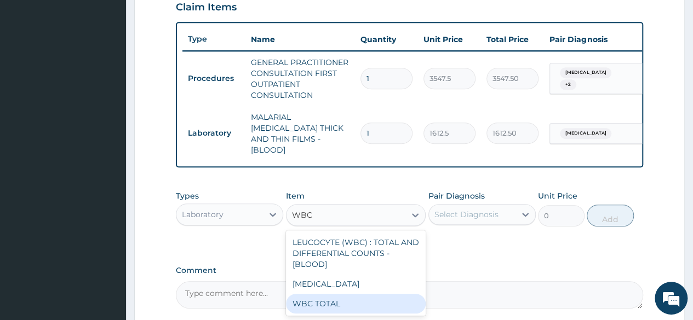
click at [337, 295] on div "WBC TOTAL" at bounding box center [356, 304] width 140 height 20
type input "3225"
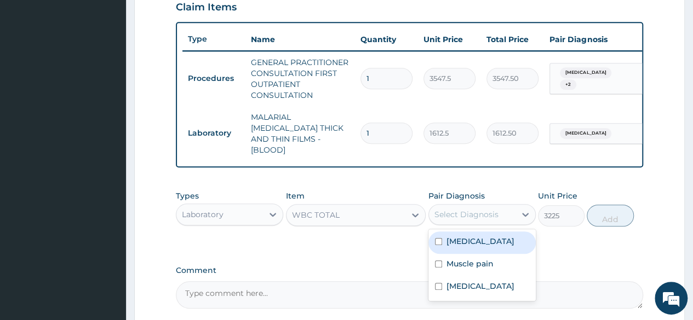
click at [508, 211] on div "Select Diagnosis" at bounding box center [472, 215] width 87 height 18
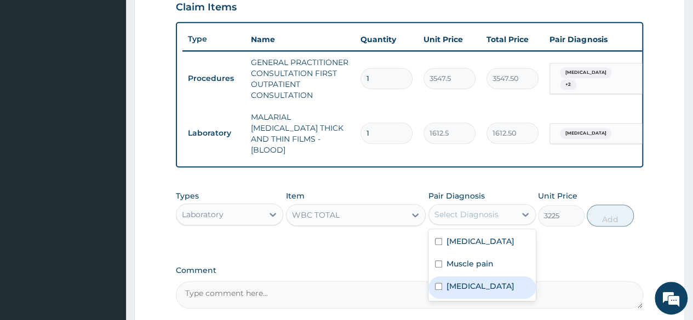
click at [469, 284] on label "[MEDICAL_DATA]" at bounding box center [480, 286] width 68 height 11
checkbox input "true"
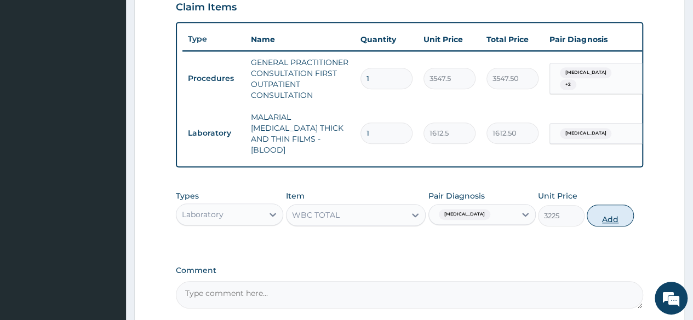
click at [619, 217] on button "Add" at bounding box center [609, 216] width 47 height 22
type input "0"
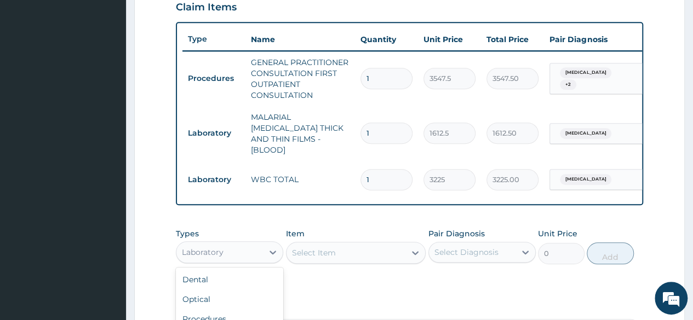
click at [240, 248] on div "Laboratory" at bounding box center [219, 253] width 87 height 18
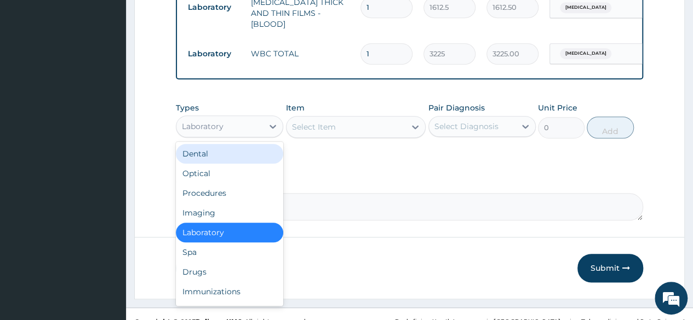
scroll to position [514, 0]
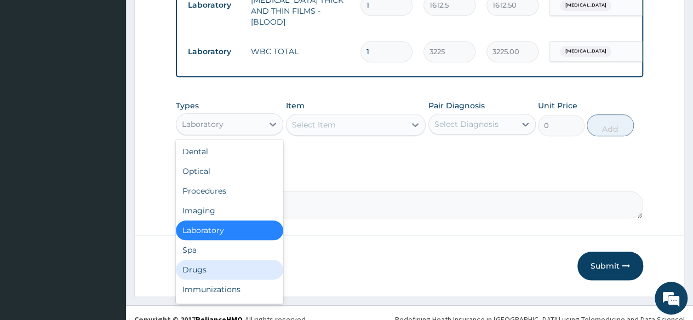
click at [206, 269] on div "Drugs" at bounding box center [229, 270] width 107 height 20
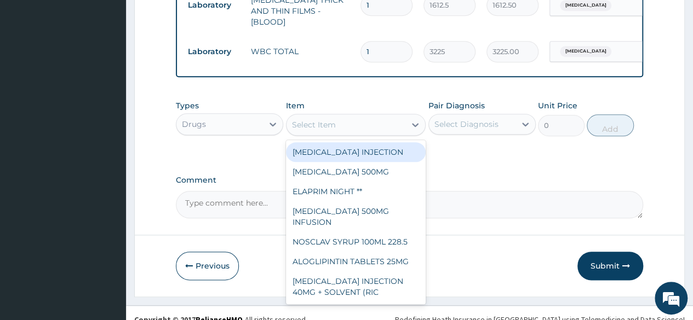
click at [384, 119] on div "Select Item" at bounding box center [345, 125] width 119 height 18
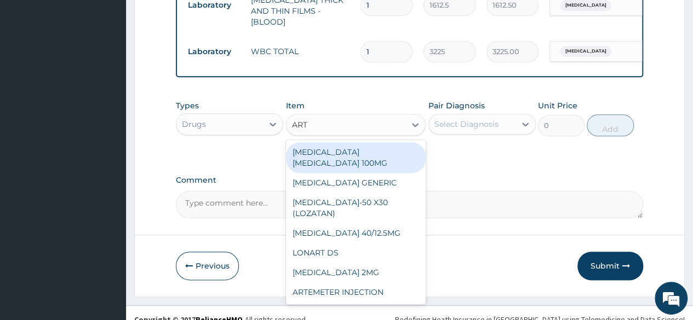
type input "ARTE"
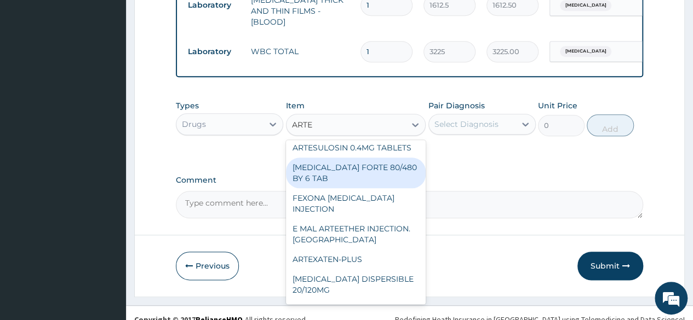
scroll to position [0, 0]
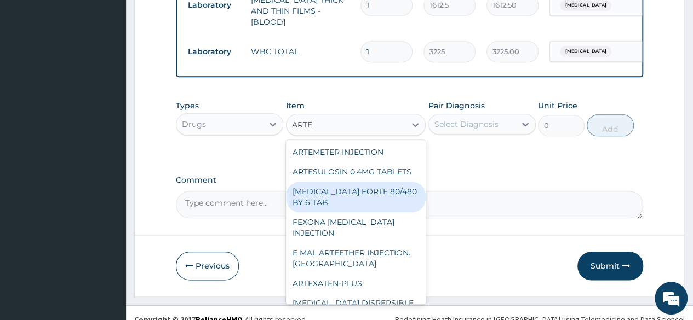
click at [389, 188] on div "COARTEM FORTE 80/480 BY 6 TAB" at bounding box center [356, 197] width 140 height 31
type input "449.3500061035156"
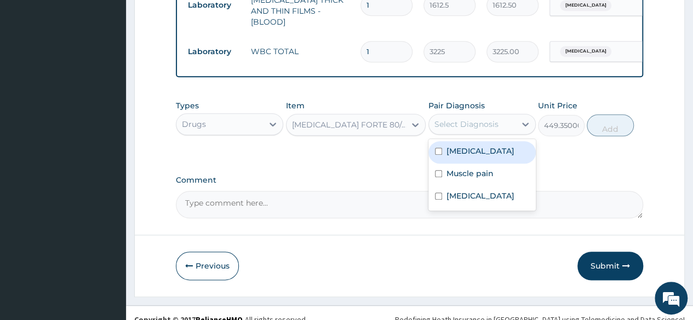
click at [511, 124] on div "Select Diagnosis" at bounding box center [472, 125] width 87 height 18
click at [497, 142] on div "[MEDICAL_DATA]" at bounding box center [481, 152] width 107 height 22
checkbox input "true"
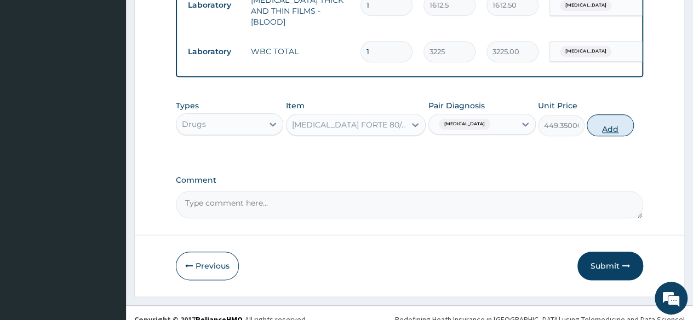
click at [601, 126] on button "Add" at bounding box center [609, 125] width 47 height 22
type input "0"
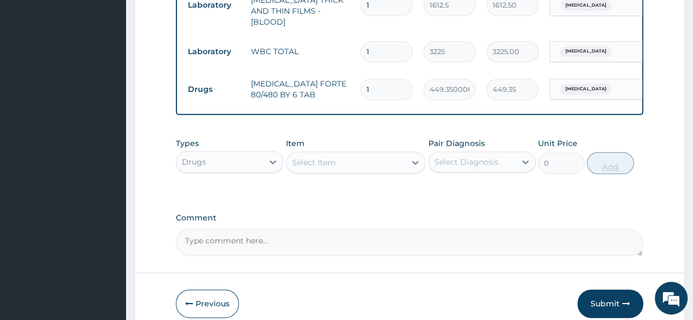
type input "0.00"
type input "6"
type input "2696.10"
type input "6"
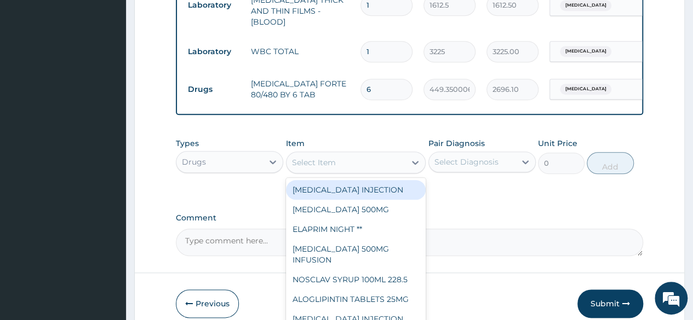
click at [352, 160] on div "Select Item" at bounding box center [345, 163] width 119 height 18
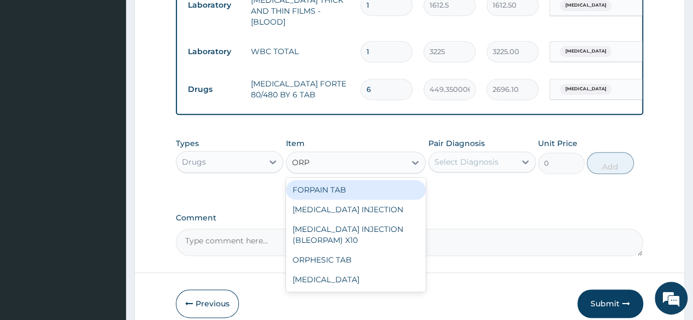
type input "ORPH"
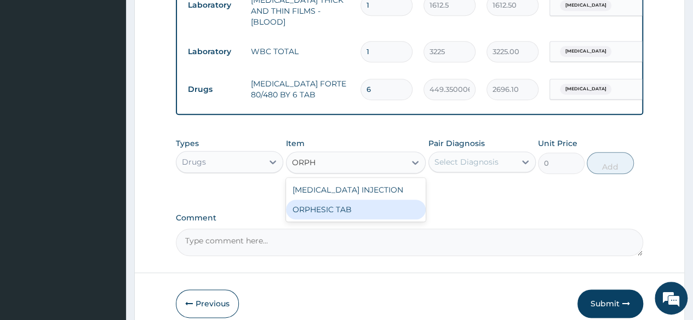
click at [340, 222] on div "CHLORPHENIRAMINE INJECTION ORPHESIC TAB" at bounding box center [356, 200] width 140 height 44
click at [364, 218] on div "ORPHESIC TAB" at bounding box center [356, 210] width 140 height 20
type input "106.4250030517578"
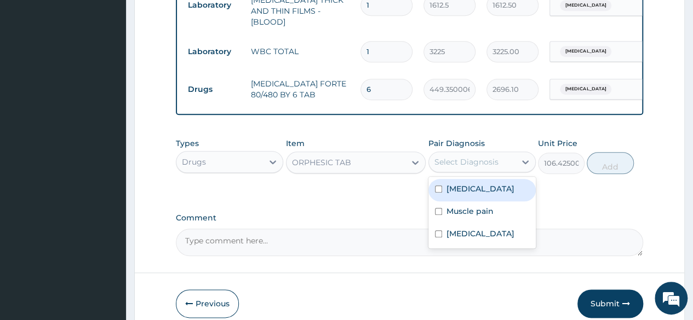
click at [490, 163] on div "Select Diagnosis" at bounding box center [466, 162] width 64 height 11
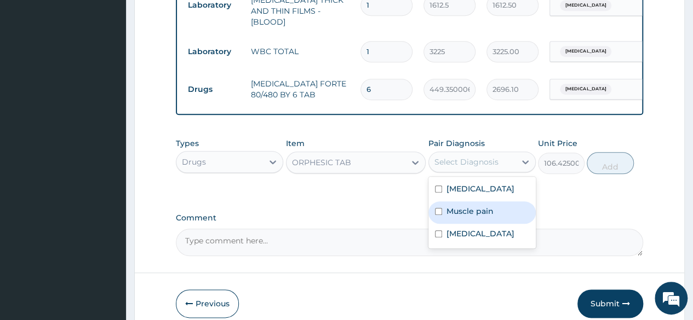
click at [485, 217] on div "Muscle pain" at bounding box center [481, 212] width 107 height 22
checkbox input "true"
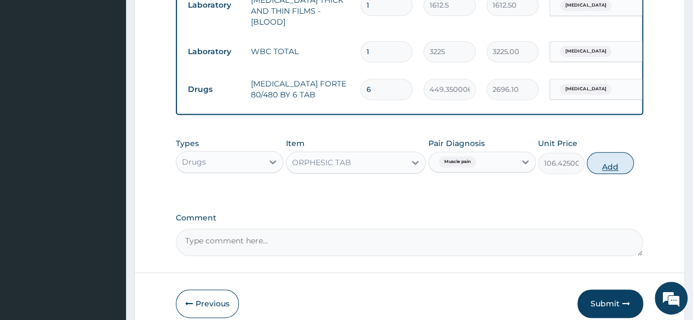
click at [614, 161] on button "Add" at bounding box center [609, 163] width 47 height 22
type input "0"
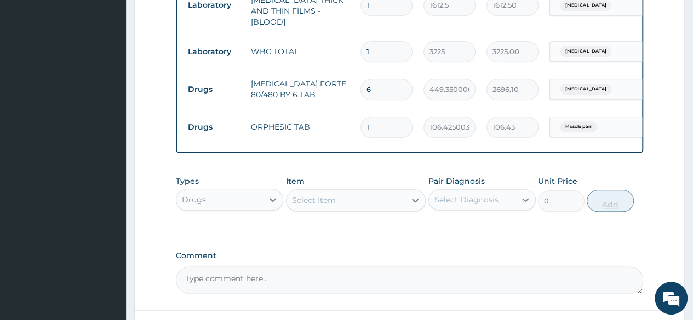
type input "10"
type input "1064.25"
type input "1"
type input "106.43"
type input "12"
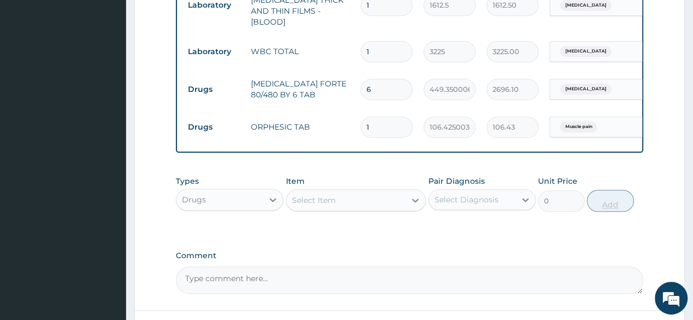
type input "1277.10"
type input "12"
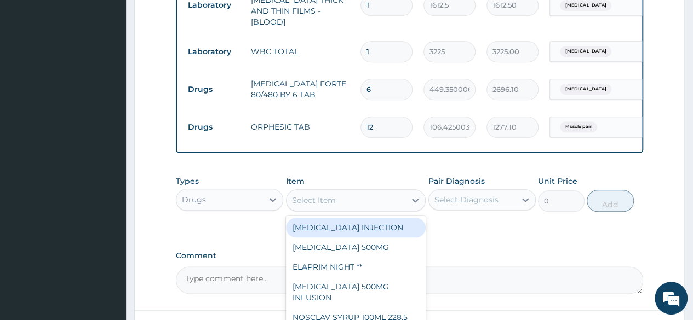
click at [387, 201] on div "Select Item" at bounding box center [345, 201] width 119 height 18
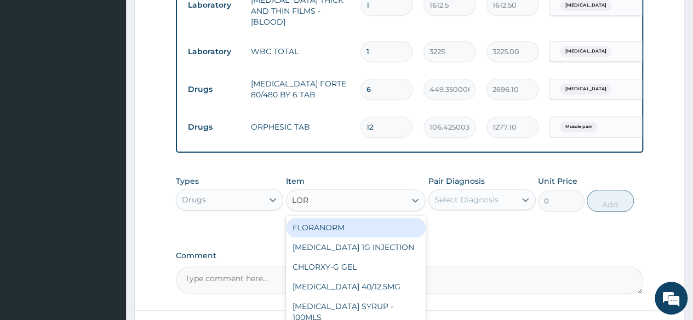
type input "LORA"
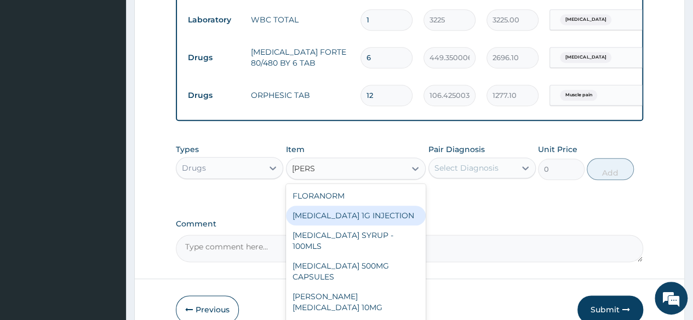
scroll to position [598, 0]
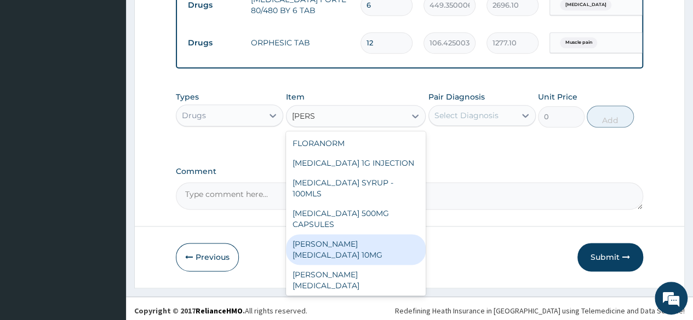
click at [407, 247] on div "LORATYN LORATADINE 10MG" at bounding box center [356, 249] width 140 height 31
type input "88.6875"
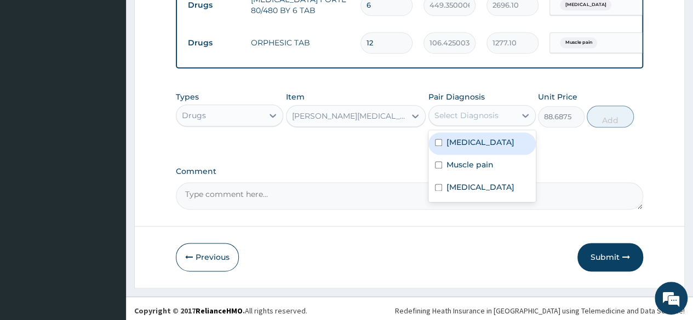
click at [456, 113] on div "Select Diagnosis" at bounding box center [466, 115] width 64 height 11
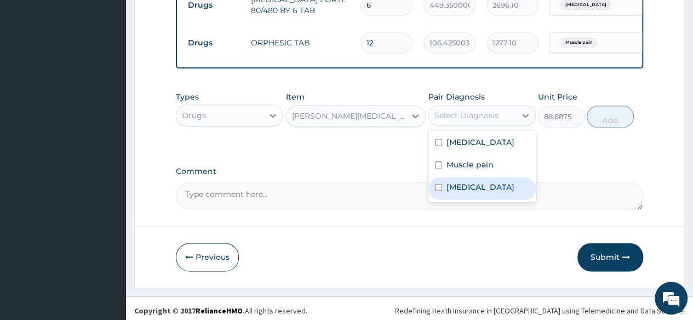
click at [460, 186] on label "[MEDICAL_DATA]" at bounding box center [480, 187] width 68 height 11
checkbox input "true"
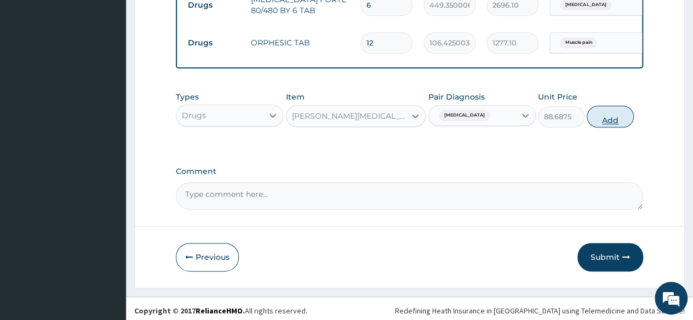
click at [608, 115] on button "Add" at bounding box center [609, 117] width 47 height 22
type input "0"
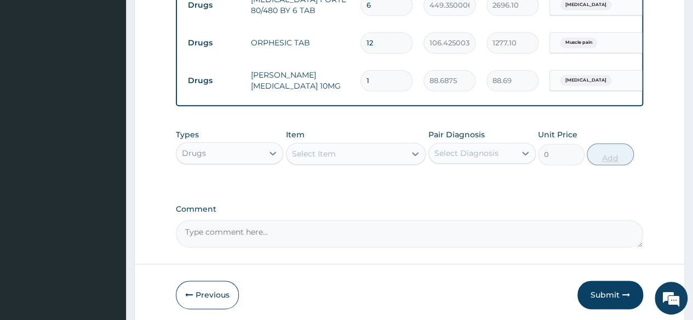
type input "10"
type input "886.88"
type input "10"
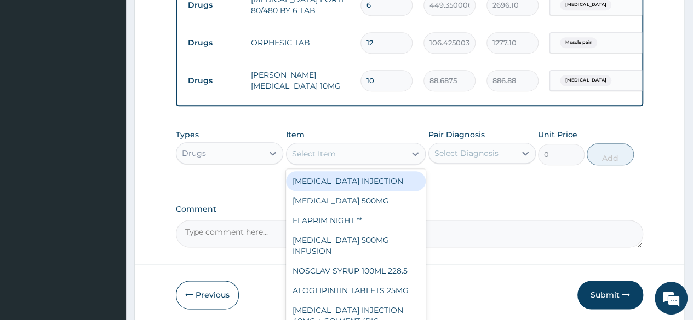
click at [380, 155] on div "Select Item" at bounding box center [345, 154] width 119 height 18
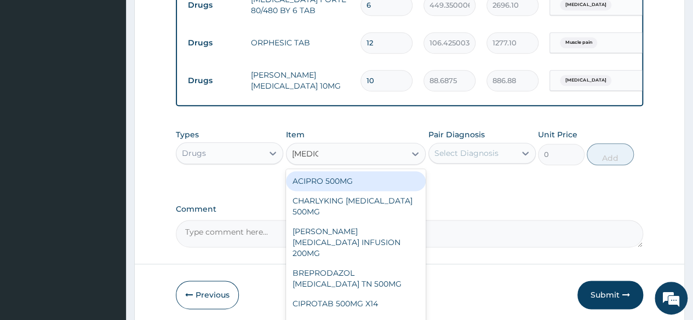
type input "CIPROF"
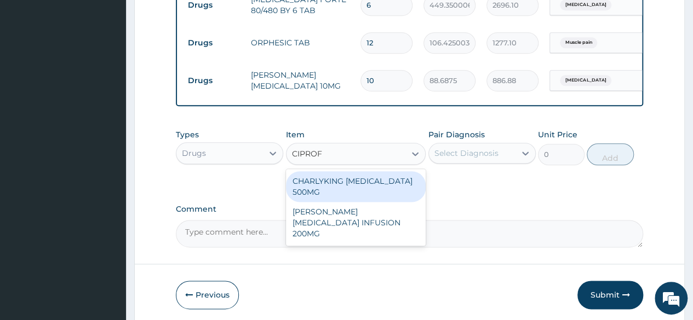
click at [384, 186] on div "CHARLYKING CIPROFLOXACIN 500MG" at bounding box center [356, 186] width 140 height 31
type input "177.375"
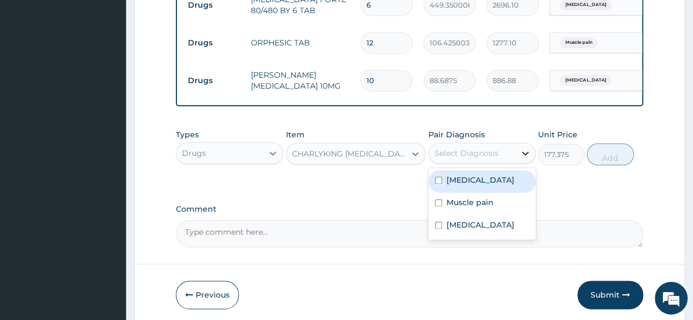
click at [519, 150] on div at bounding box center [525, 153] width 20 height 20
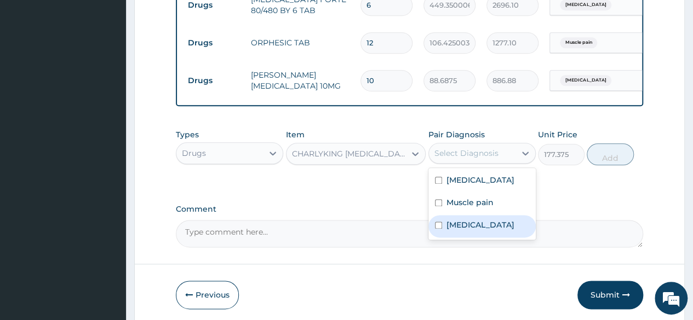
click at [454, 222] on label "[MEDICAL_DATA]" at bounding box center [480, 225] width 68 height 11
checkbox input "true"
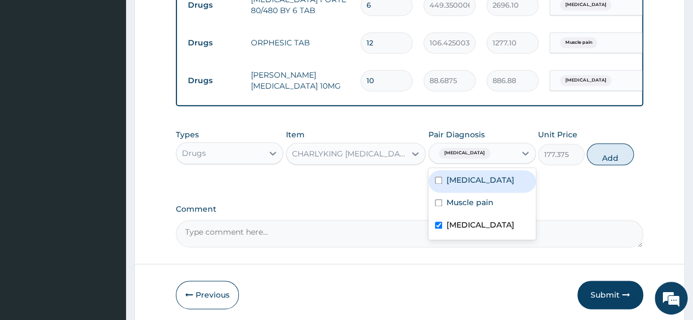
click at [440, 177] on input "checkbox" at bounding box center [438, 180] width 7 height 7
checkbox input "true"
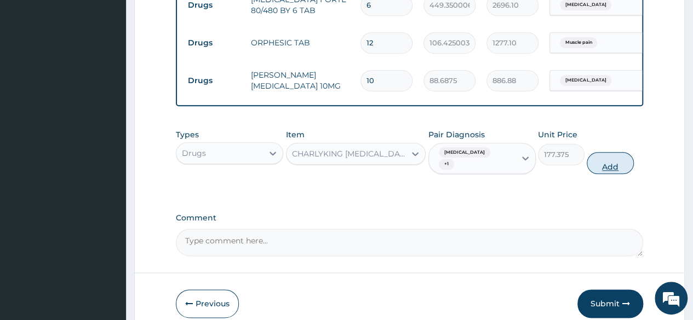
click at [600, 155] on button "Add" at bounding box center [609, 163] width 47 height 22
type input "0"
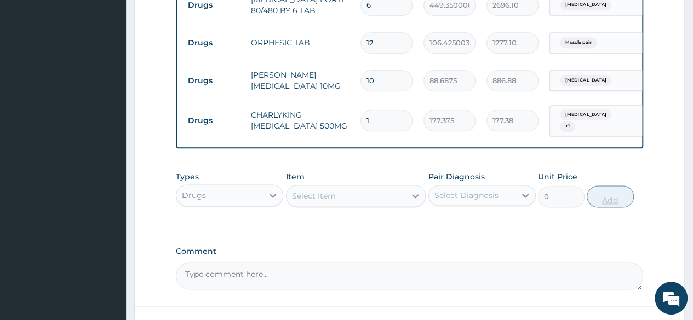
type input "10"
type input "1773.75"
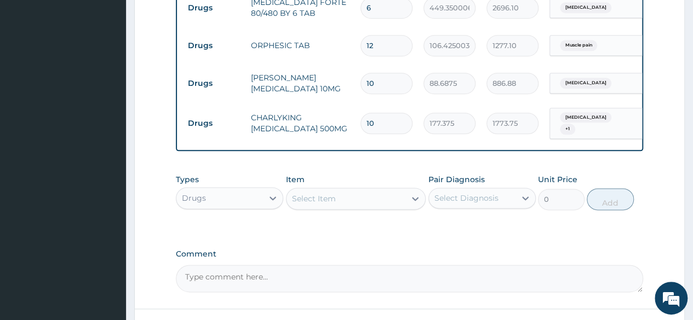
scroll to position [674, 0]
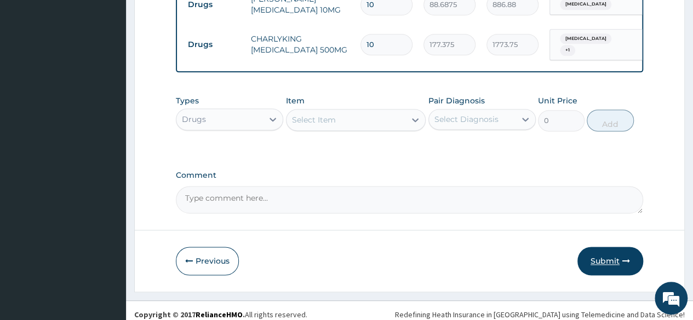
type input "10"
click at [616, 261] on button "Submit" at bounding box center [610, 261] width 66 height 28
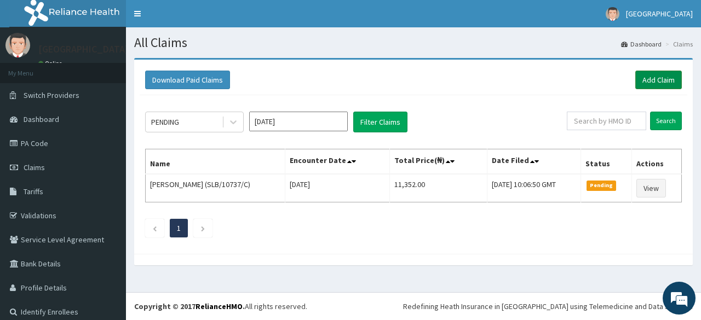
click at [655, 81] on link "Add Claim" at bounding box center [658, 80] width 47 height 19
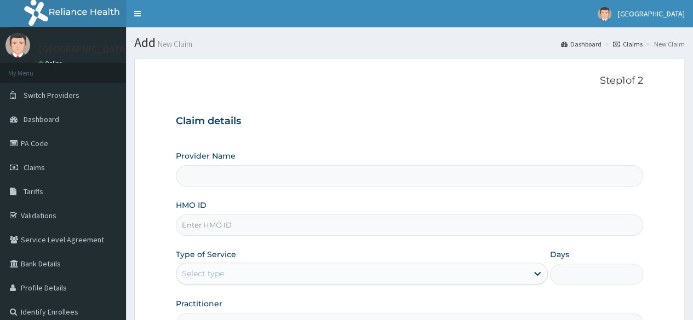
click at [441, 180] on input "Provider Name" at bounding box center [409, 175] width 467 height 21
type input "[GEOGRAPHIC_DATA]"
click at [347, 227] on input "HMO ID" at bounding box center [409, 225] width 467 height 21
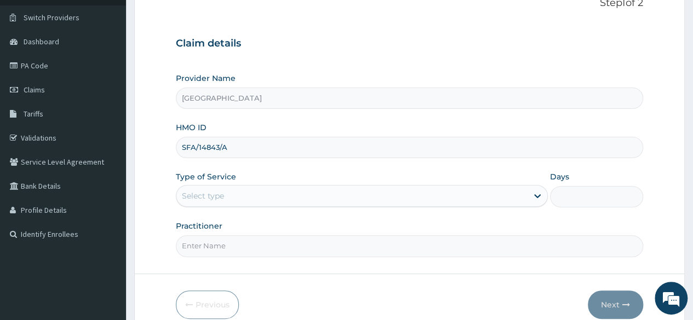
scroll to position [79, 0]
type input "SFA/14843/A"
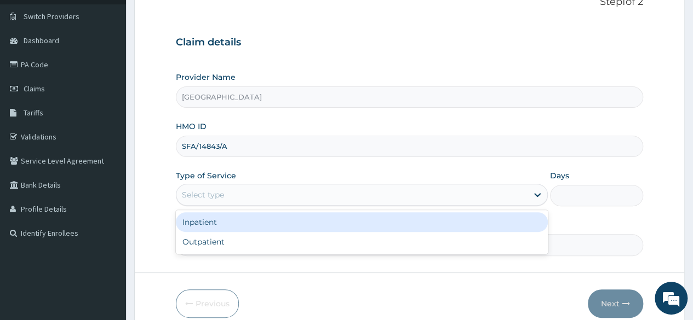
click at [260, 194] on div "Select type" at bounding box center [351, 195] width 351 height 18
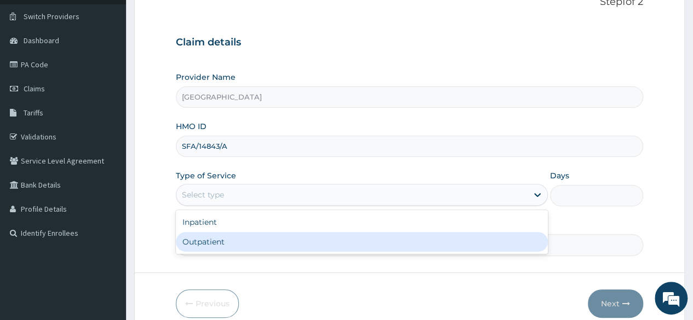
click at [249, 244] on div "Outpatient" at bounding box center [362, 242] width 372 height 20
type input "1"
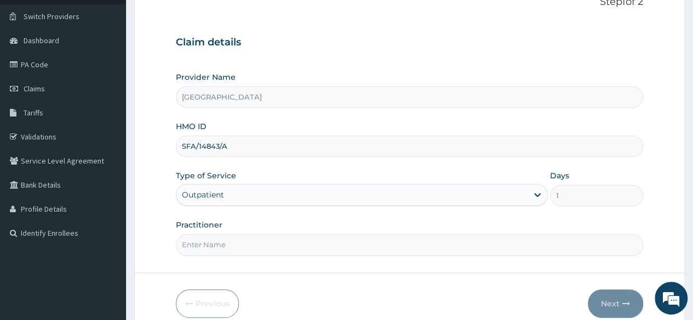
click at [335, 245] on input "Practitioner" at bounding box center [409, 244] width 467 height 21
type input "[PERSON_NAME]"
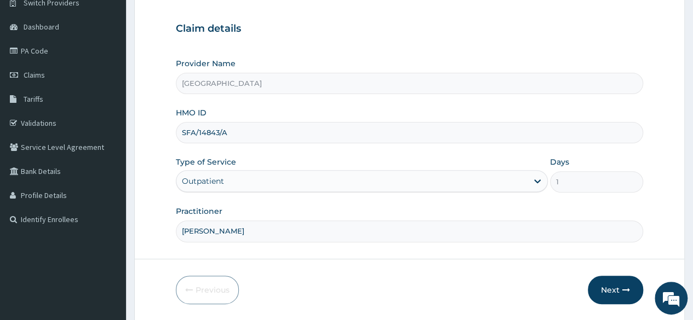
scroll to position [127, 0]
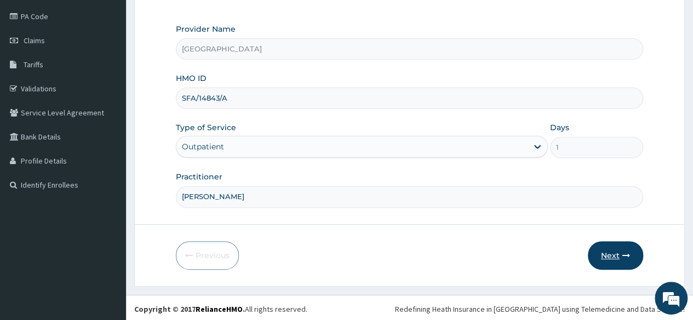
click at [603, 255] on button "Next" at bounding box center [615, 255] width 55 height 28
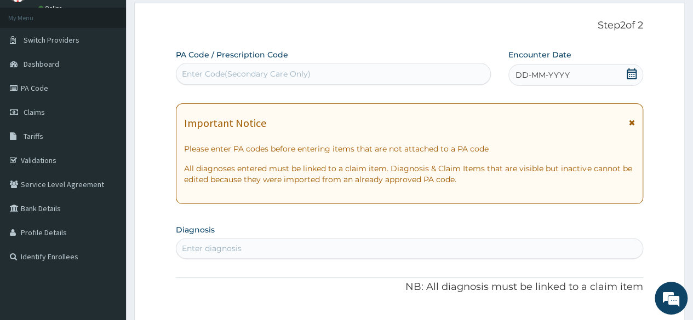
scroll to position [40, 0]
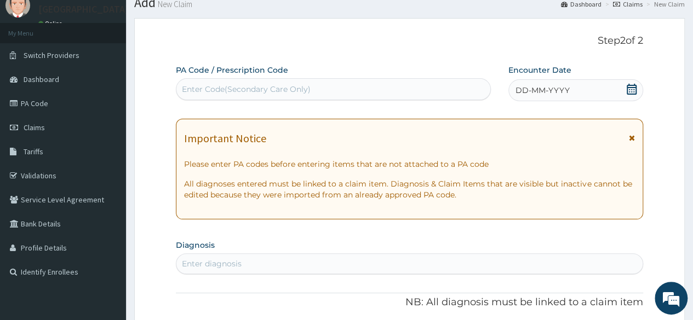
click at [633, 90] on icon at bounding box center [631, 89] width 11 height 11
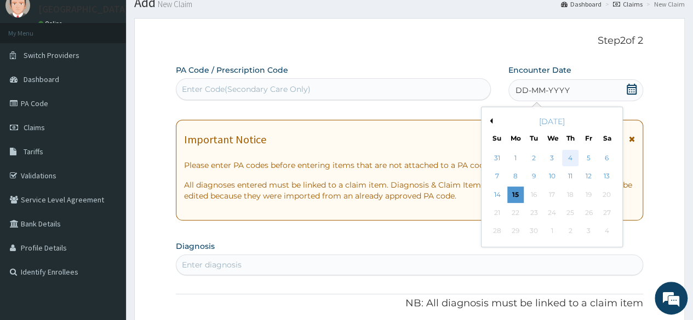
click at [569, 157] on div "4" at bounding box center [570, 158] width 16 height 16
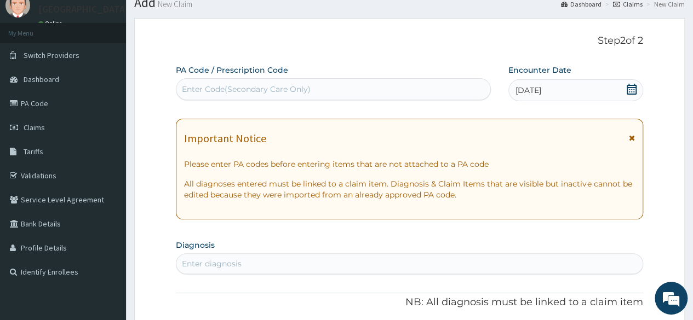
click at [382, 267] on div "Enter diagnosis" at bounding box center [409, 264] width 466 height 18
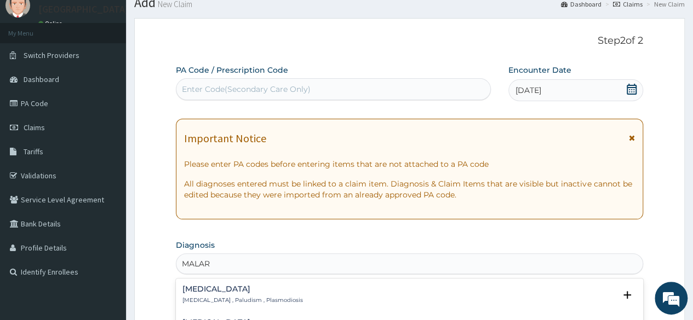
type input "MALAR"
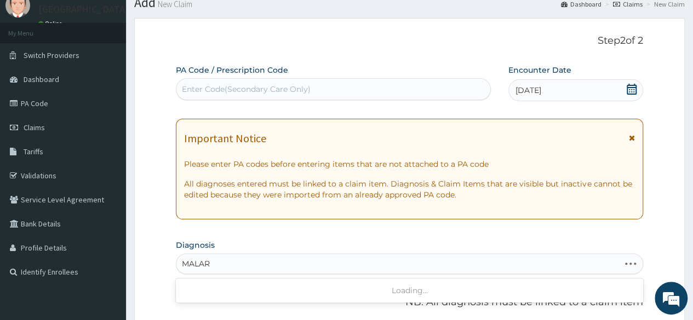
type input "MALARI"
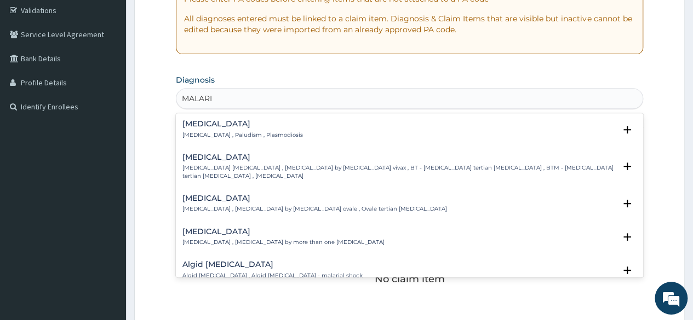
scroll to position [206, 0]
click at [193, 120] on h4 "[MEDICAL_DATA]" at bounding box center [242, 123] width 120 height 8
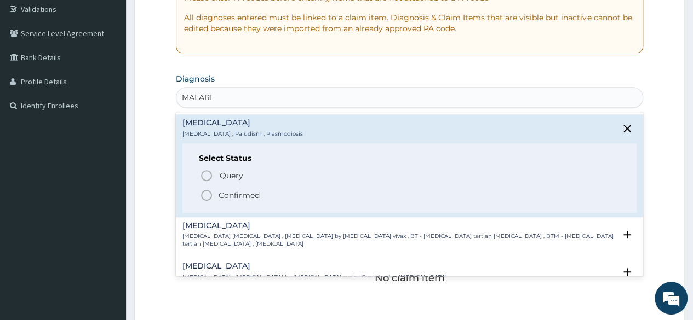
click at [207, 193] on icon "status option filled" at bounding box center [206, 195] width 13 height 13
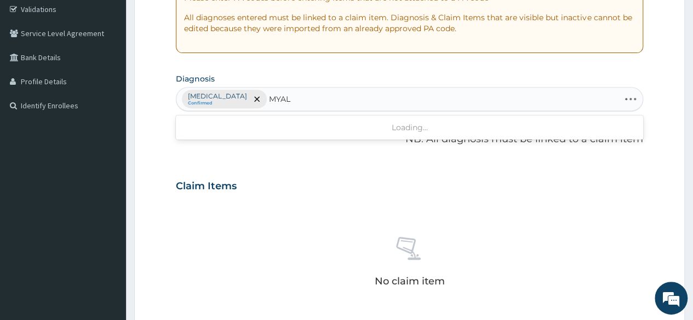
type input "MYALG"
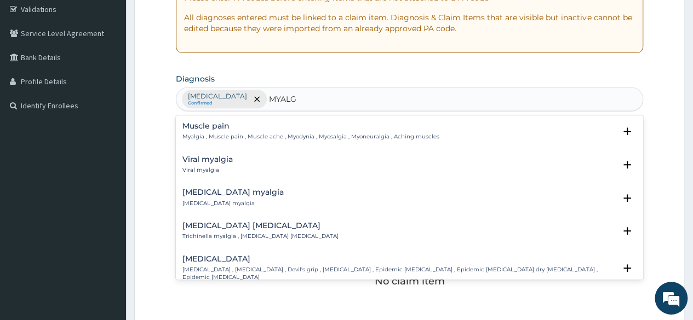
click at [200, 135] on p "Myalgia , Muscle pain , Muscle ache , Myodynia , Myosalgia , Myoneuralgia , Ach…" at bounding box center [310, 137] width 257 height 8
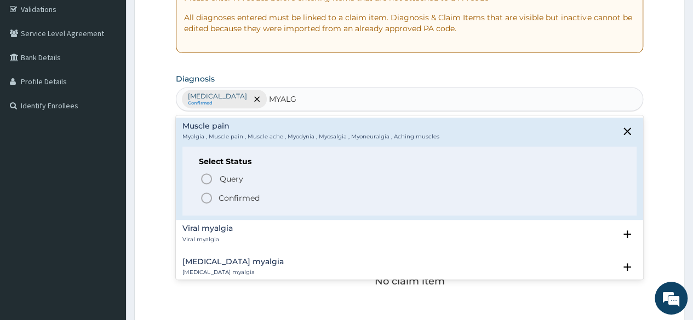
drag, startPoint x: 211, startPoint y: 191, endPoint x: 209, endPoint y: 199, distance: 8.5
click at [209, 199] on icon "status option filled" at bounding box center [206, 198] width 13 height 13
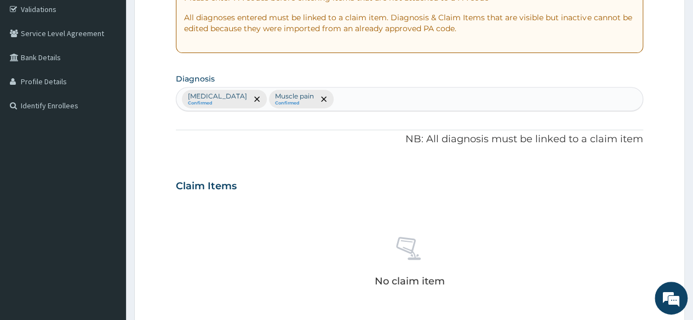
click at [209, 201] on div "No claim item" at bounding box center [409, 264] width 467 height 126
click at [306, 94] on div "[MEDICAL_DATA] Confirmed Muscle pain Confirmed" at bounding box center [409, 99] width 466 height 23
type input "RHINIT"
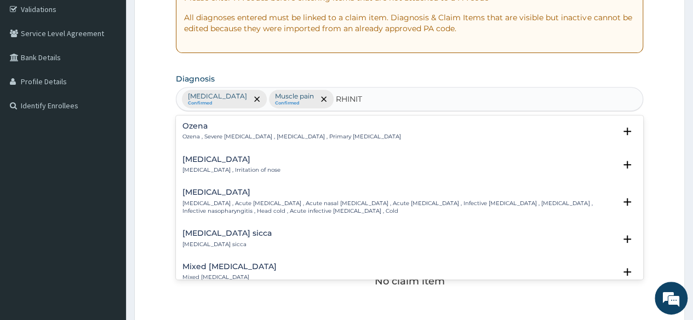
click at [216, 166] on p "[MEDICAL_DATA] , Irritation of nose" at bounding box center [231, 170] width 98 height 8
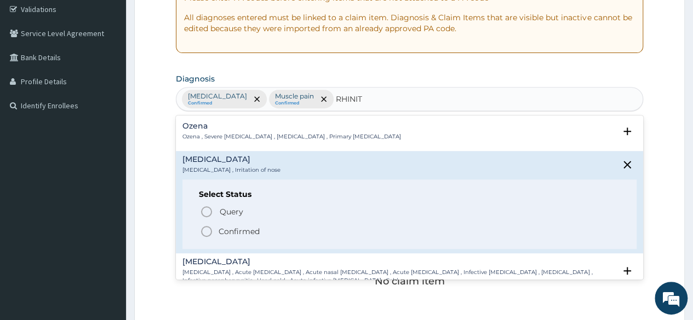
click at [210, 233] on circle "status option filled" at bounding box center [206, 232] width 10 height 10
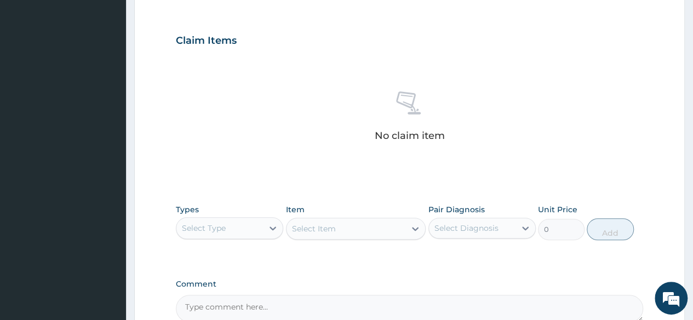
scroll to position [353, 0]
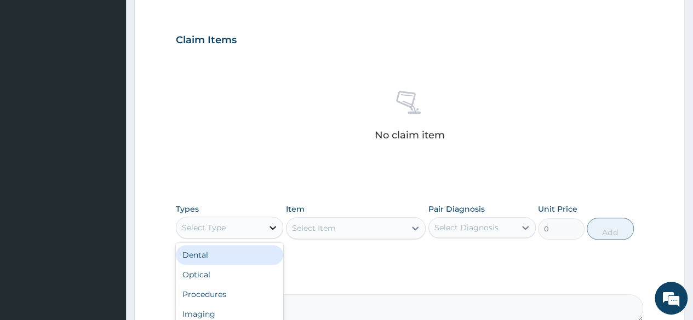
click at [272, 232] on div at bounding box center [273, 228] width 20 height 20
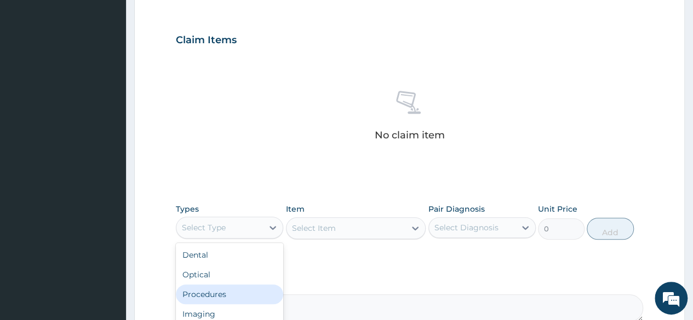
click at [232, 296] on div "Procedures" at bounding box center [229, 295] width 107 height 20
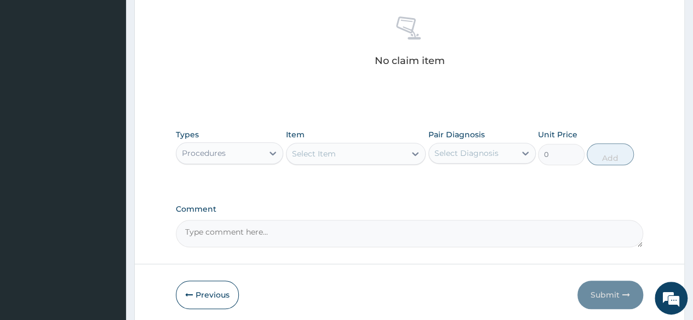
scroll to position [444, 0]
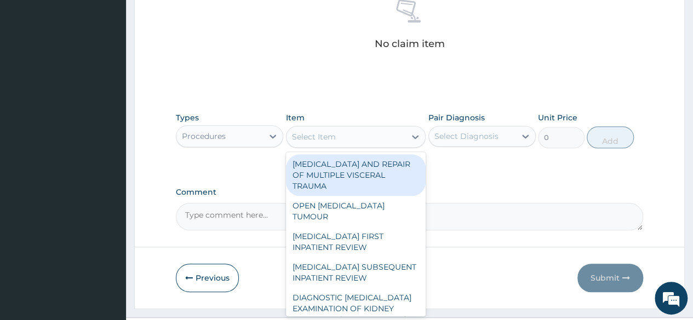
click at [368, 132] on div "Select Item" at bounding box center [345, 137] width 119 height 18
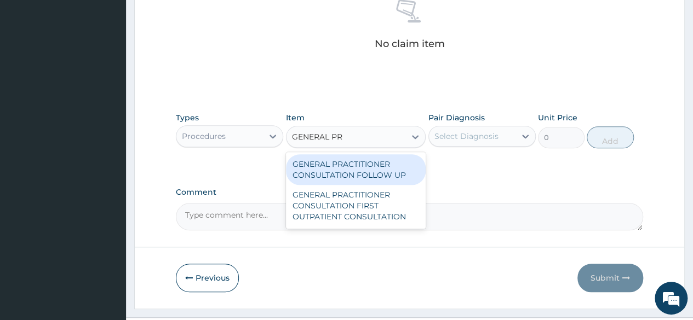
type input "GENERAL PRA"
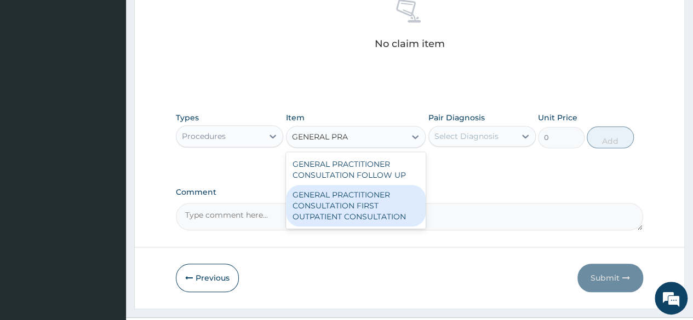
click at [356, 210] on div "GENERAL PRACTITIONER CONSULTATION FIRST OUTPATIENT CONSULTATION" at bounding box center [356, 206] width 140 height 42
type input "3547.5"
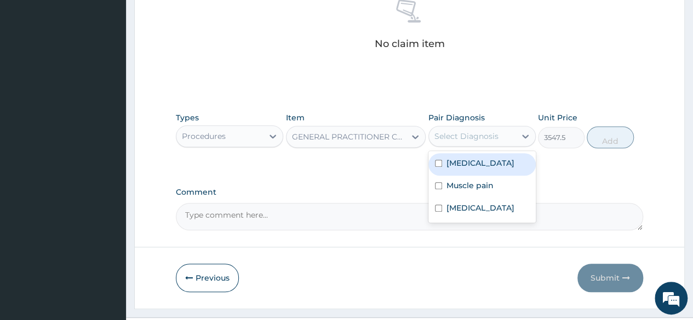
click at [489, 140] on div "Select Diagnosis" at bounding box center [466, 136] width 64 height 11
click at [487, 162] on div "[MEDICAL_DATA]" at bounding box center [481, 164] width 107 height 22
checkbox input "true"
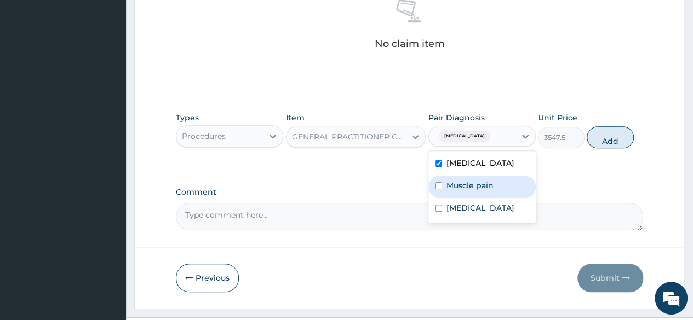
click at [487, 187] on label "Muscle pain" at bounding box center [469, 185] width 47 height 11
checkbox input "true"
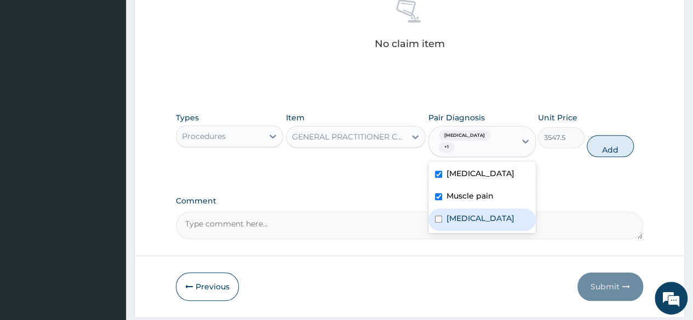
click at [485, 209] on div "[MEDICAL_DATA]" at bounding box center [481, 220] width 107 height 22
checkbox input "true"
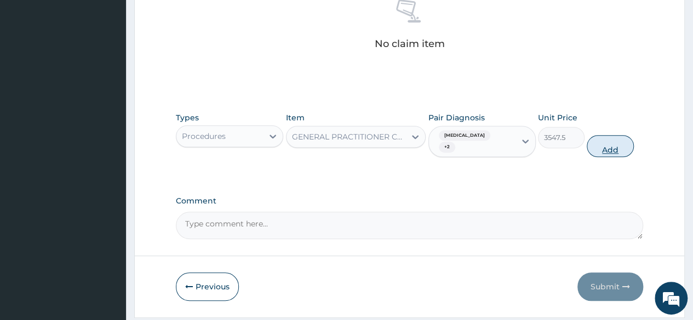
click at [609, 135] on button "Add" at bounding box center [609, 146] width 47 height 22
type input "0"
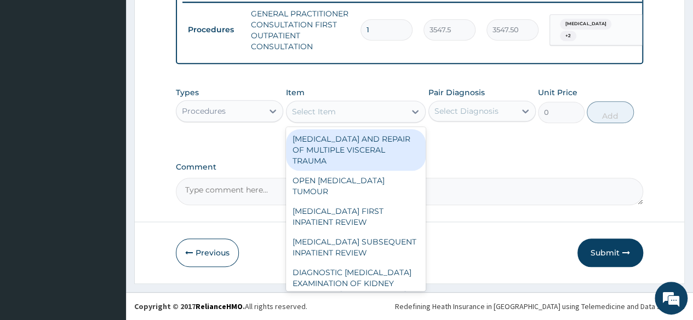
click at [349, 118] on div "Select Item" at bounding box center [345, 112] width 119 height 18
